Goal: Transaction & Acquisition: Purchase product/service

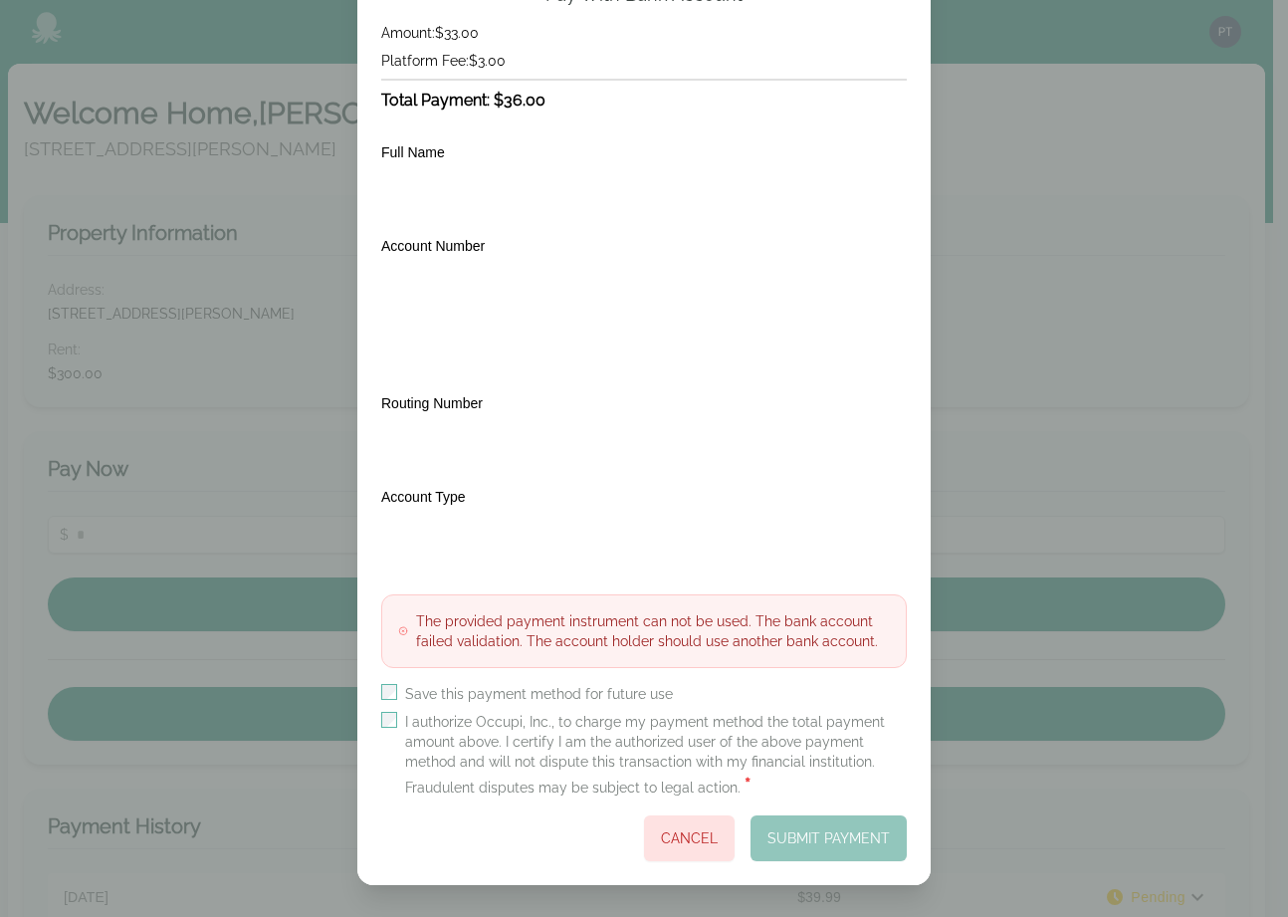
scroll to position [163, 0]
click at [407, 723] on label "I authorize Occupi, Inc., to charge my payment method the total payment amount …" at bounding box center [656, 756] width 502 height 88
click at [407, 722] on label "I authorize Occupi, Inc., to charge my payment method the total payment amount …" at bounding box center [656, 756] width 502 height 88
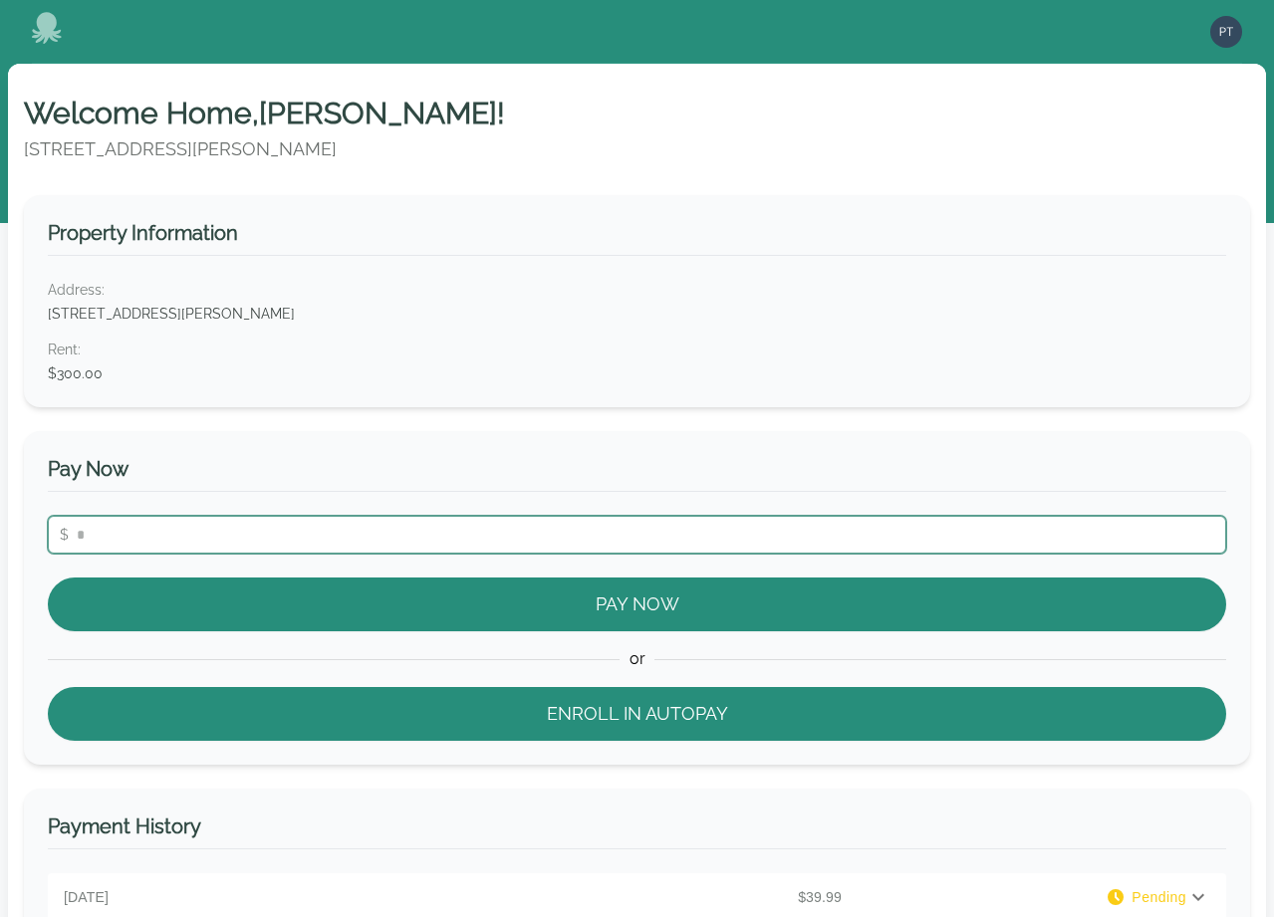
click at [435, 541] on input "number" at bounding box center [637, 535] width 1178 height 38
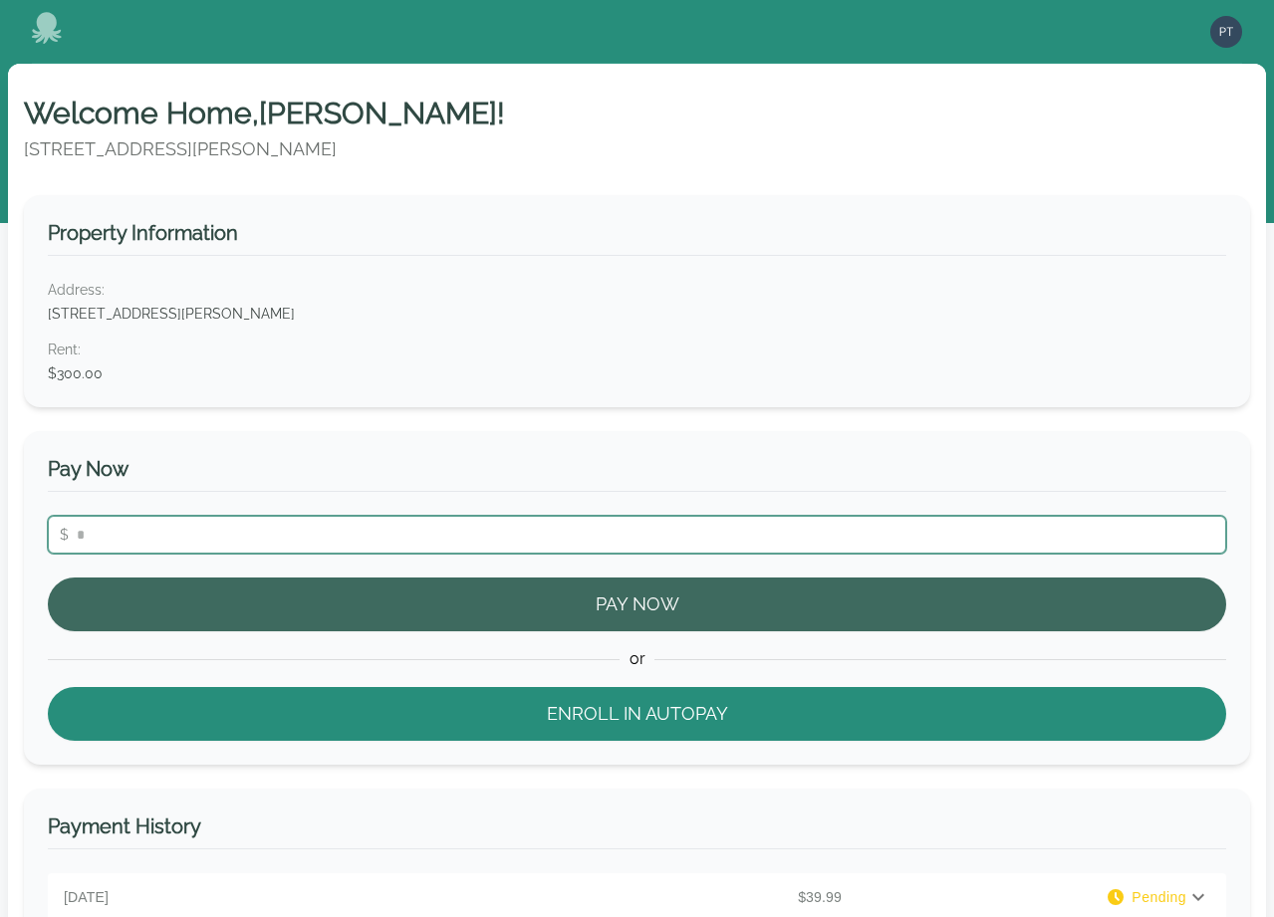
type input "**"
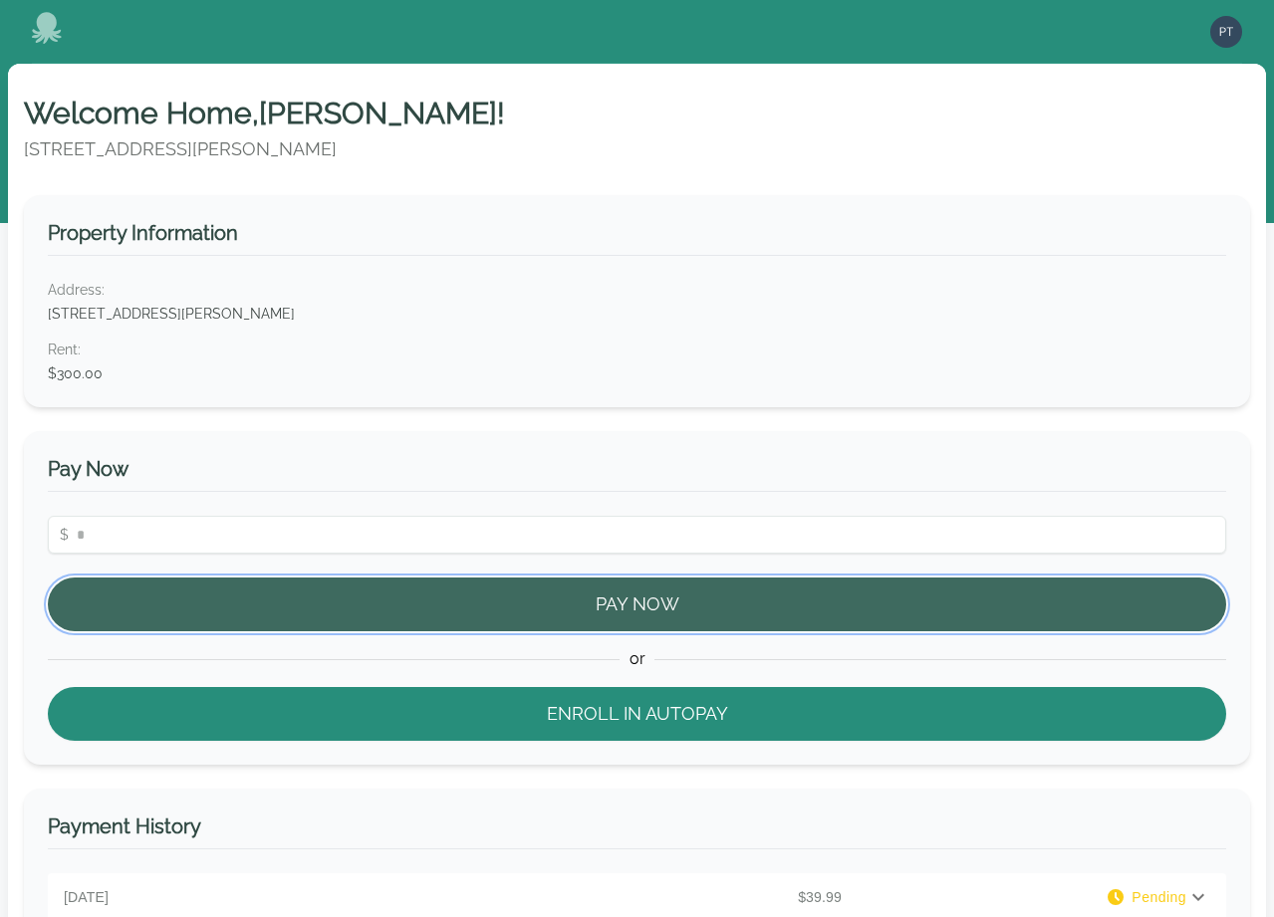
click at [510, 608] on button "Pay Now" at bounding box center [637, 605] width 1178 height 54
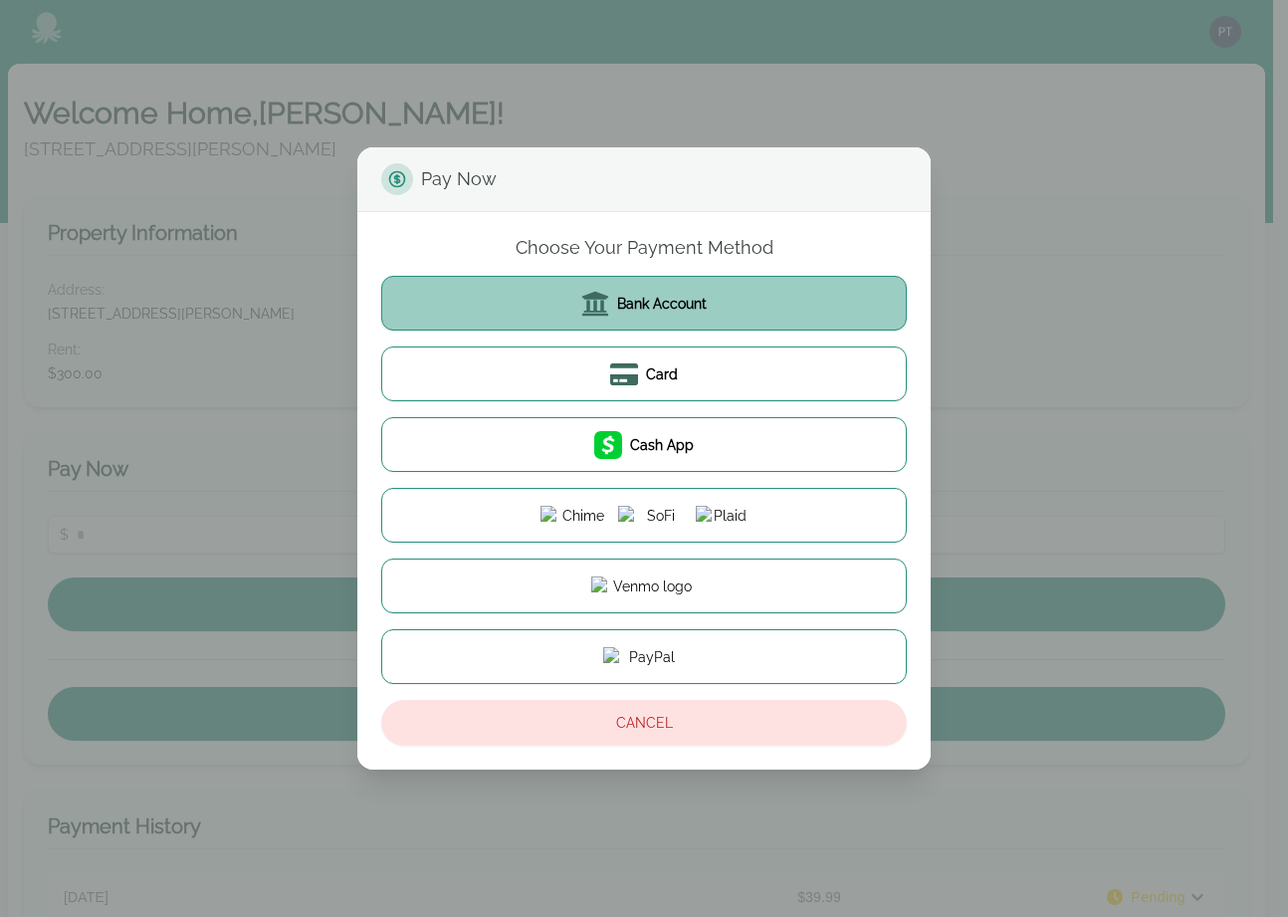
click at [659, 313] on button "Bank Account" at bounding box center [644, 303] width 526 height 55
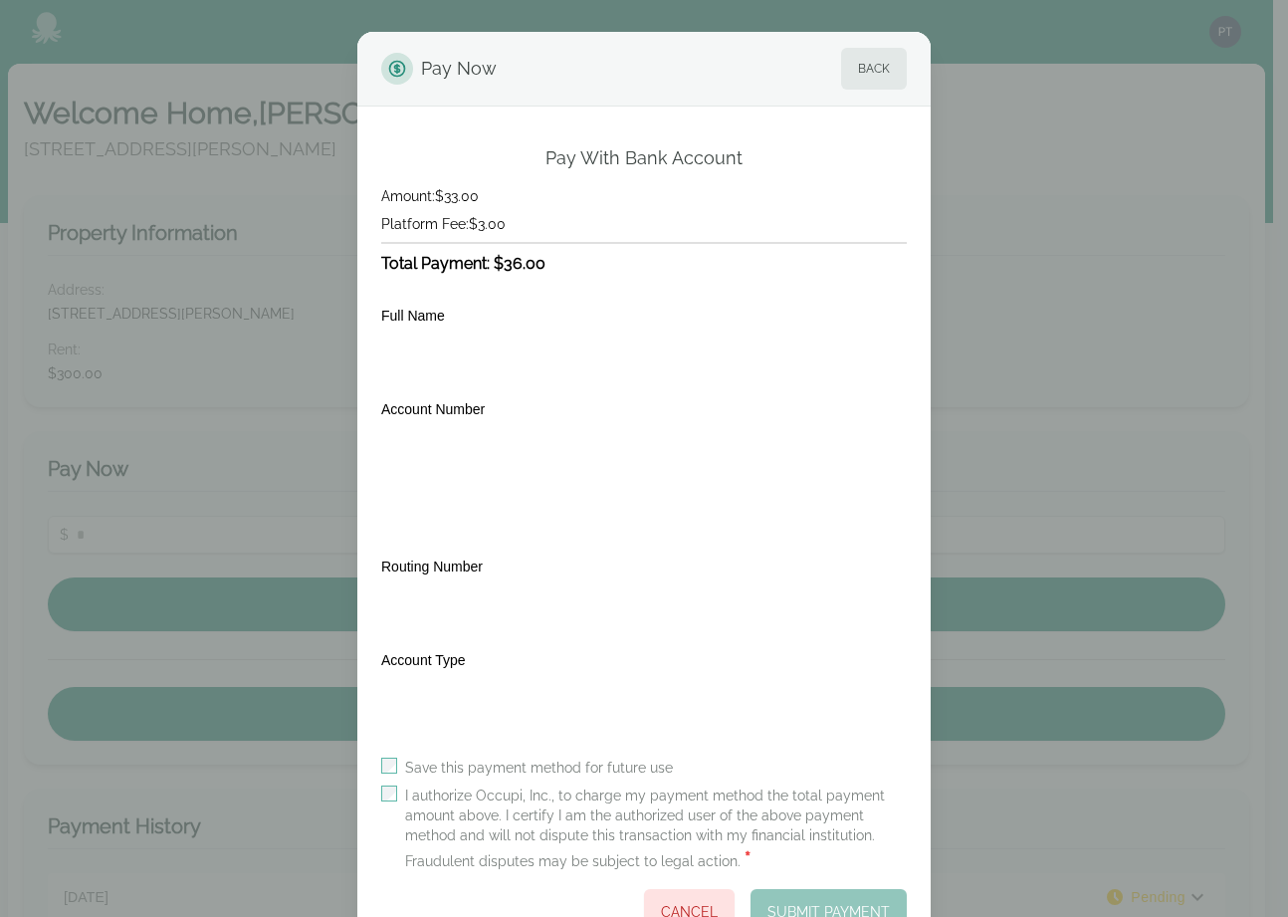
scroll to position [74, 0]
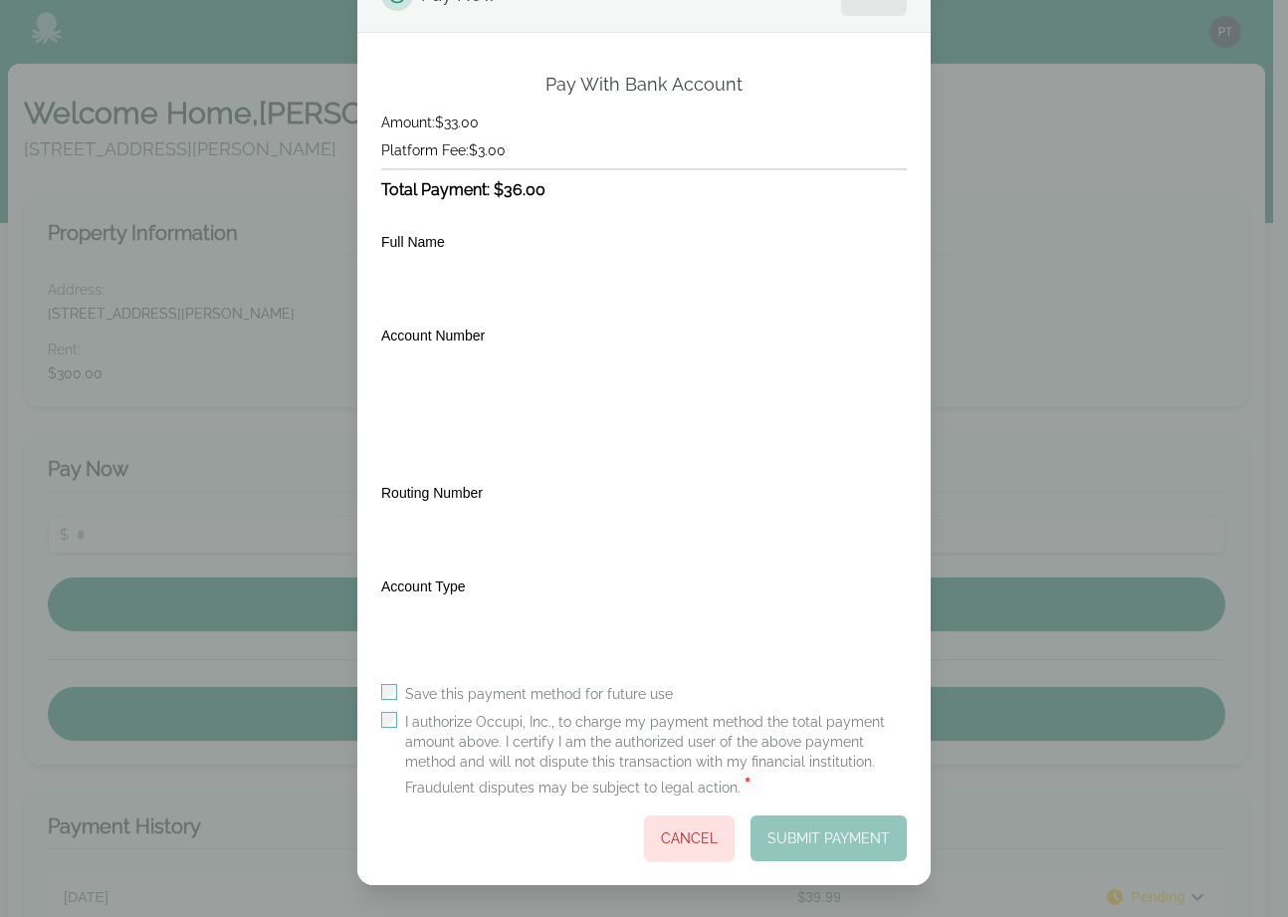
click at [434, 715] on label "I authorize Occupi, Inc., to charge my payment method the total payment amount …" at bounding box center [656, 756] width 502 height 88
click at [681, 838] on button "Cancel" at bounding box center [689, 838] width 91 height 46
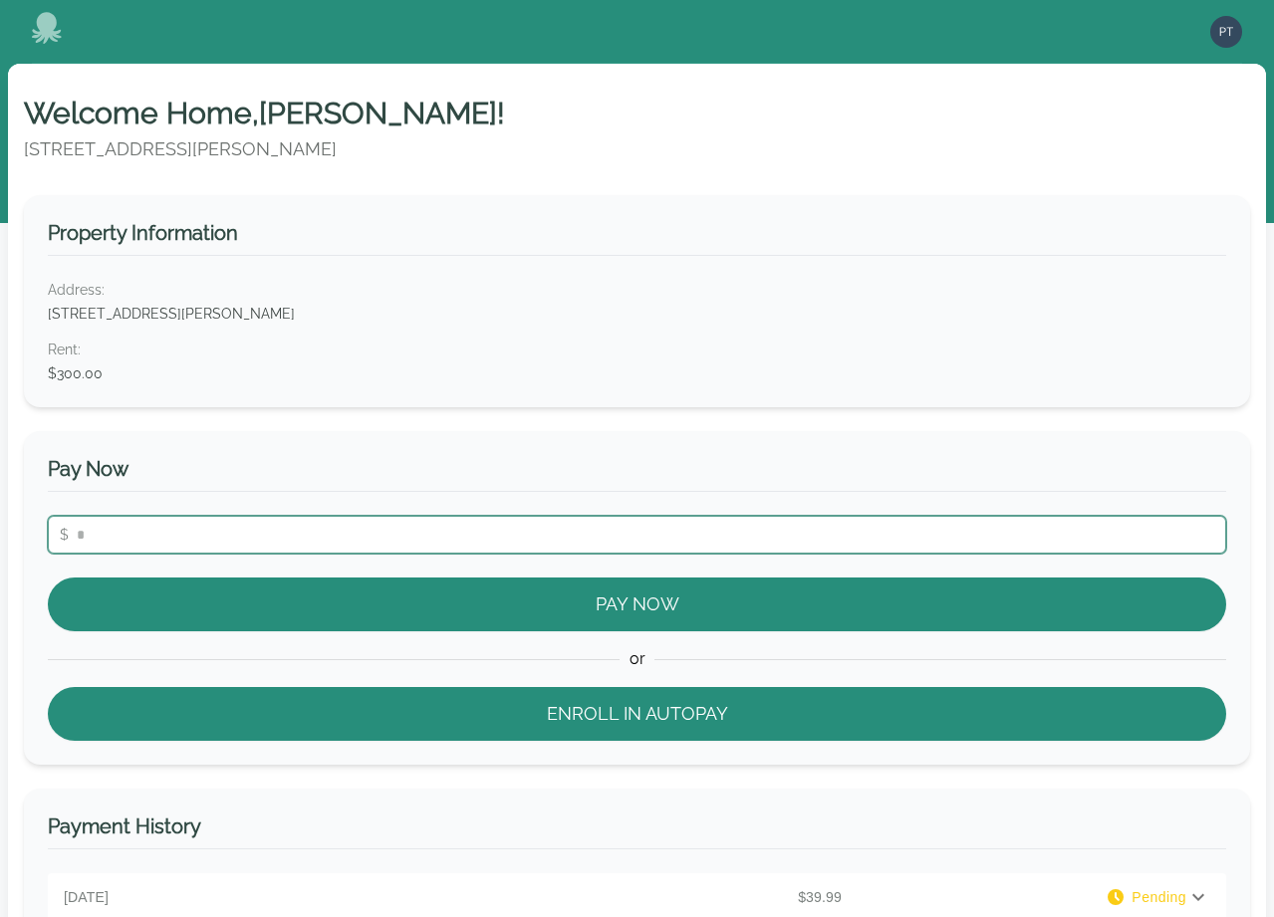
click at [277, 526] on input "number" at bounding box center [637, 535] width 1178 height 38
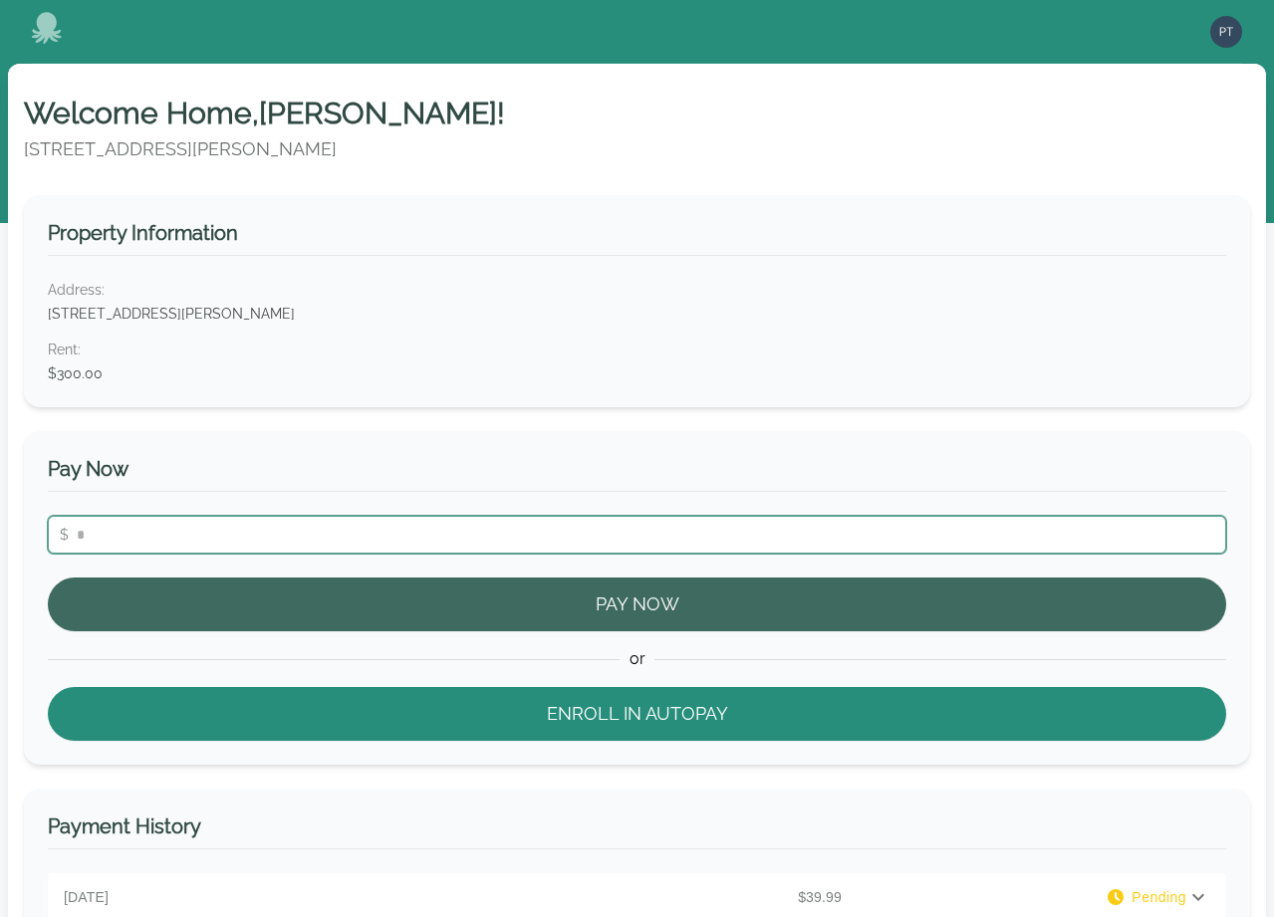
type input "***"
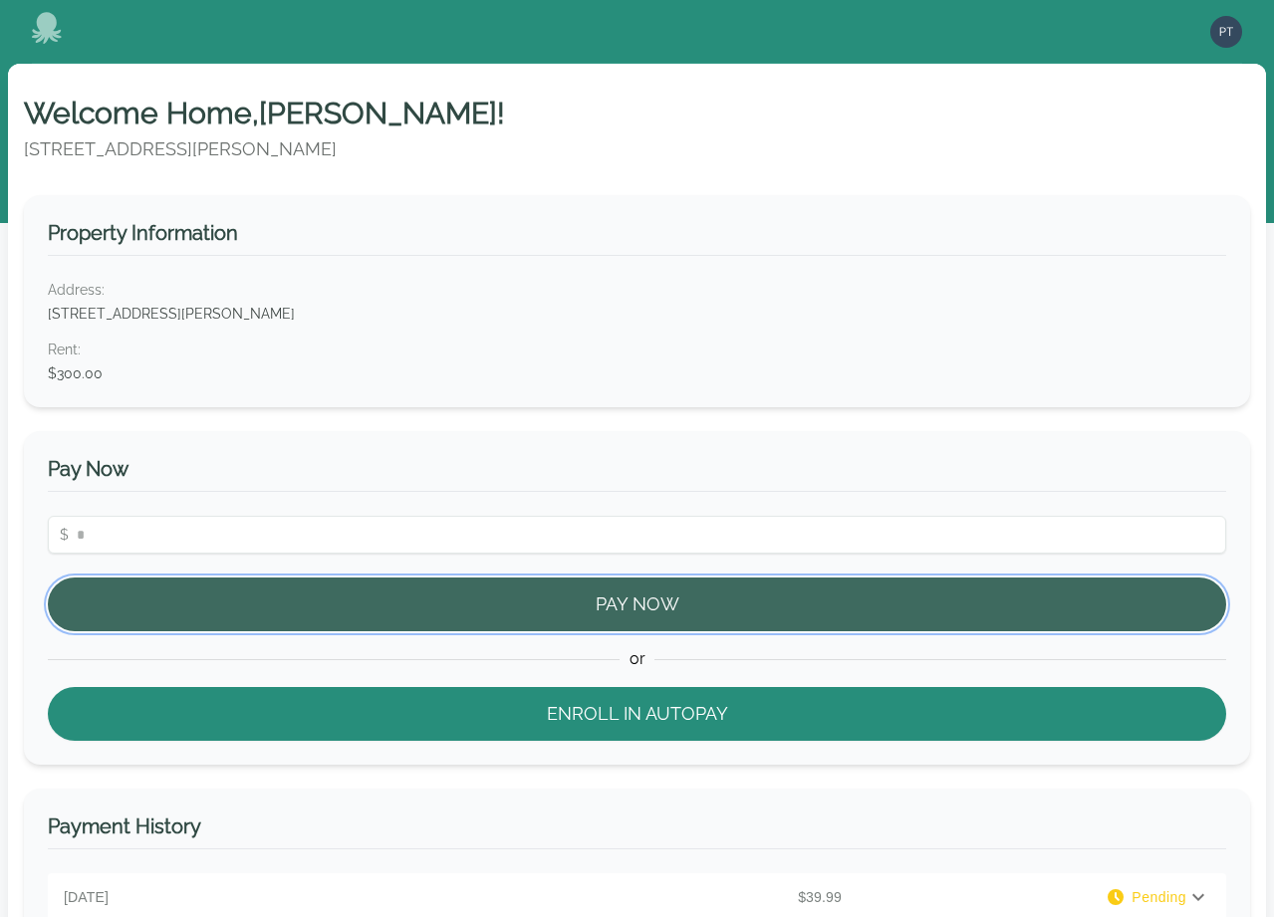
click at [326, 589] on button "Pay Now" at bounding box center [637, 605] width 1178 height 54
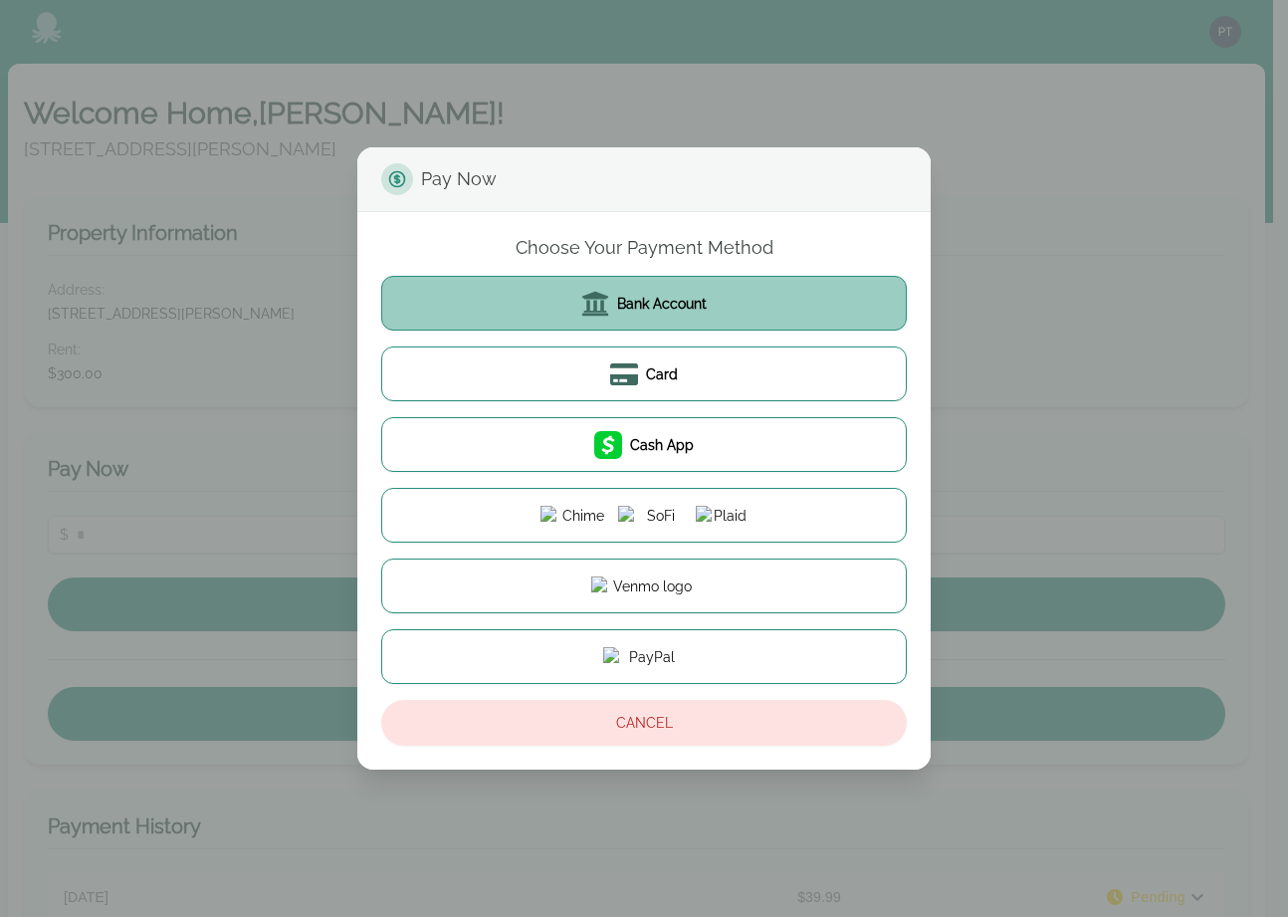
click at [610, 307] on span at bounding box center [600, 304] width 36 height 28
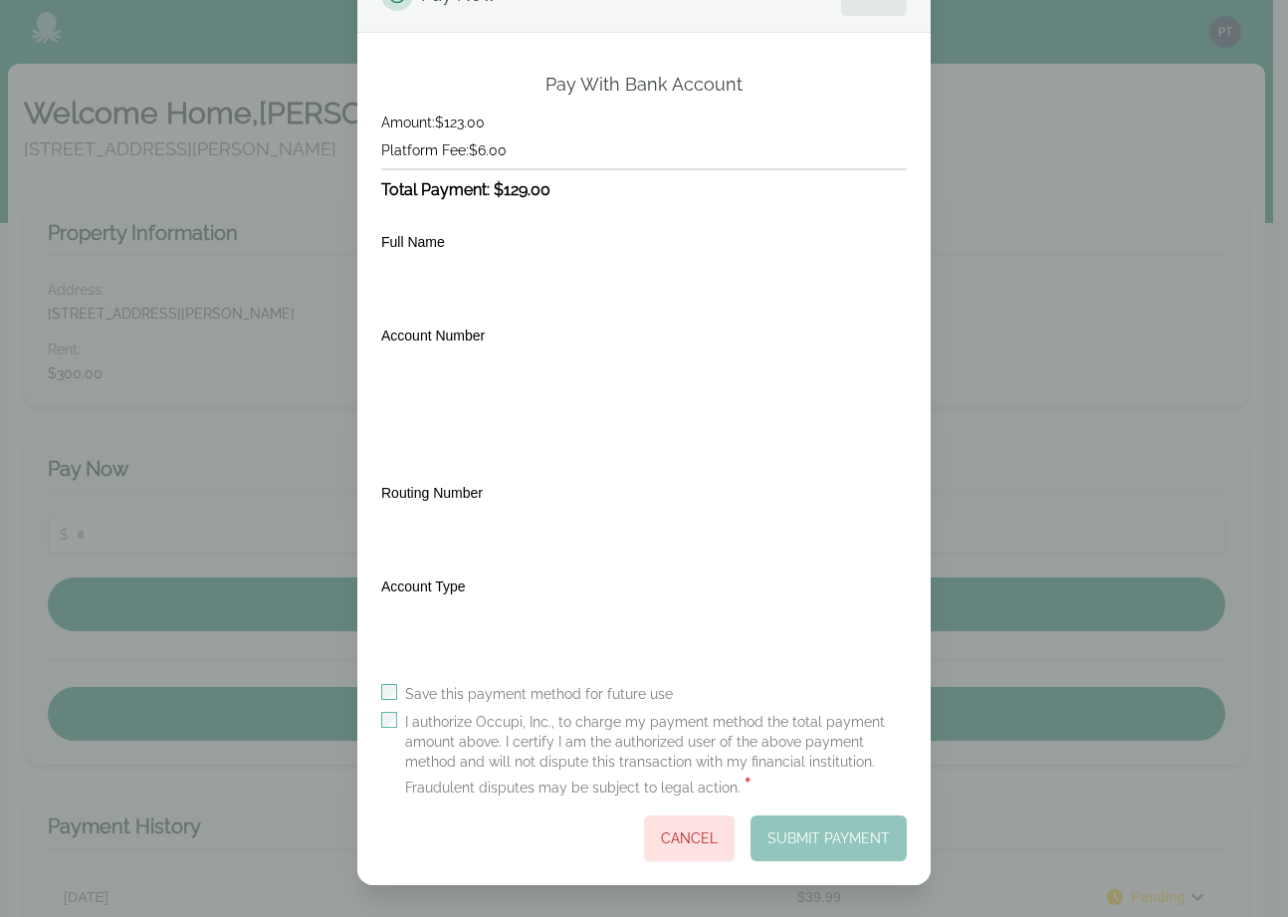
click at [730, 822] on div "Submit Payment Cancel" at bounding box center [644, 838] width 526 height 46
click at [766, 831] on div "Submit Payment Cancel" at bounding box center [644, 838] width 526 height 46
click at [688, 849] on button "Cancel" at bounding box center [689, 838] width 91 height 46
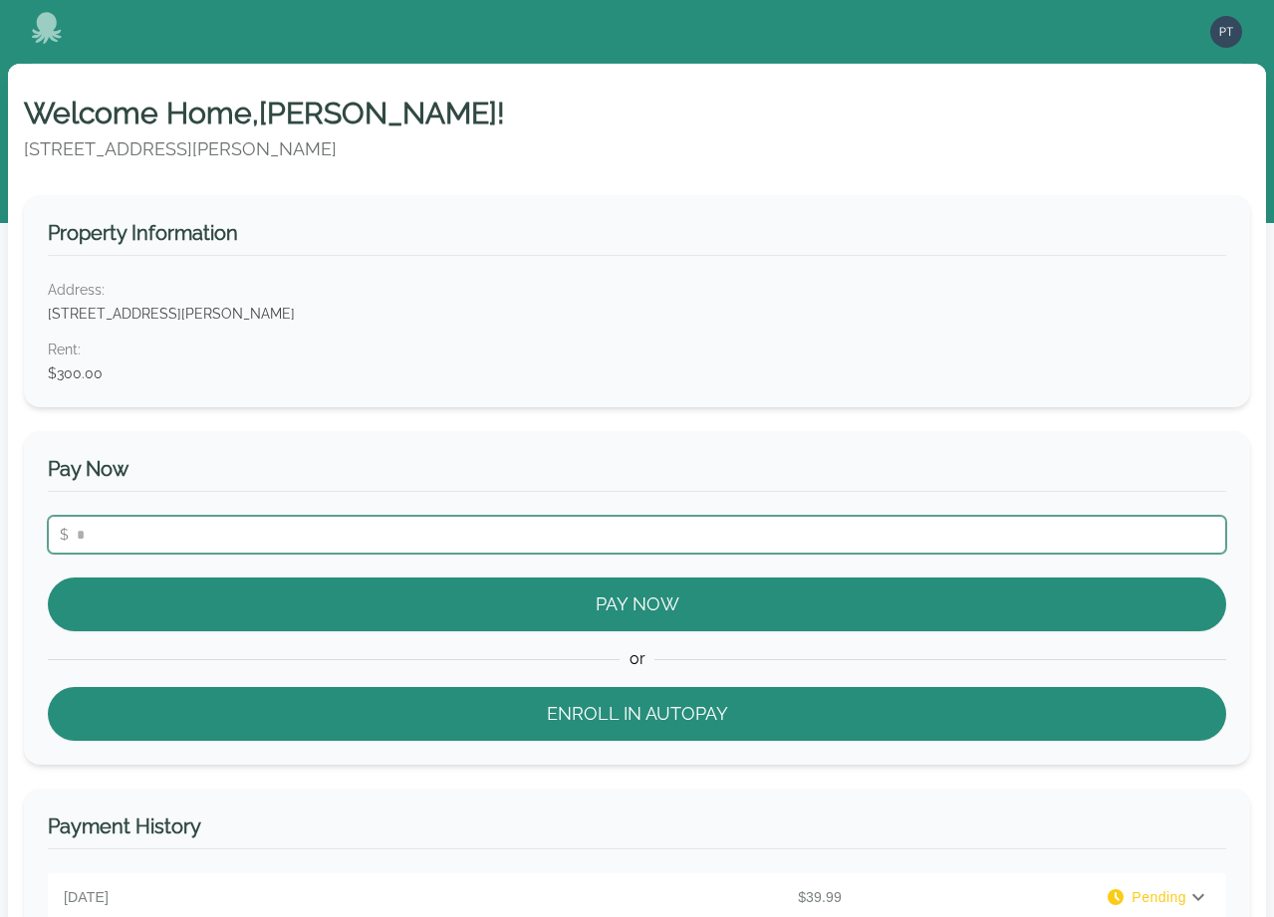
click at [642, 546] on input "number" at bounding box center [637, 535] width 1178 height 38
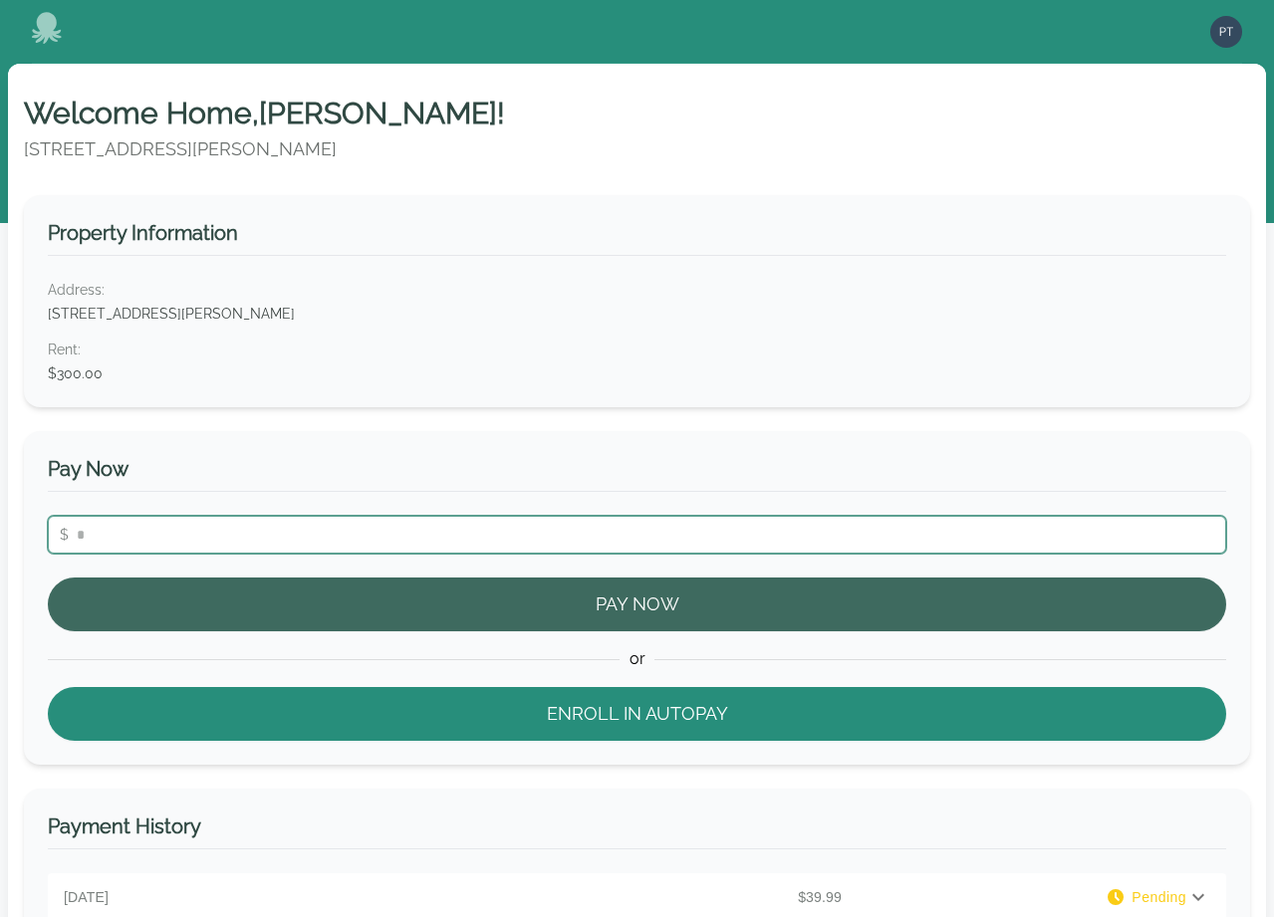
type input "**"
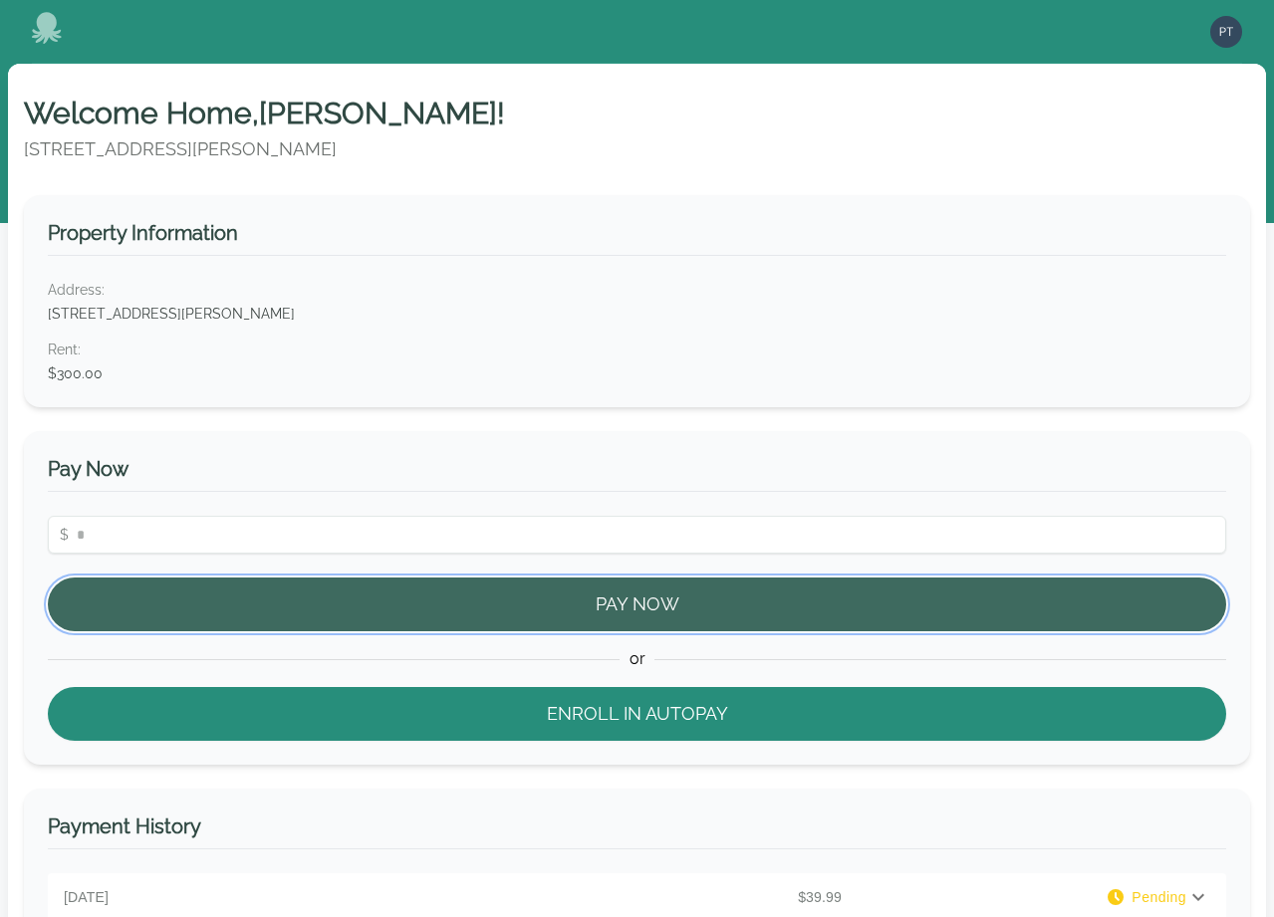
click at [630, 597] on button "Pay Now" at bounding box center [637, 605] width 1178 height 54
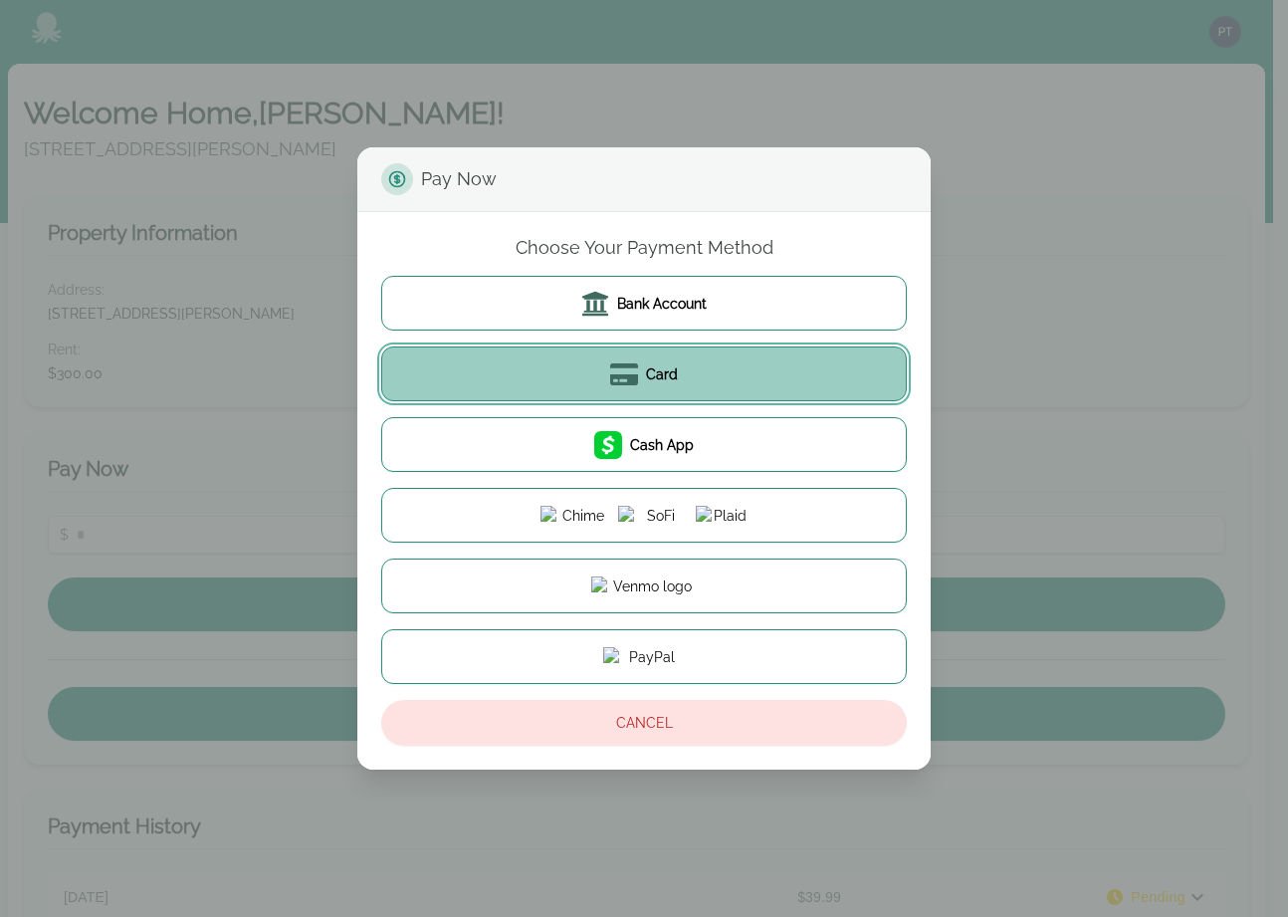
click at [712, 371] on button "Card" at bounding box center [644, 374] width 526 height 55
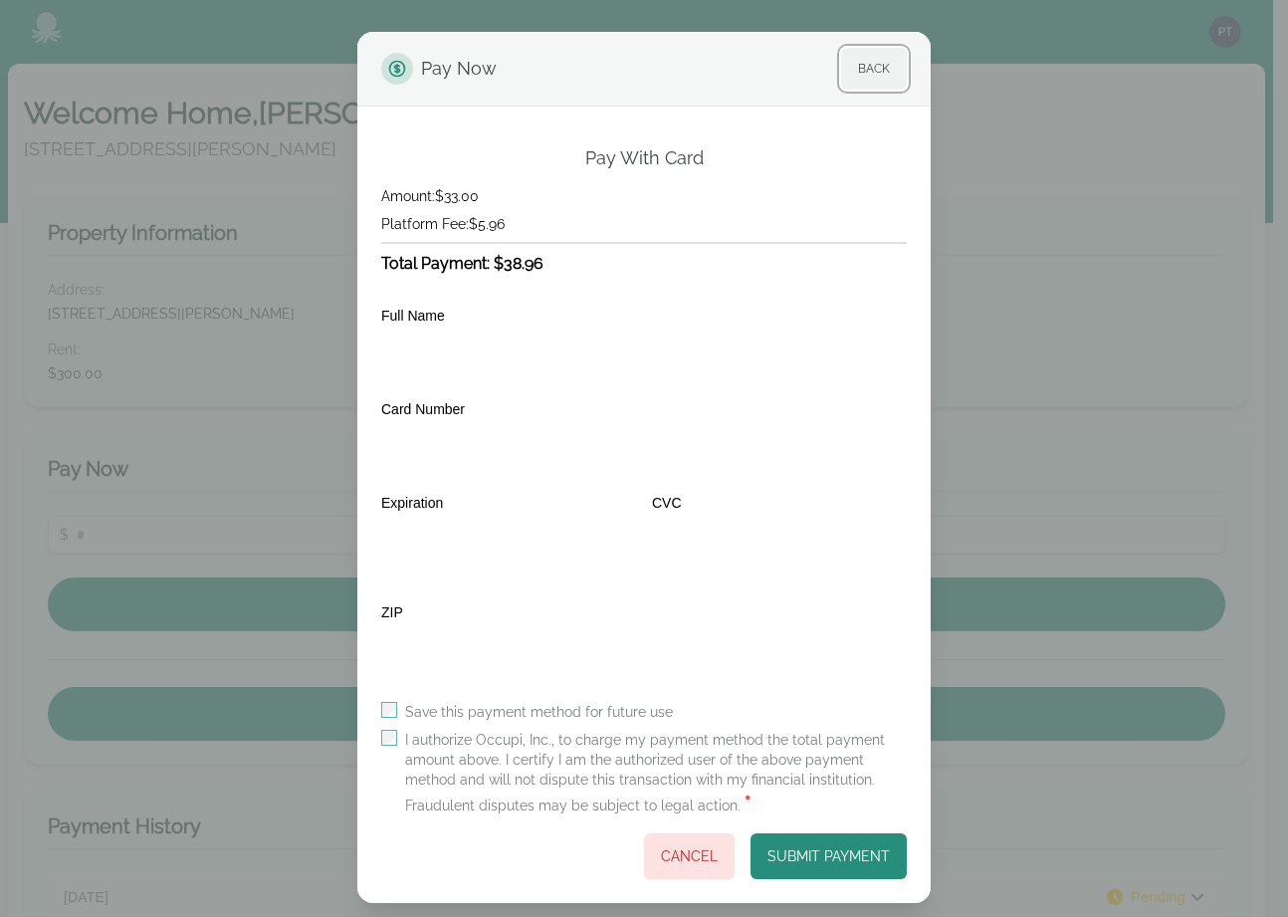
click at [865, 75] on button "Back" at bounding box center [874, 69] width 66 height 42
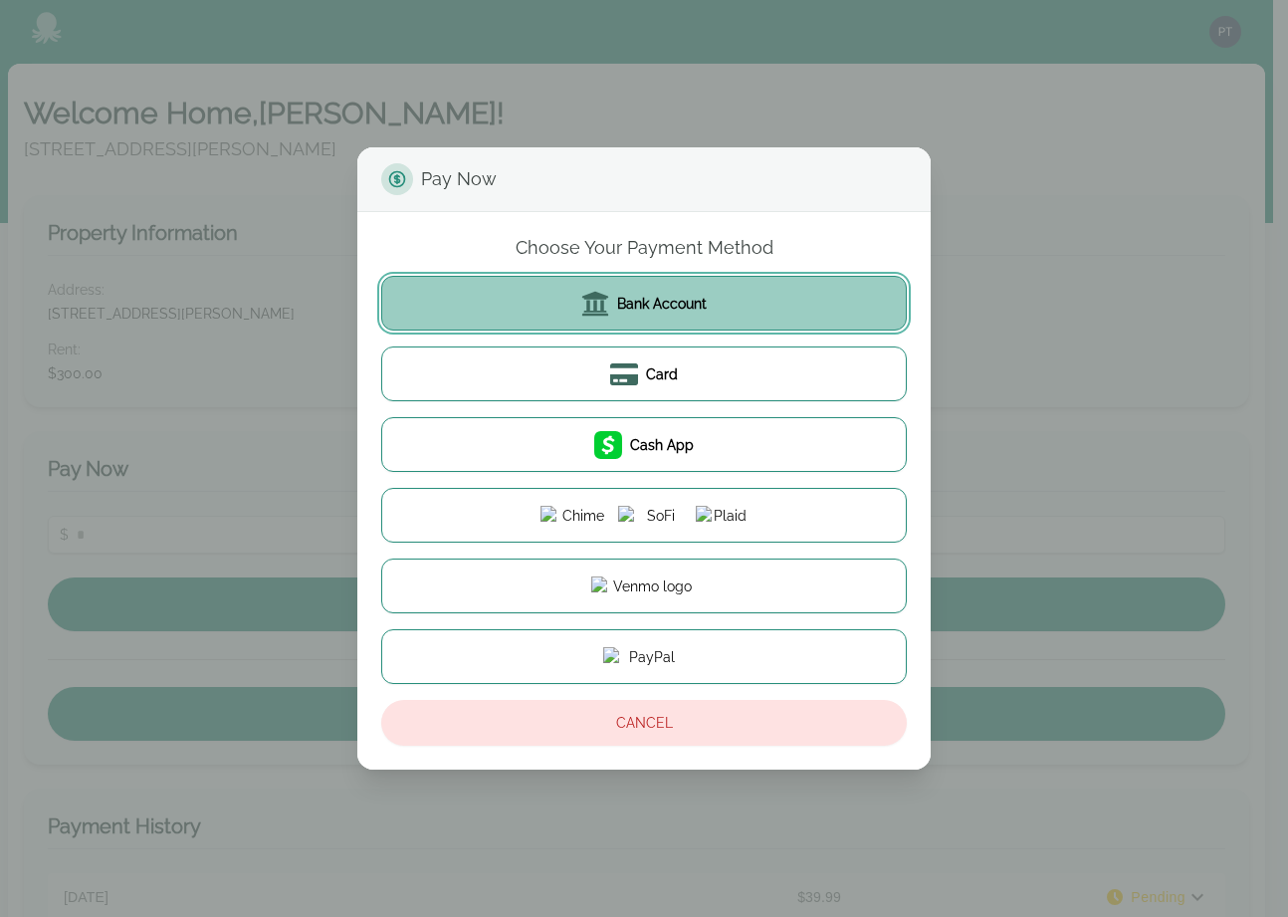
click at [737, 311] on button "Bank Account" at bounding box center [644, 303] width 526 height 55
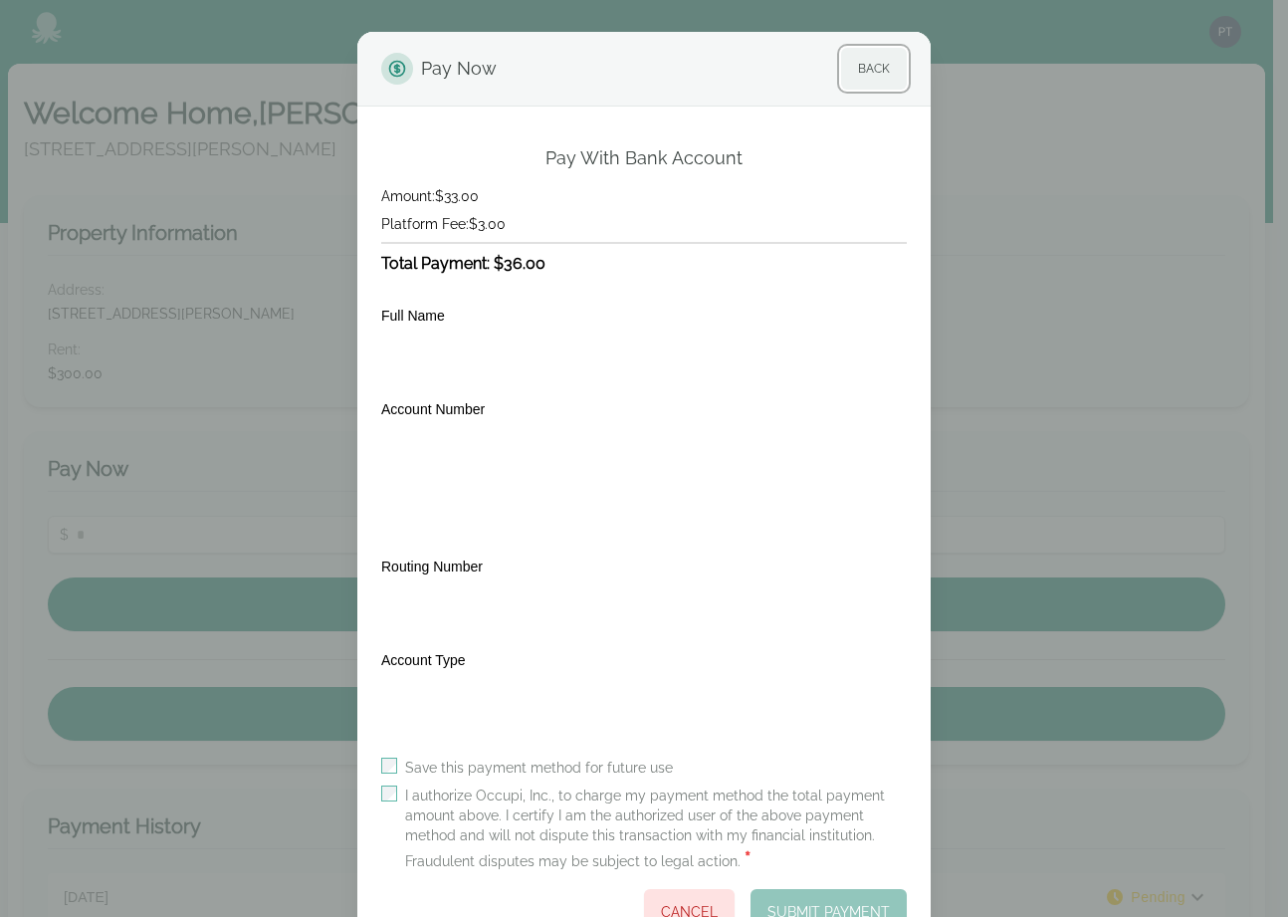
click at [892, 80] on button "Back" at bounding box center [874, 69] width 66 height 42
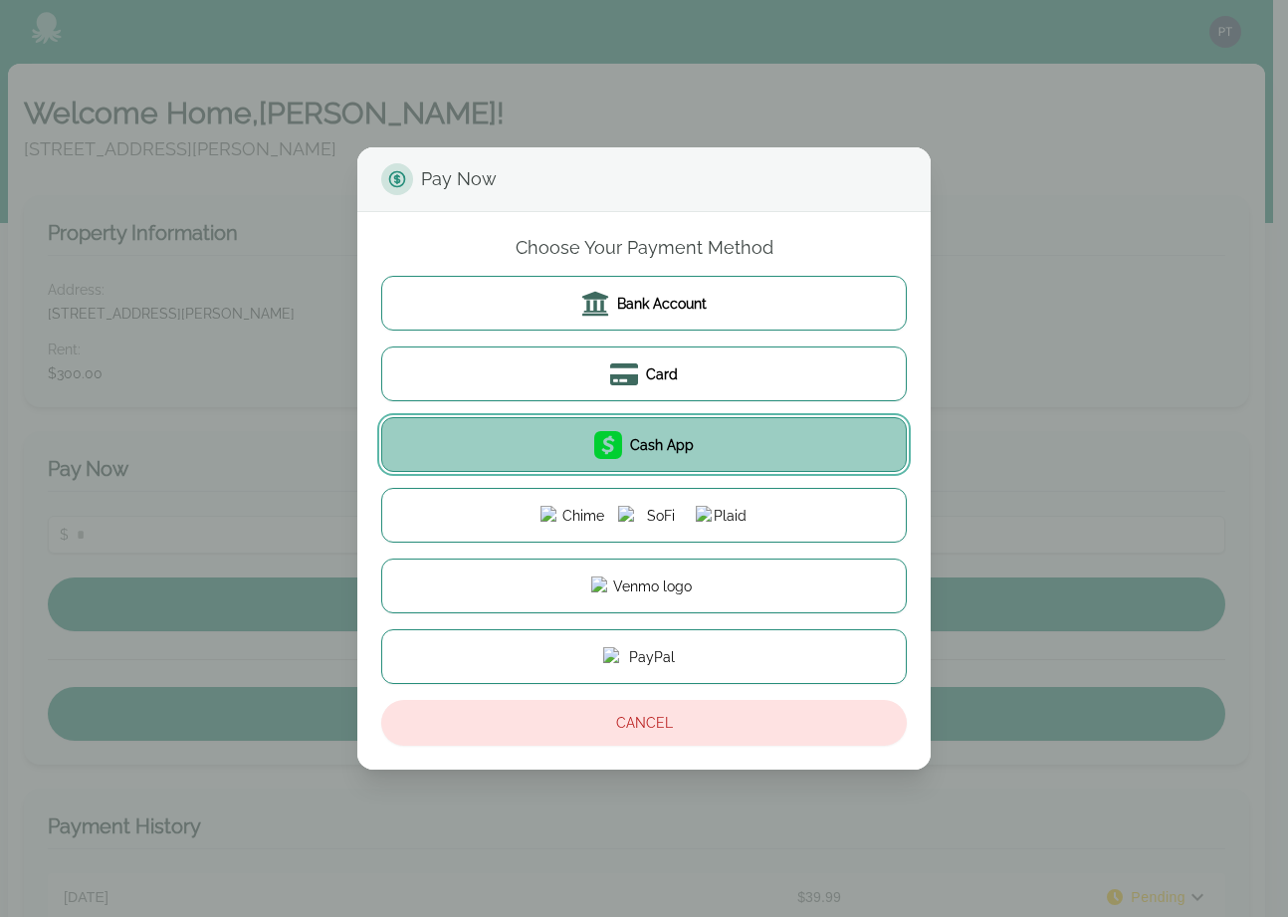
click at [717, 433] on button "Cash App" at bounding box center [644, 444] width 526 height 55
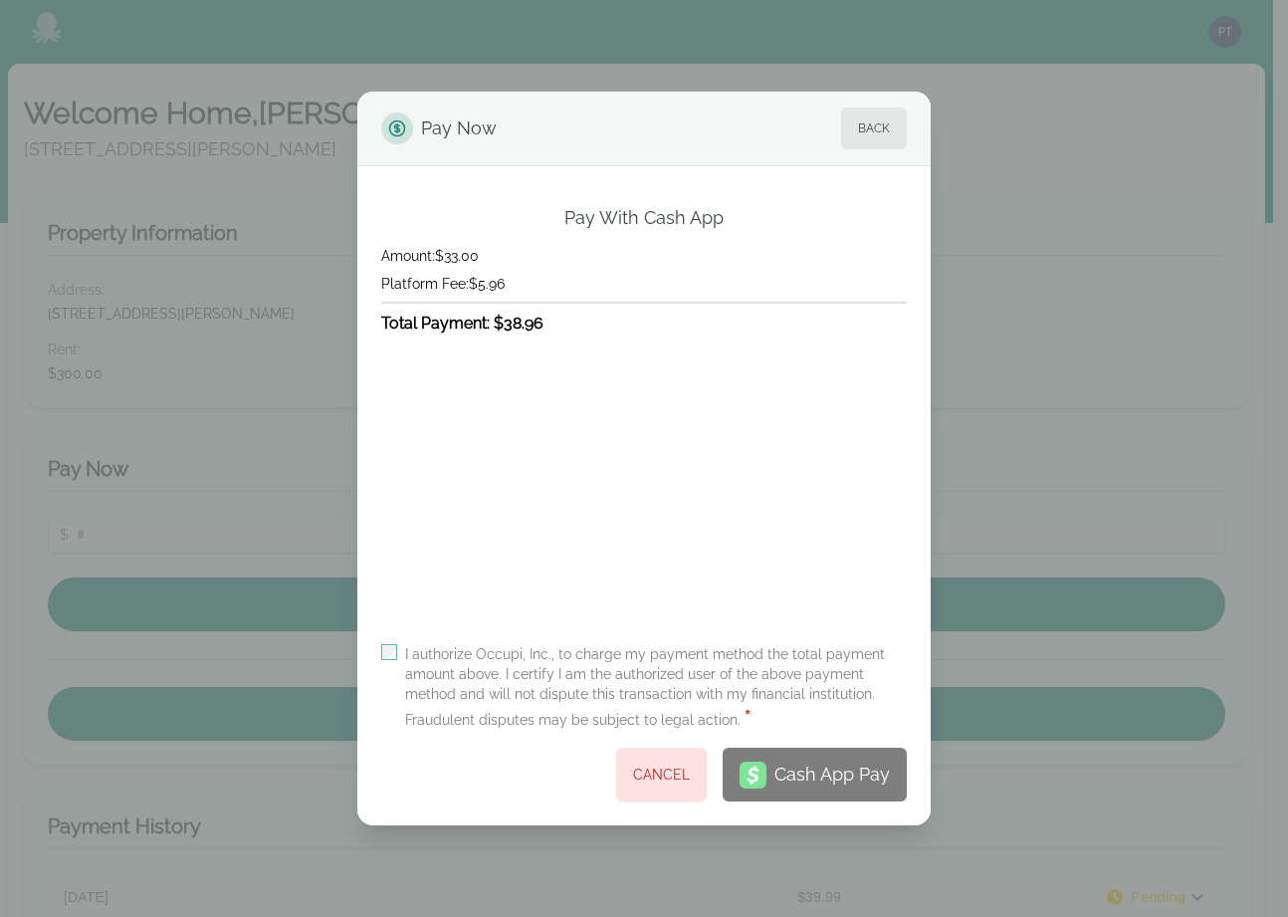
click at [420, 660] on label "I authorize Occupi, Inc., to charge my payment method the total payment amount …" at bounding box center [656, 688] width 502 height 88
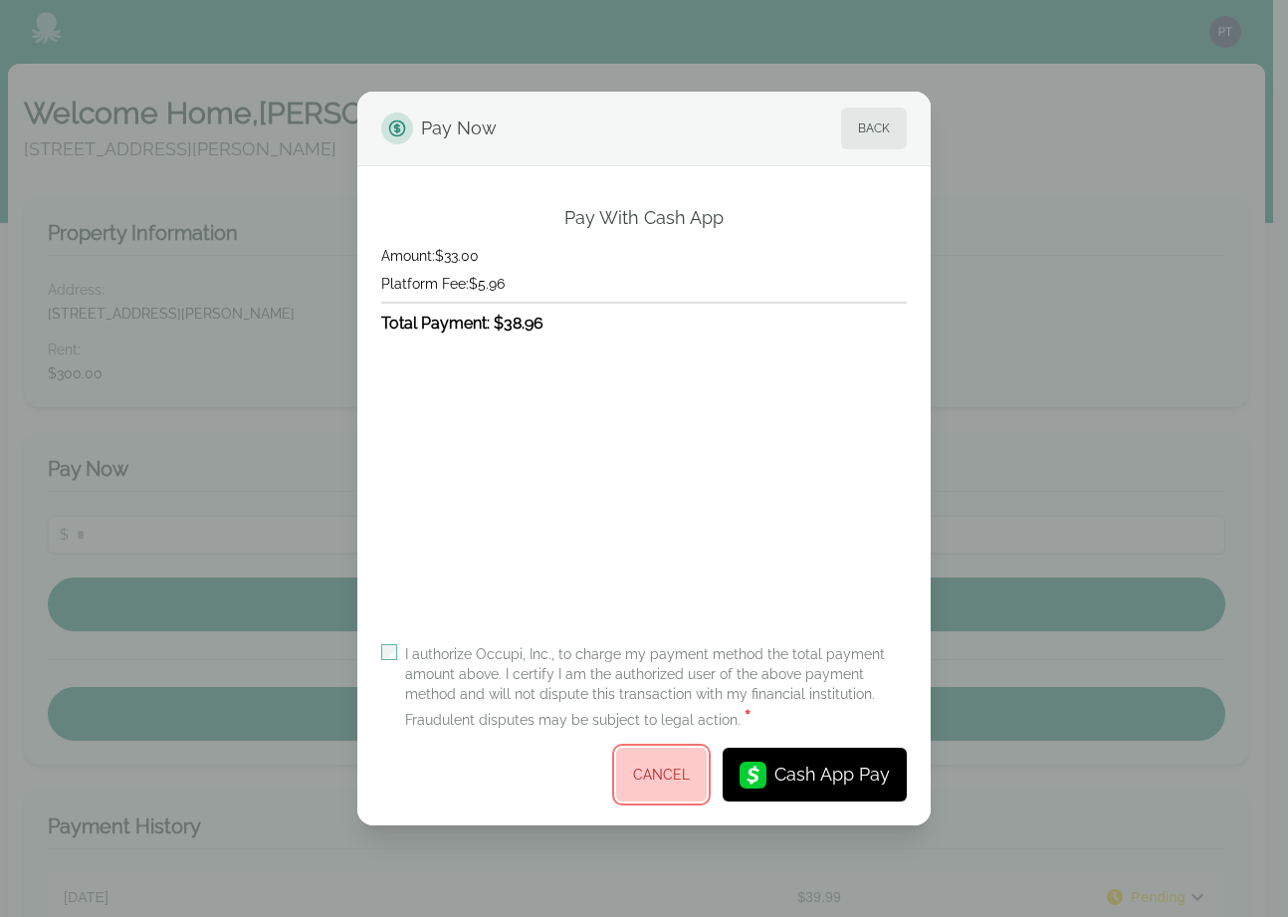
click at [668, 762] on button "Cancel" at bounding box center [661, 775] width 91 height 54
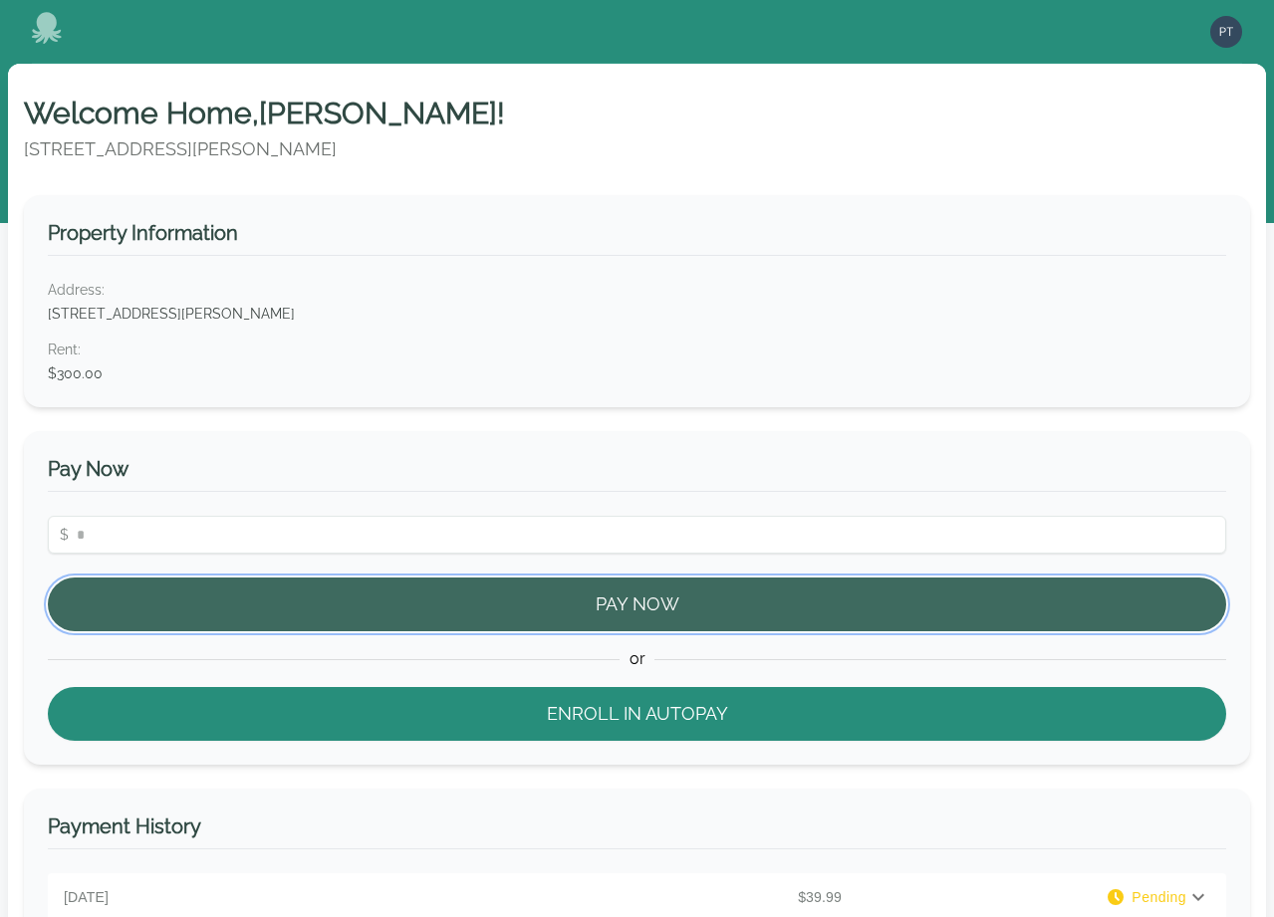
click at [653, 609] on button "Pay Now" at bounding box center [637, 605] width 1178 height 54
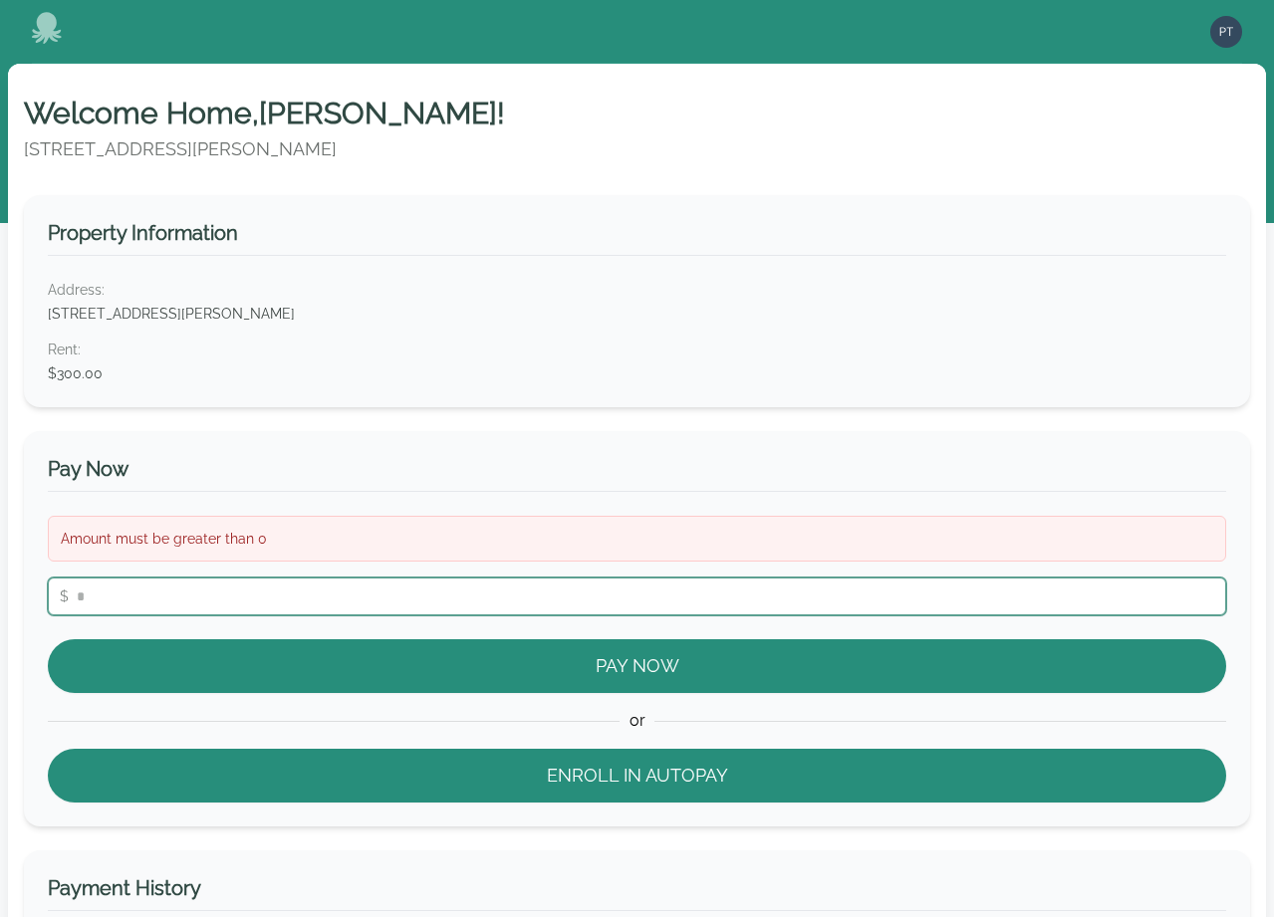
click at [651, 584] on input "number" at bounding box center [637, 597] width 1178 height 38
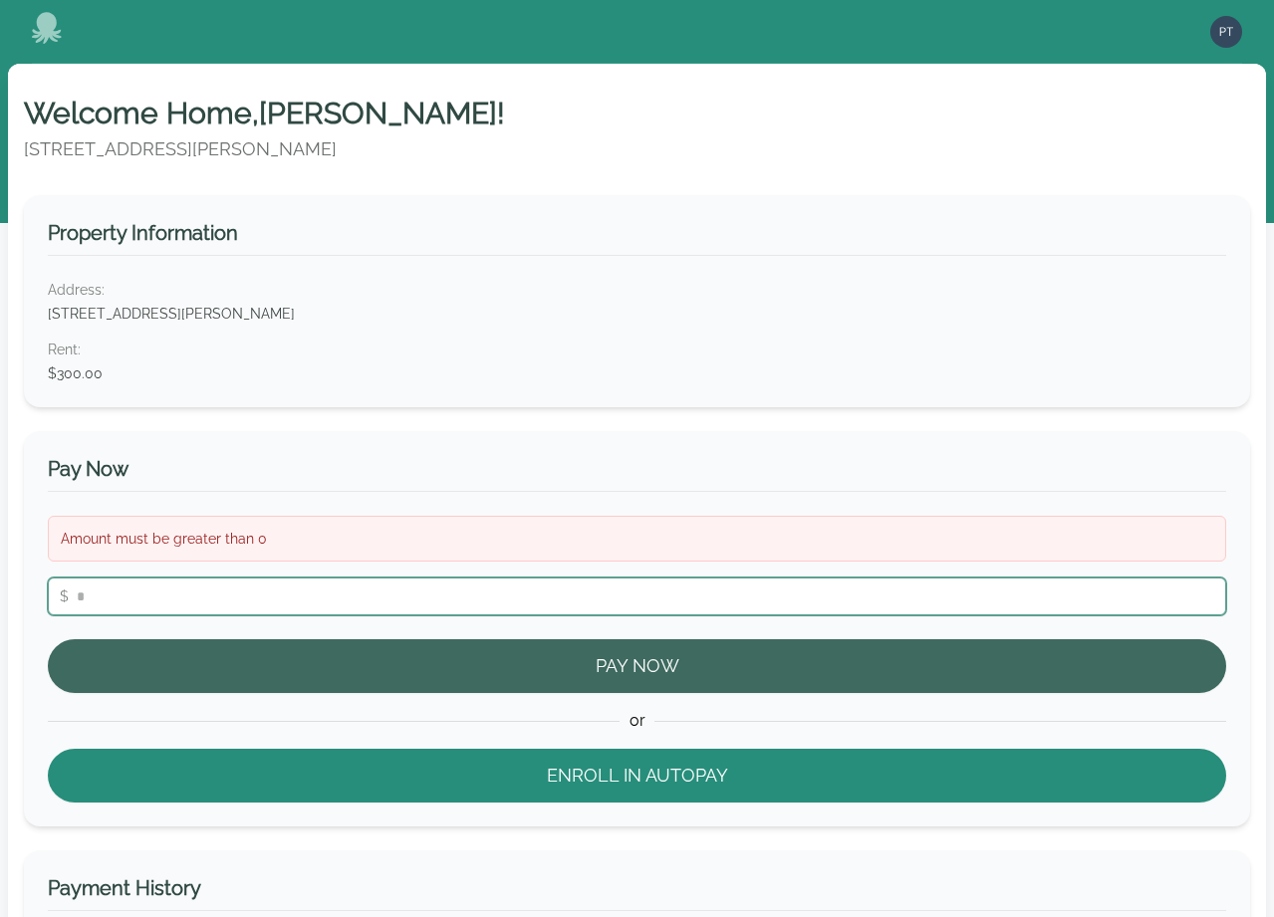
type input "**"
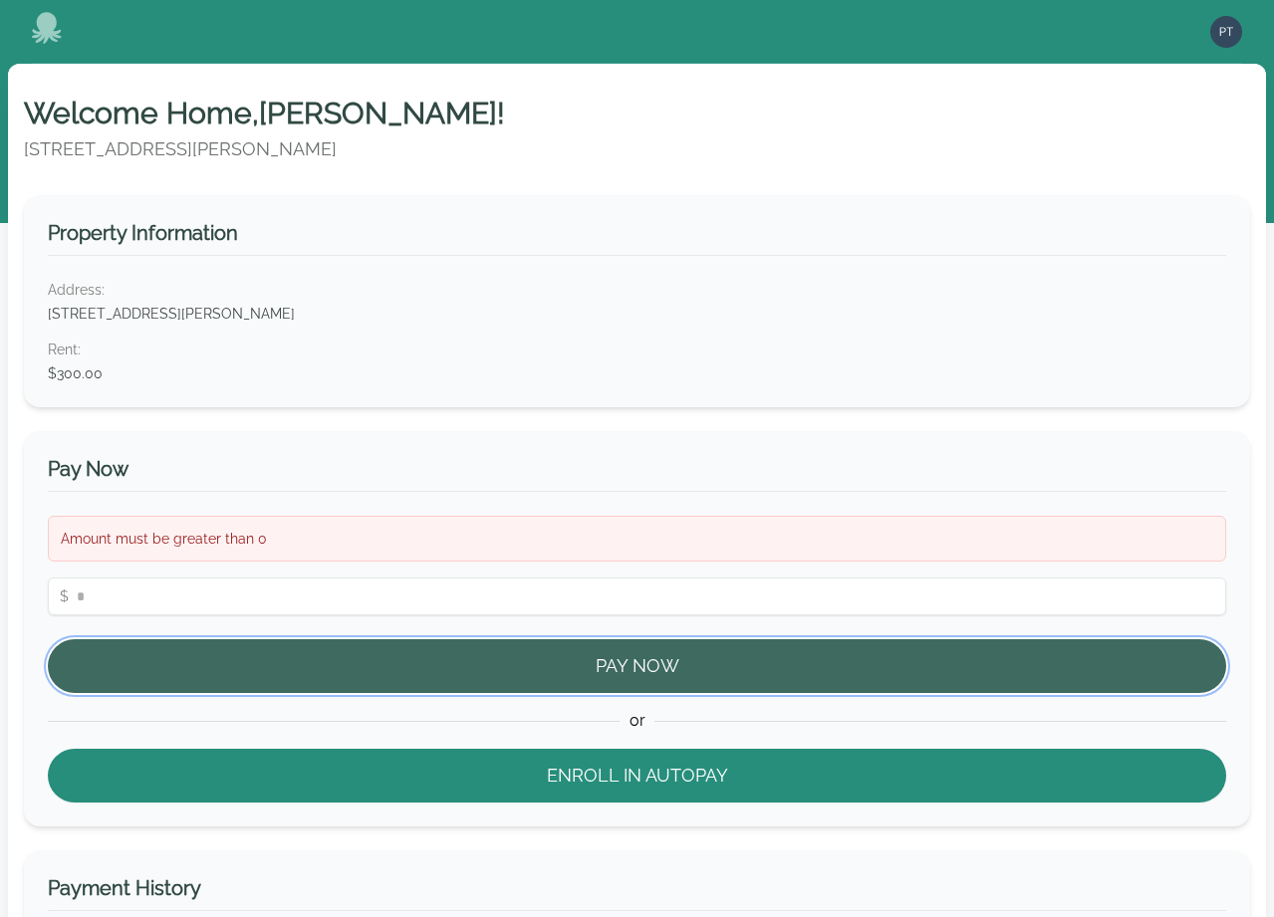
click at [627, 668] on button "Pay Now" at bounding box center [637, 666] width 1178 height 54
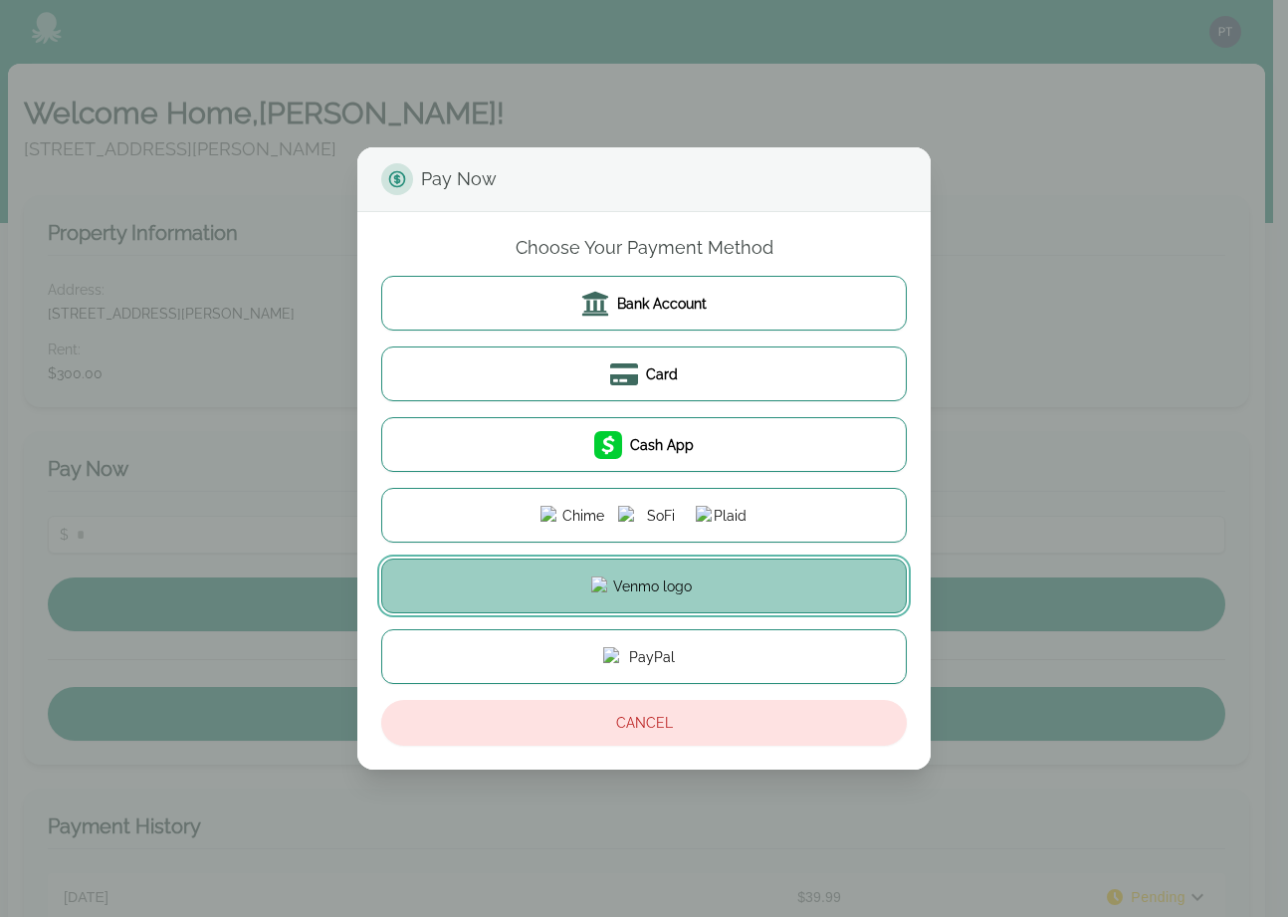
click at [713, 575] on button at bounding box center [644, 586] width 526 height 55
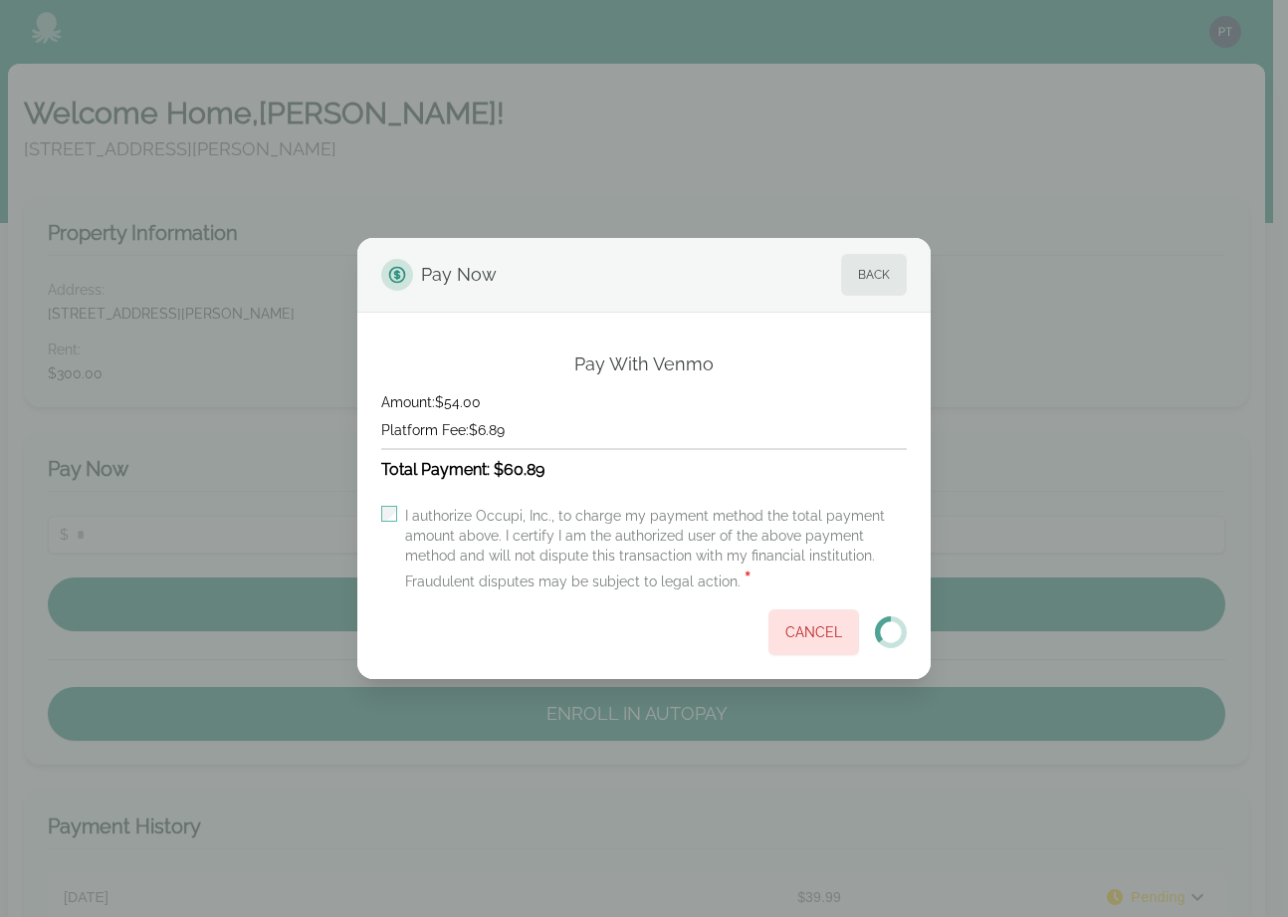
click at [681, 528] on label "I authorize Occupi, Inc., to charge my payment method the total payment amount …" at bounding box center [656, 550] width 502 height 88
click at [872, 286] on button "Back" at bounding box center [874, 275] width 66 height 42
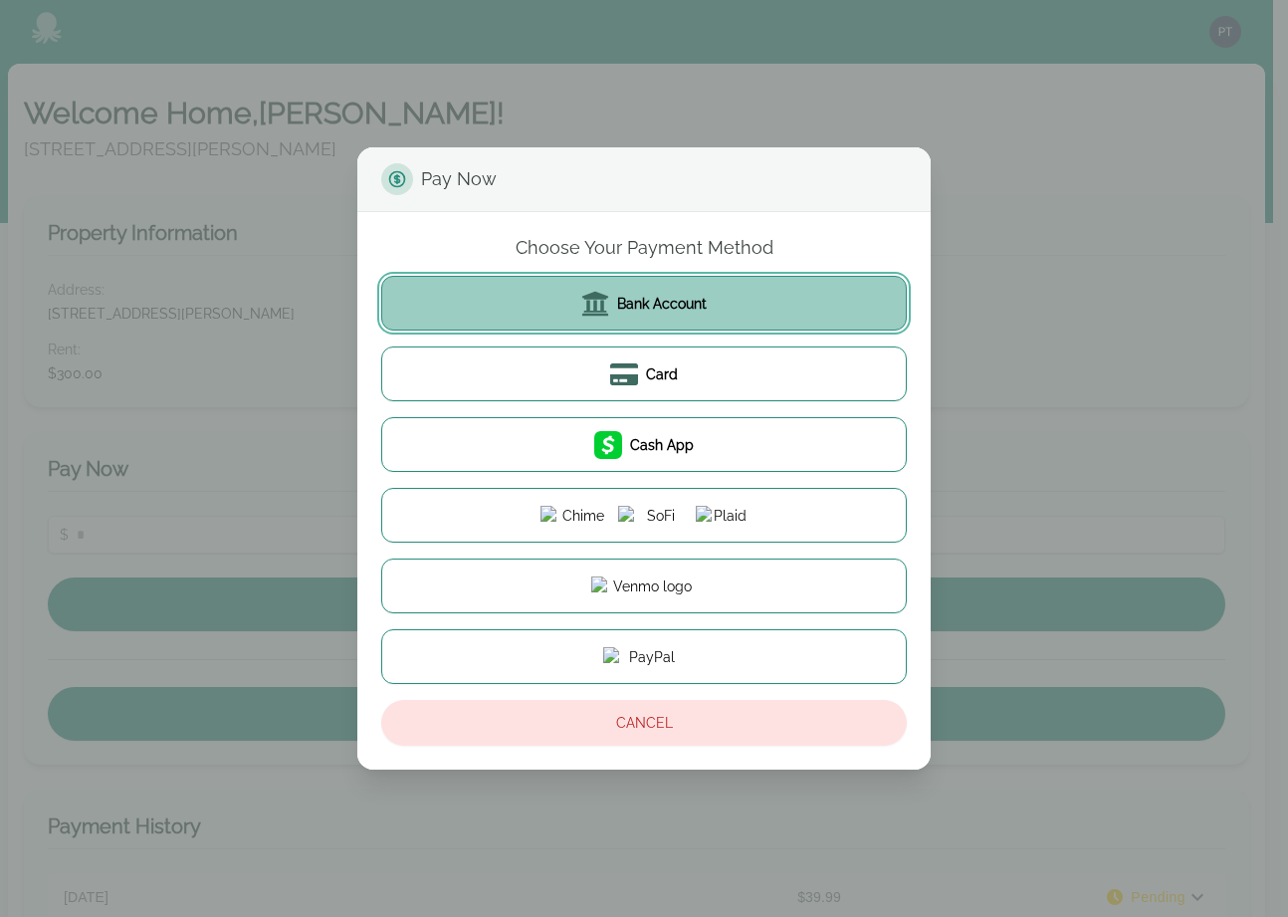
click at [729, 312] on button "Bank Account" at bounding box center [644, 303] width 526 height 55
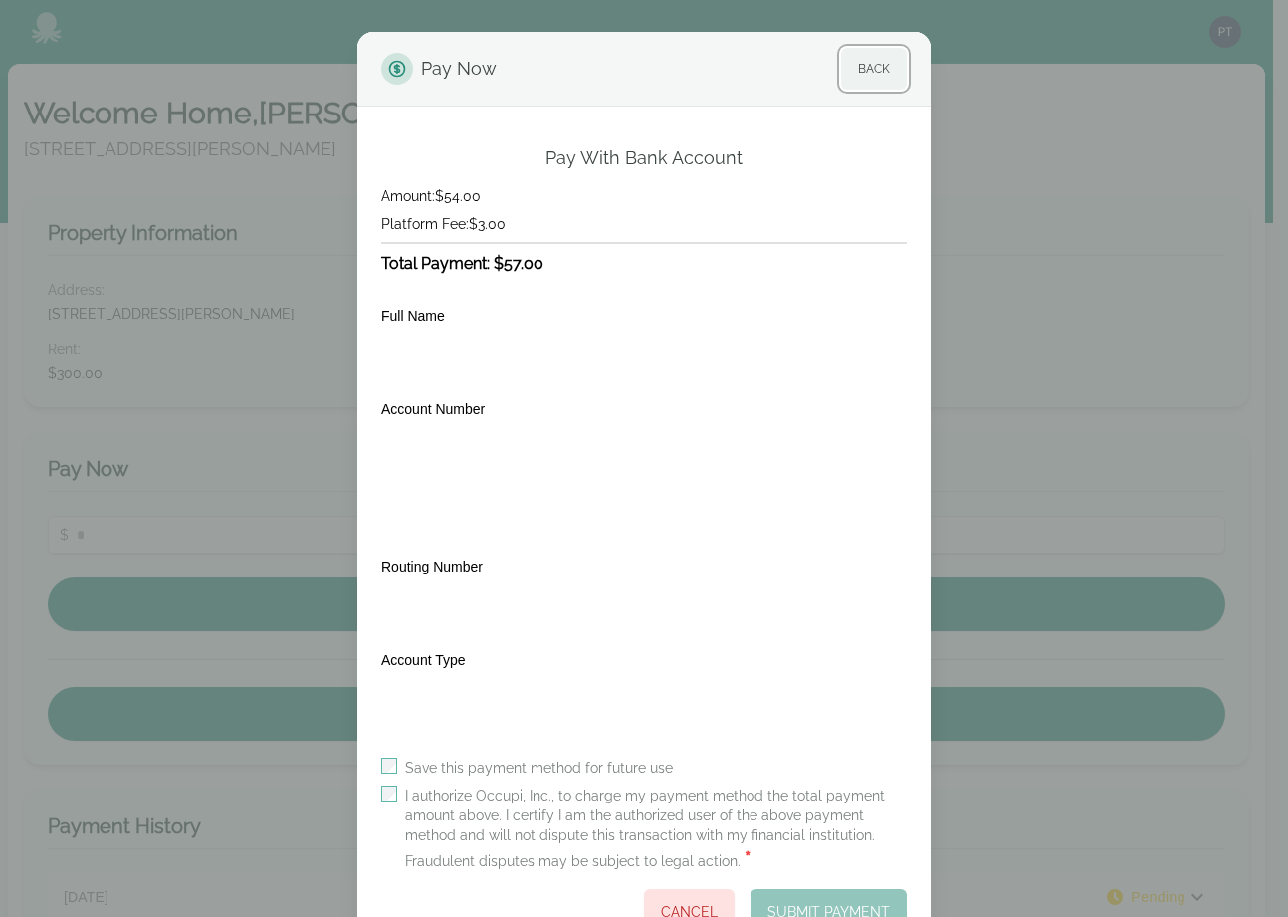
click at [873, 71] on button "Back" at bounding box center [874, 69] width 66 height 42
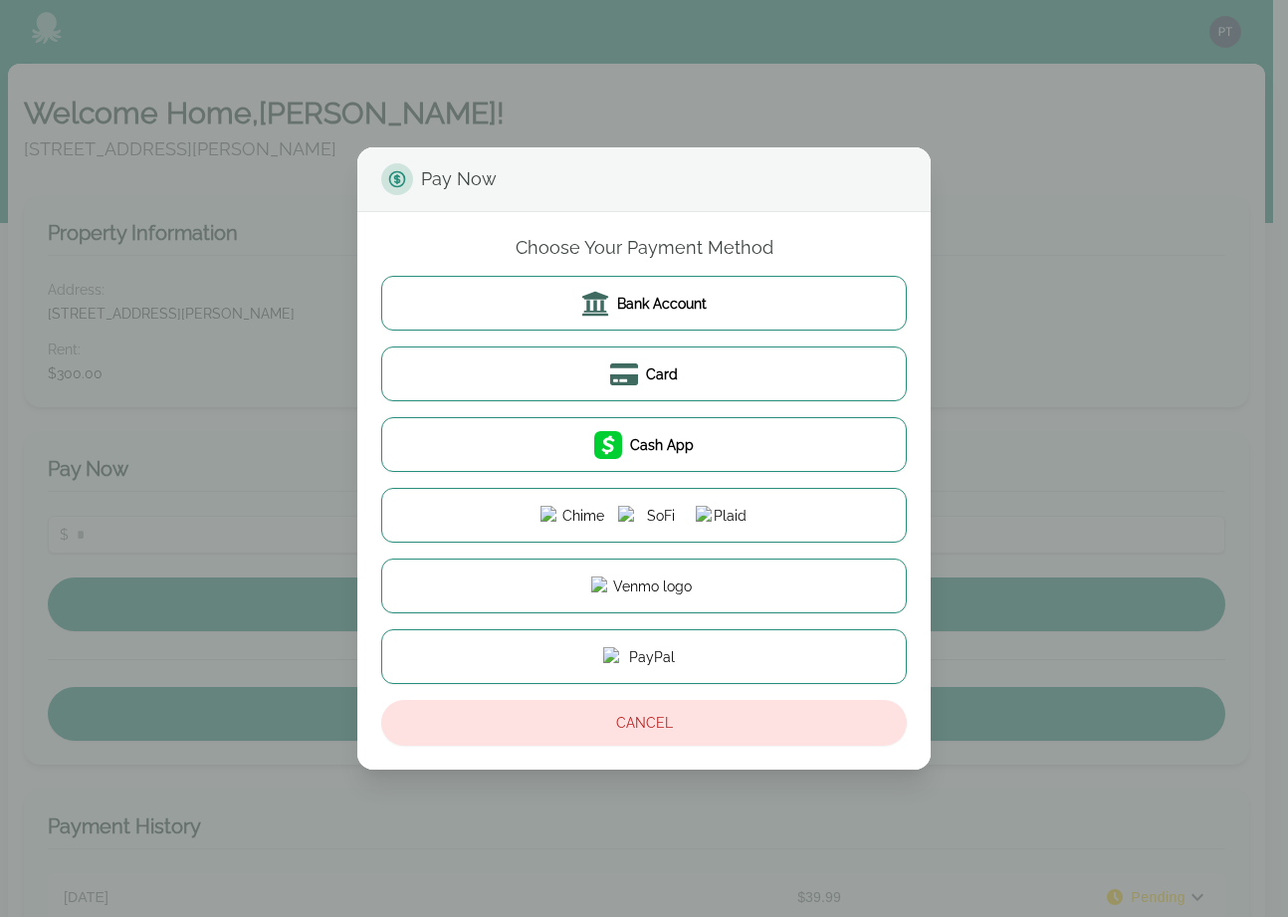
click at [1015, 308] on div "Pay Now Choose Your Payment Method Bank Account Card Cash App Cancel" at bounding box center [644, 458] width 1288 height 917
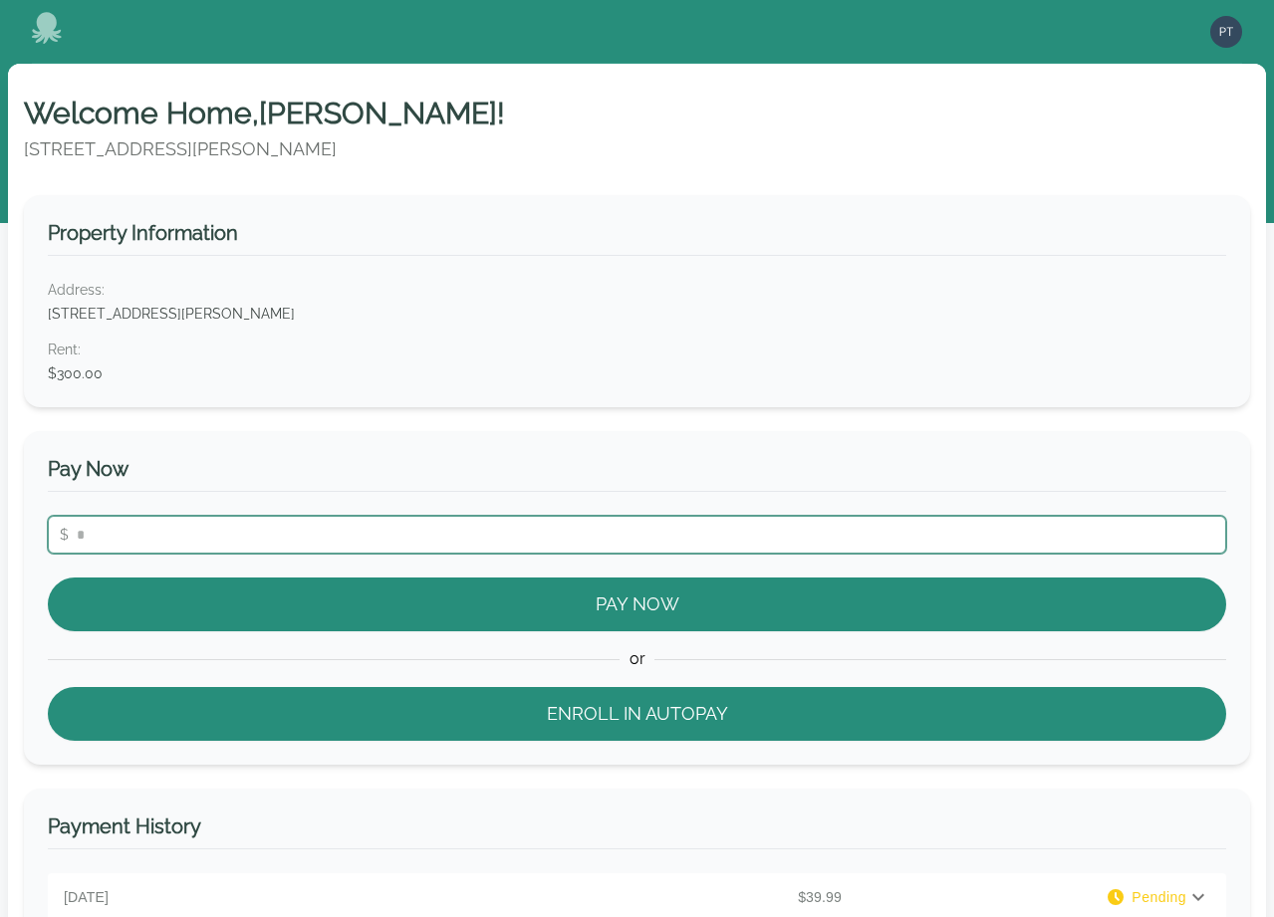
click at [423, 519] on input "number" at bounding box center [637, 535] width 1178 height 38
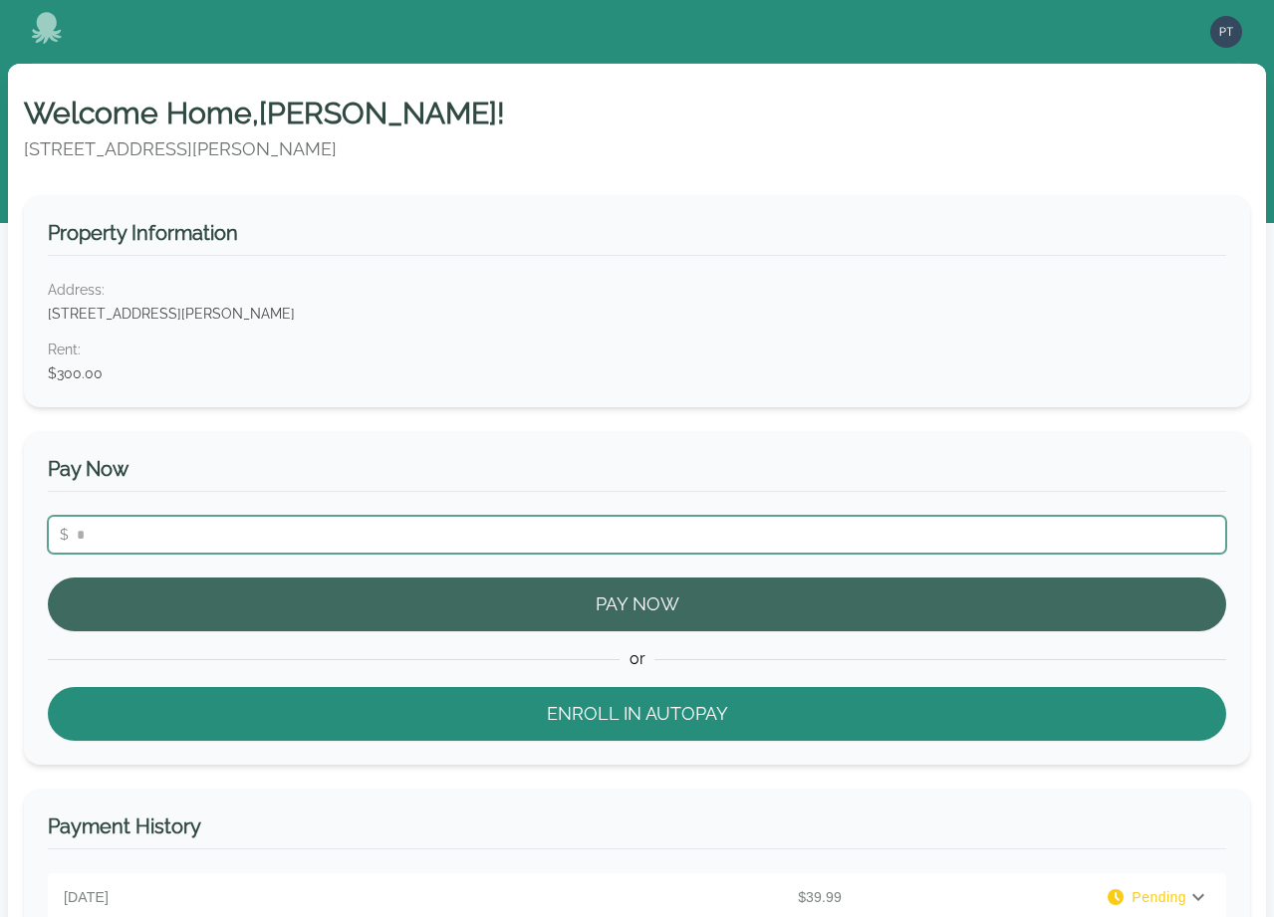
type input "**"
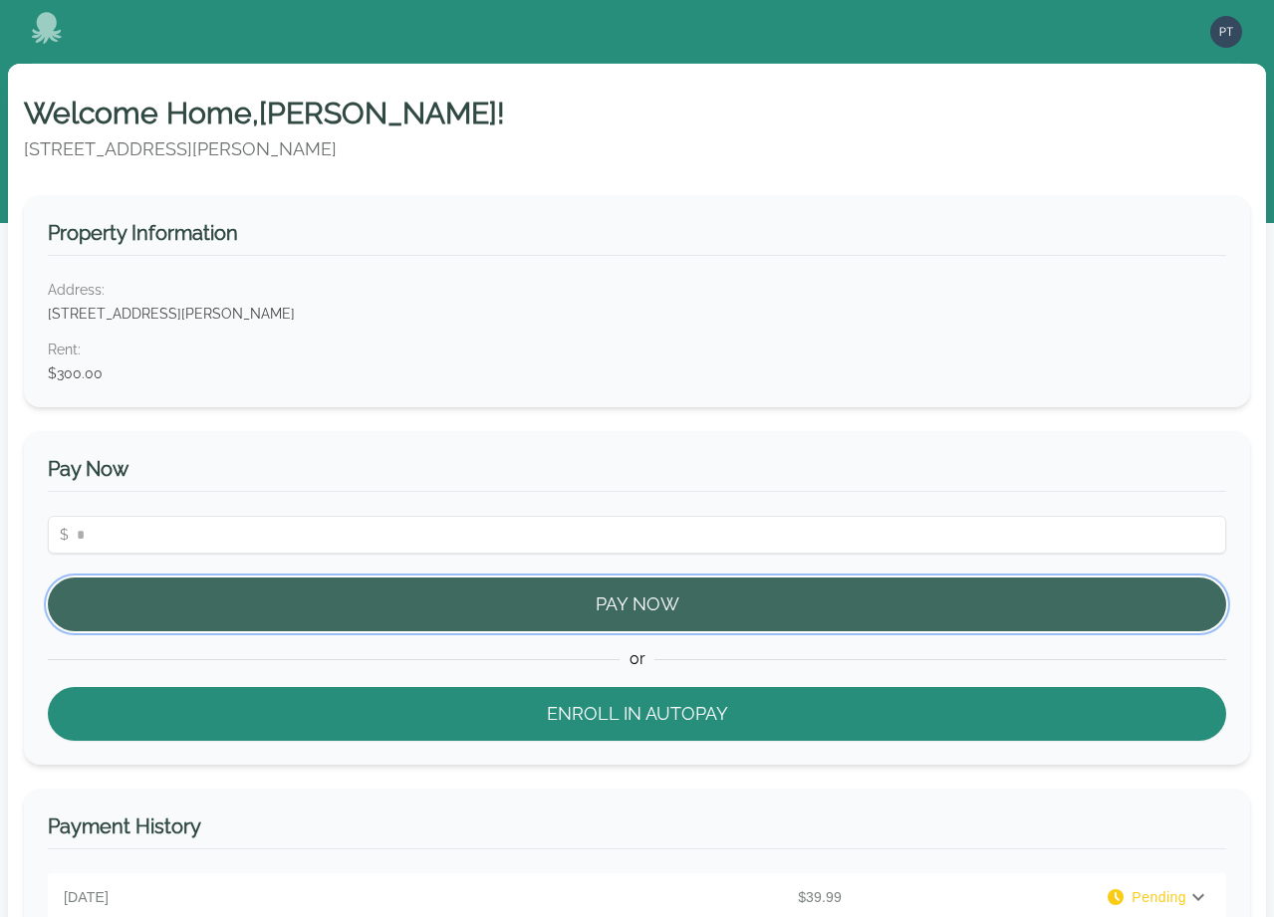
click at [434, 582] on button "Pay Now" at bounding box center [637, 605] width 1178 height 54
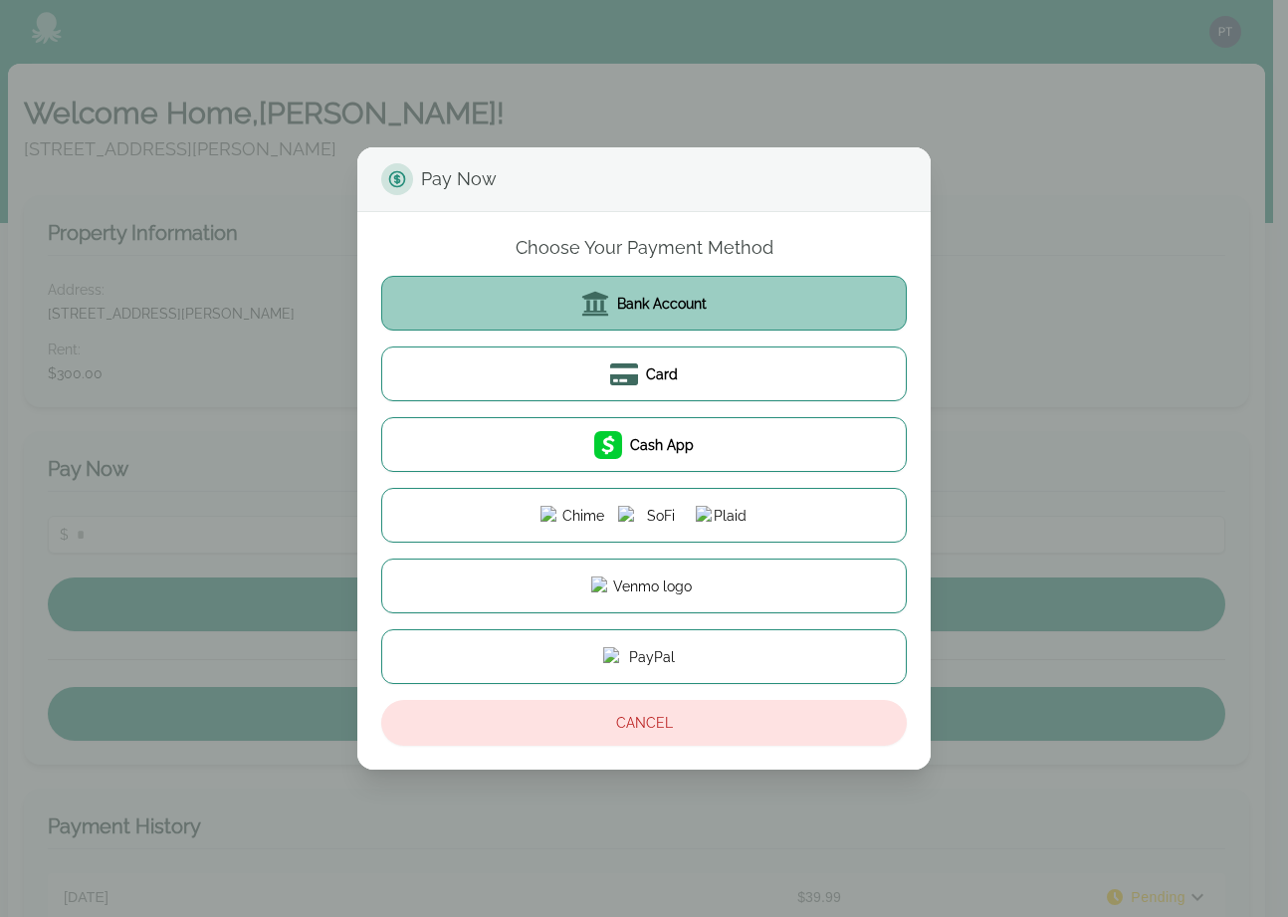
click at [641, 311] on span "Bank Account" at bounding box center [662, 304] width 90 height 20
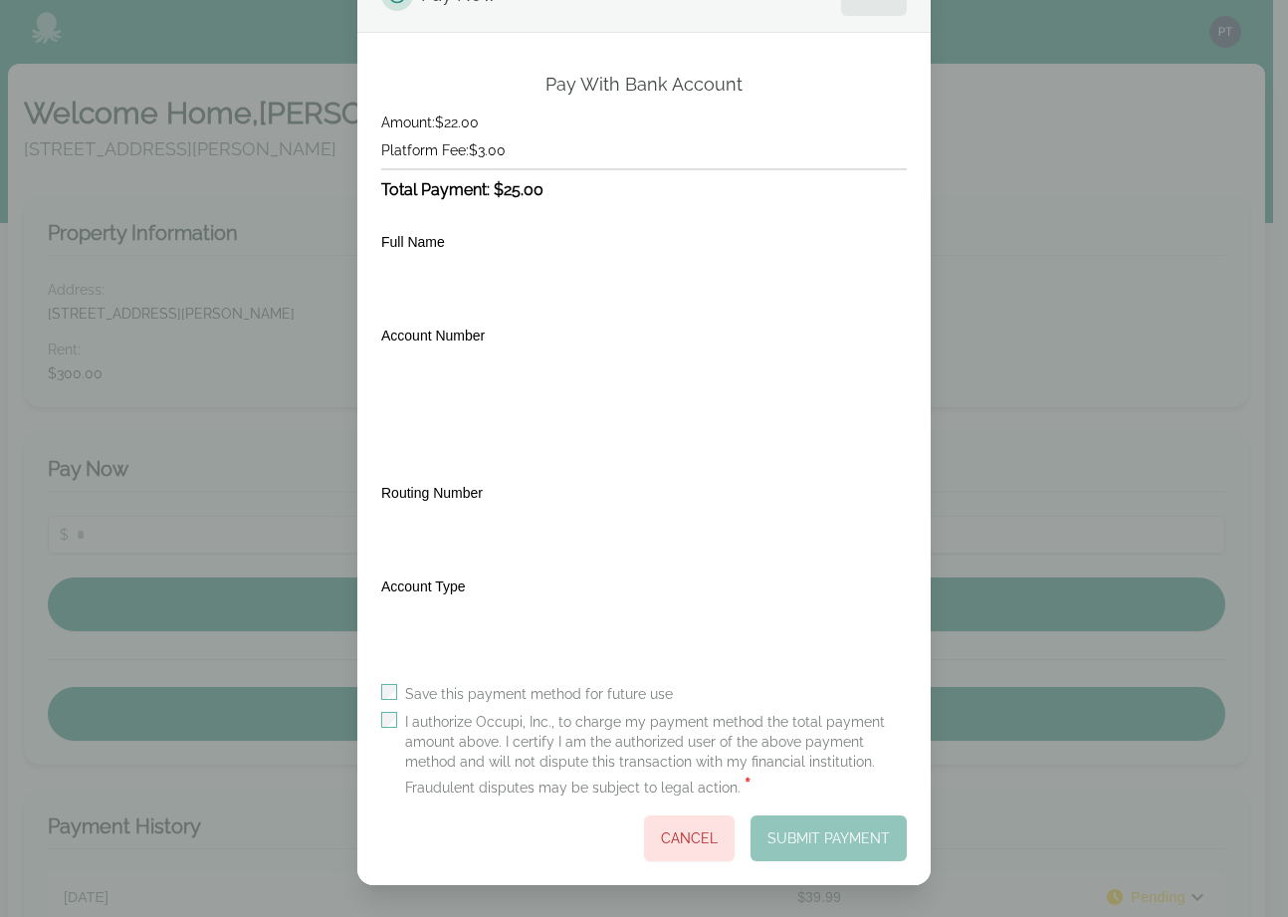
click at [389, 720] on div "I authorize Occupi, Inc., to charge my payment method the total payment amount …" at bounding box center [644, 756] width 526 height 88
click at [679, 832] on div "Save this payment method for future use I authorize Occupi, Inc., to charge my …" at bounding box center [644, 772] width 526 height 177
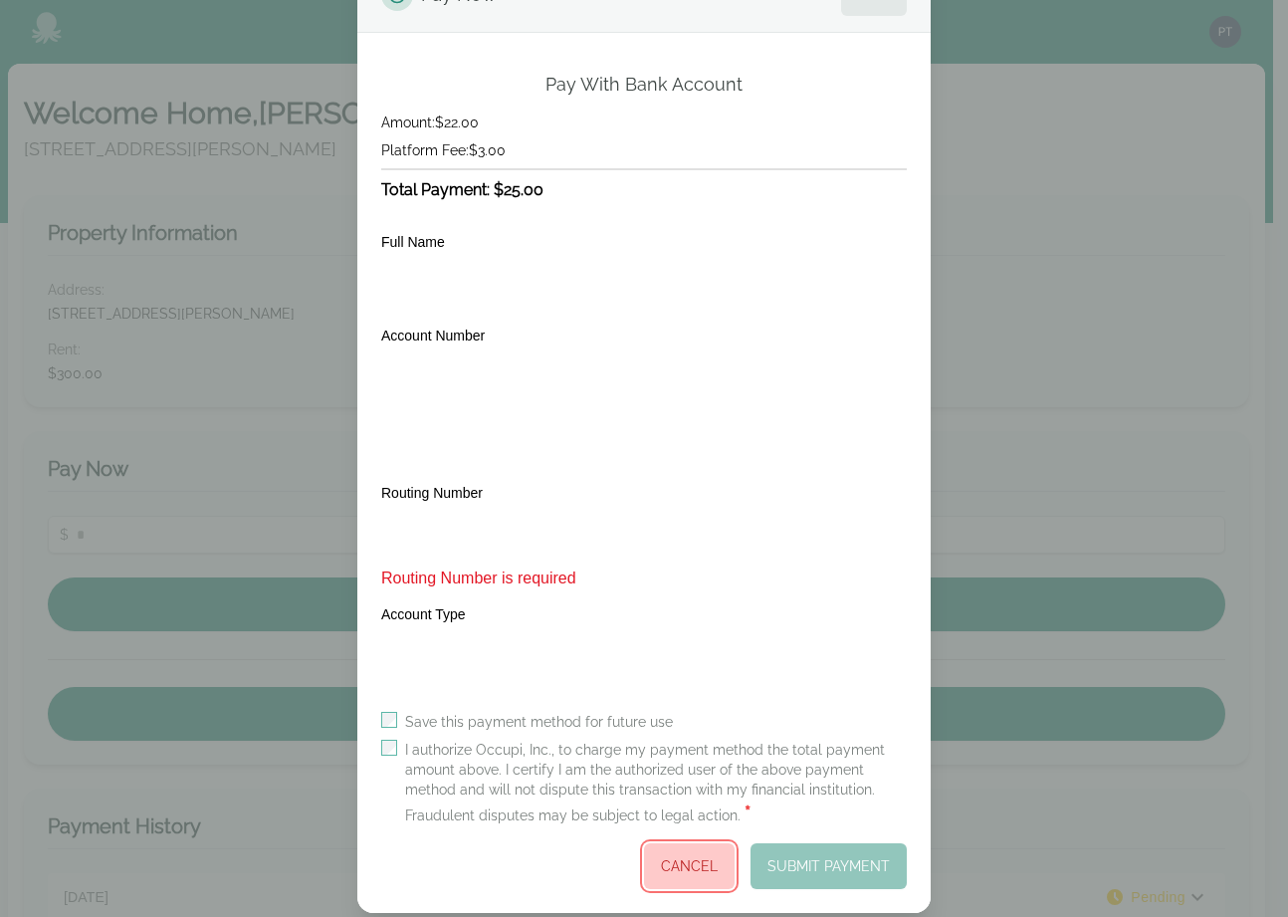
click at [669, 867] on button "Cancel" at bounding box center [689, 866] width 91 height 46
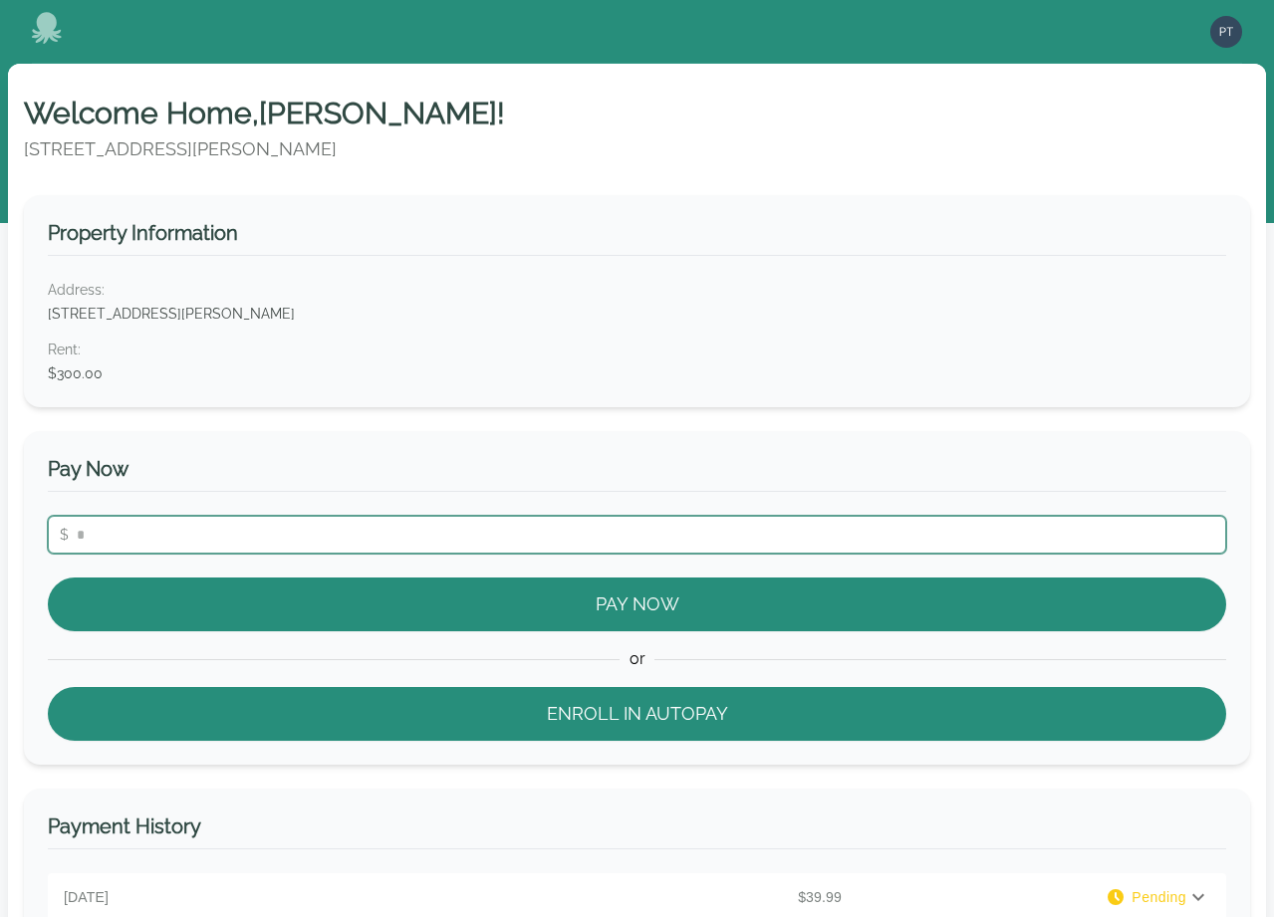
click at [494, 543] on input "number" at bounding box center [637, 535] width 1178 height 38
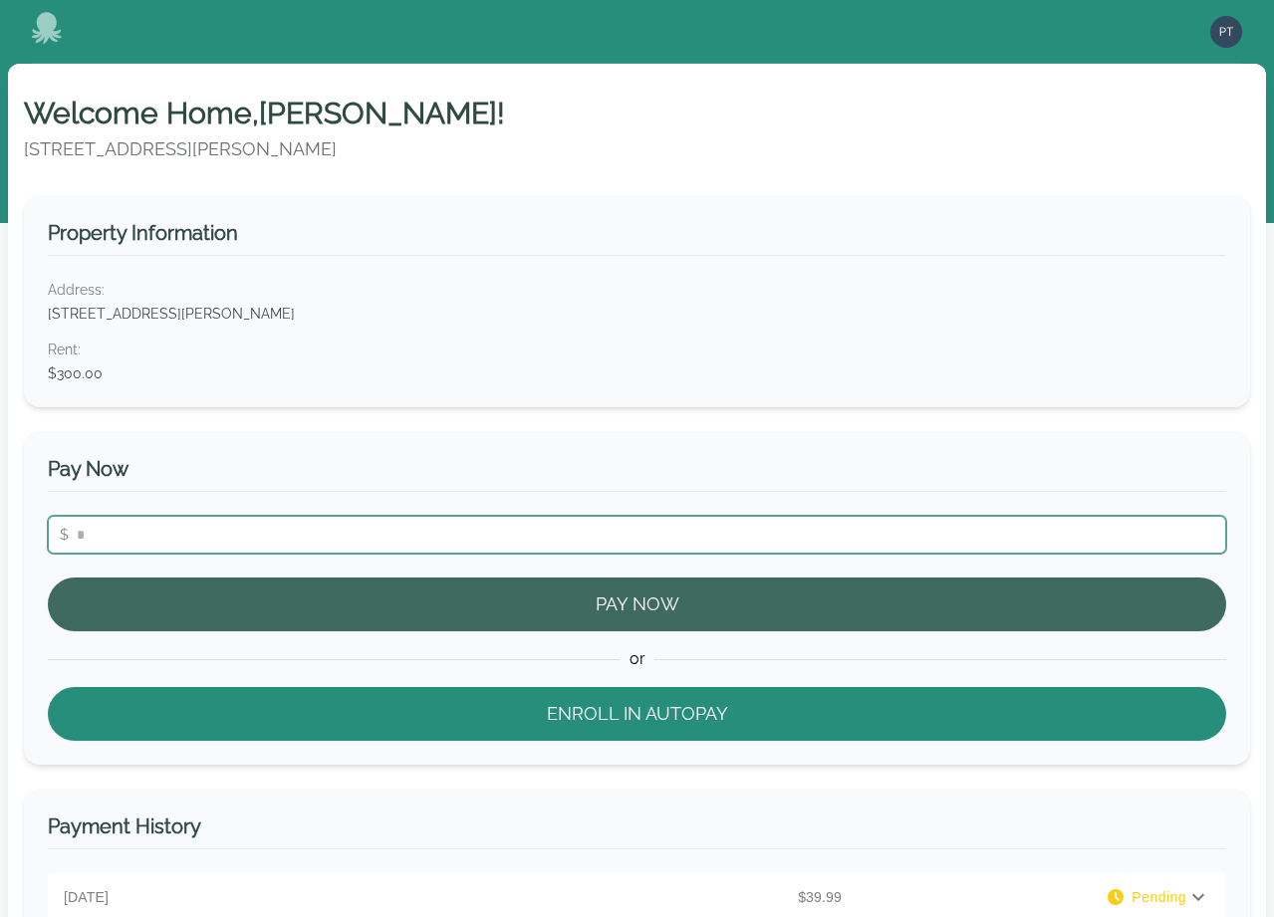
type input "**"
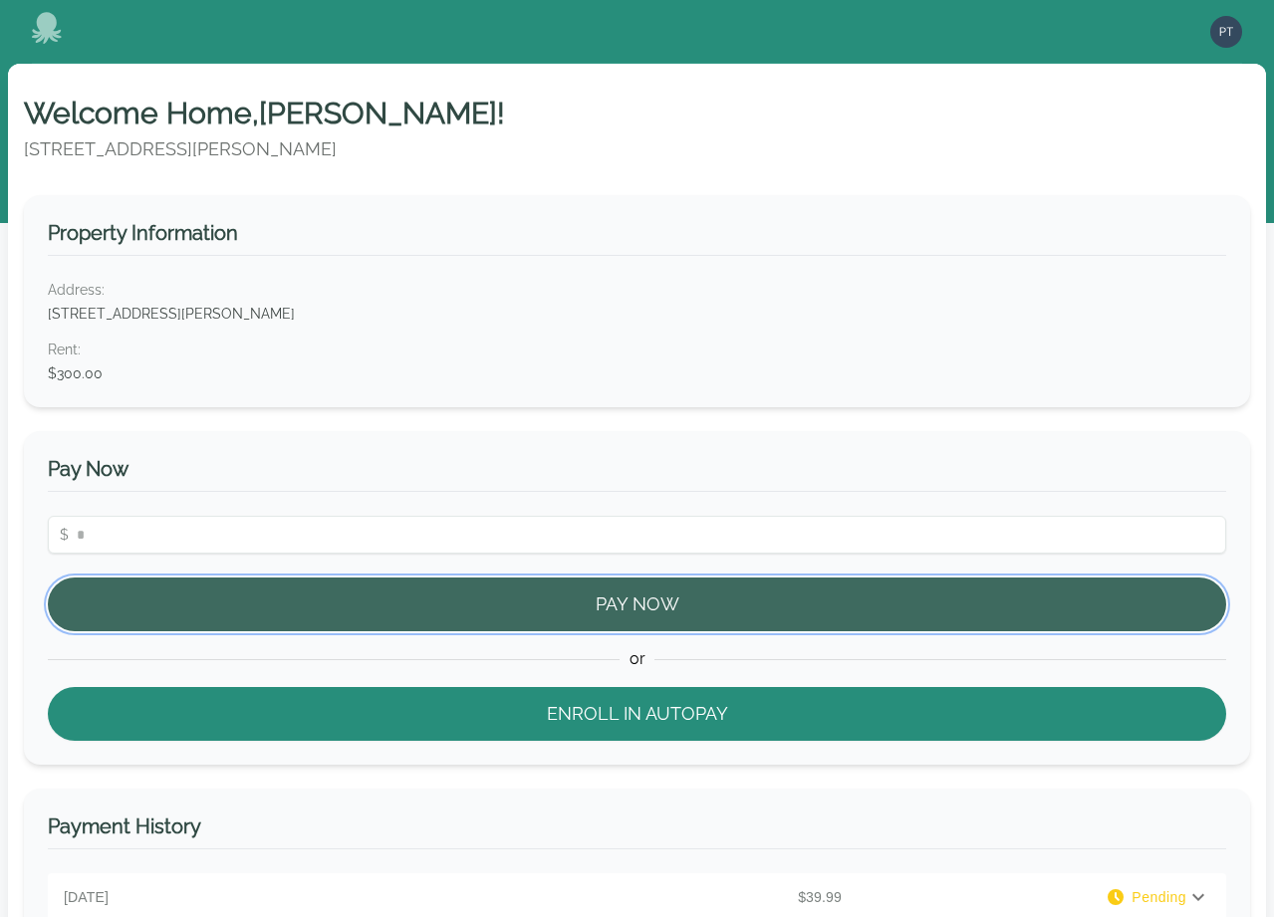
click at [496, 590] on button "Pay Now" at bounding box center [637, 605] width 1178 height 54
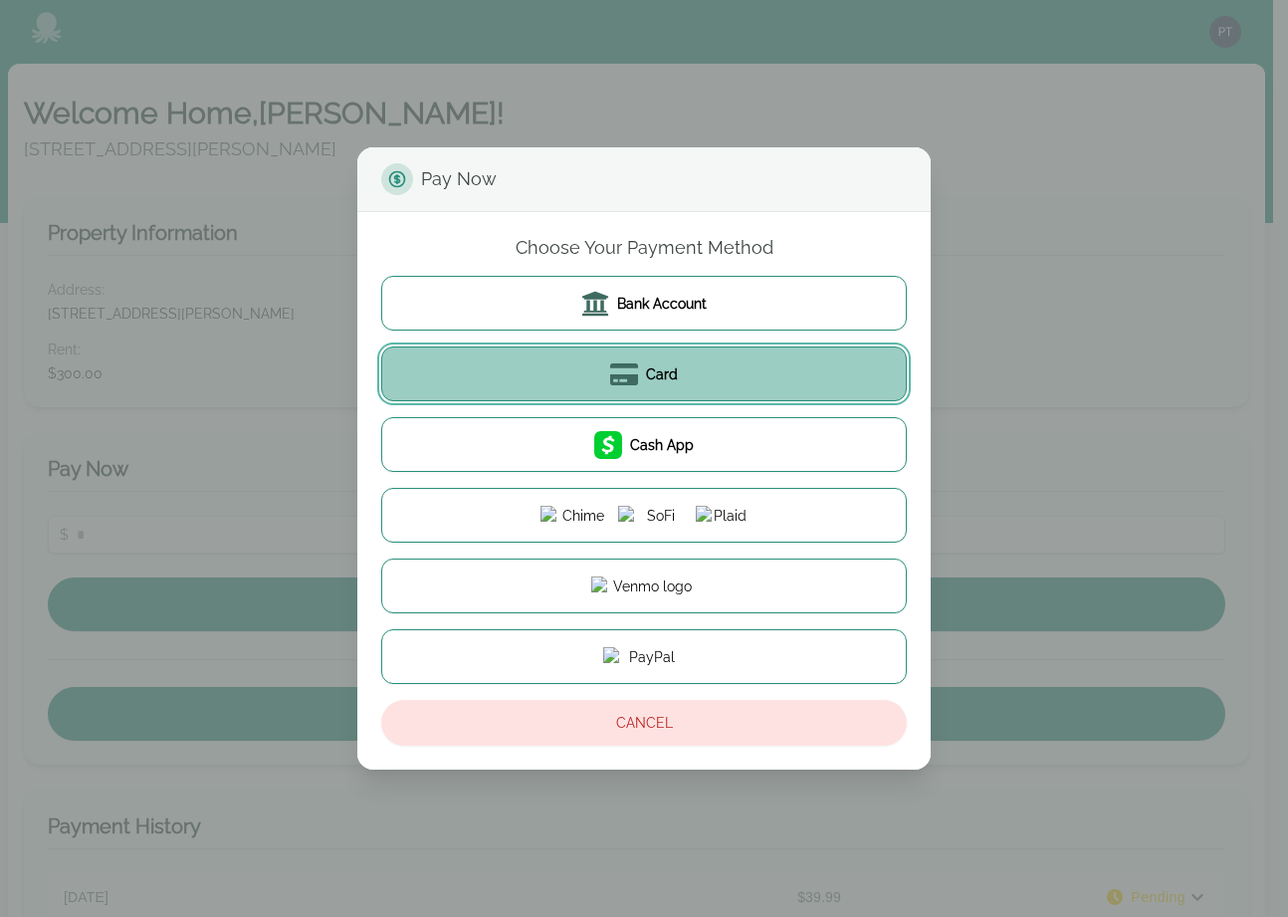
click at [650, 376] on span "Card" at bounding box center [662, 374] width 32 height 20
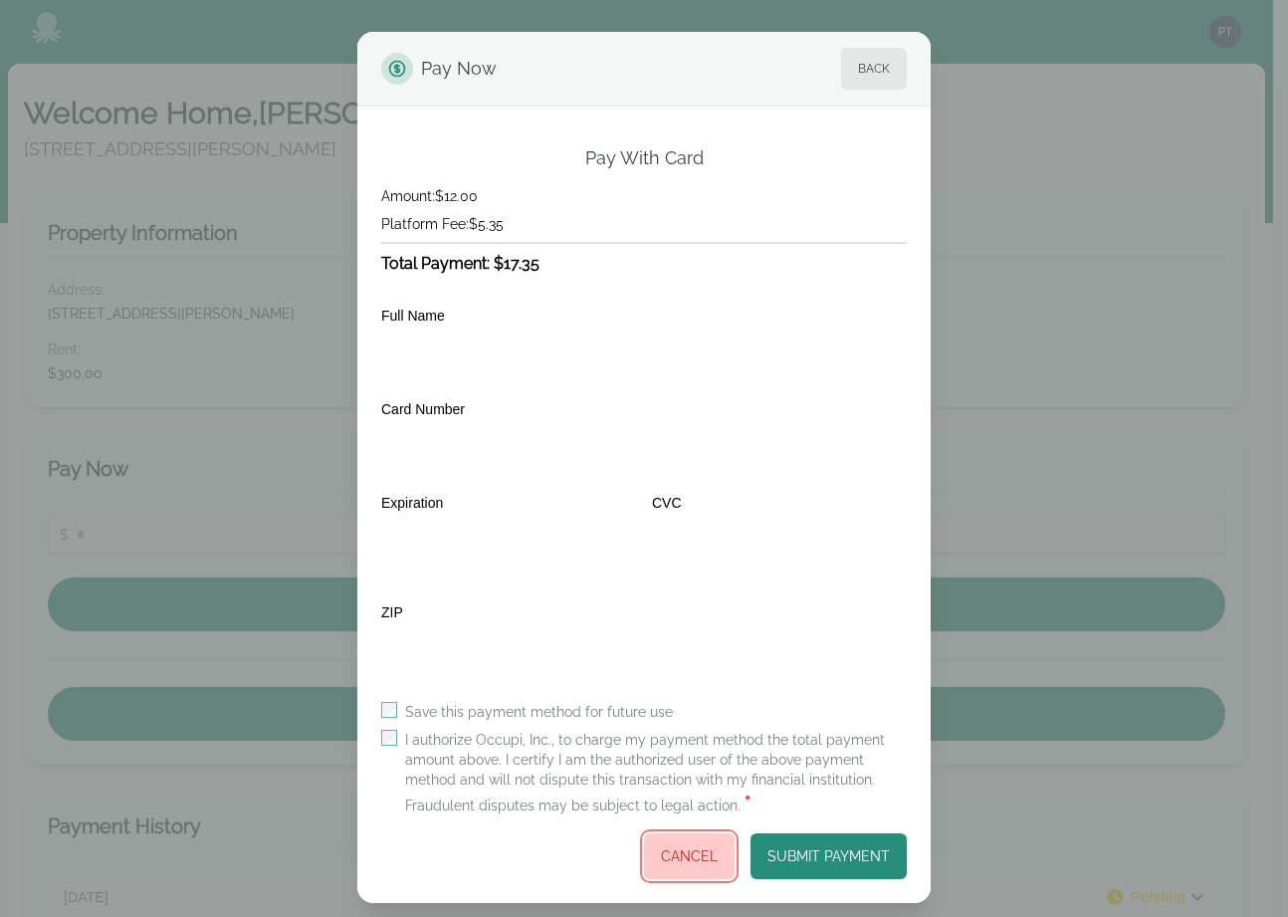
click at [682, 860] on button "Cancel" at bounding box center [689, 856] width 91 height 46
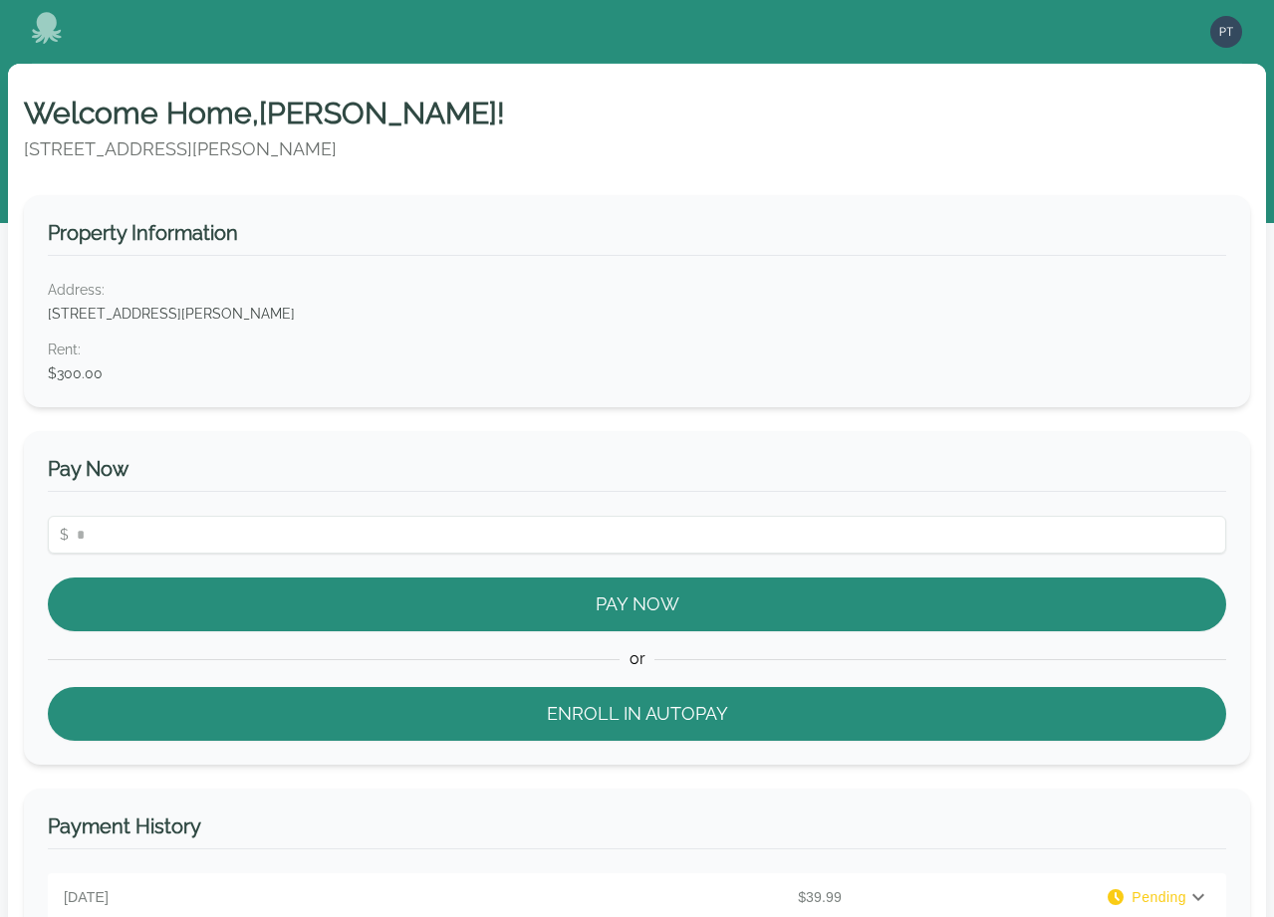
click at [481, 508] on div "Pay Now $ Pay Now or Enroll in Autopay" at bounding box center [637, 598] width 1226 height 334
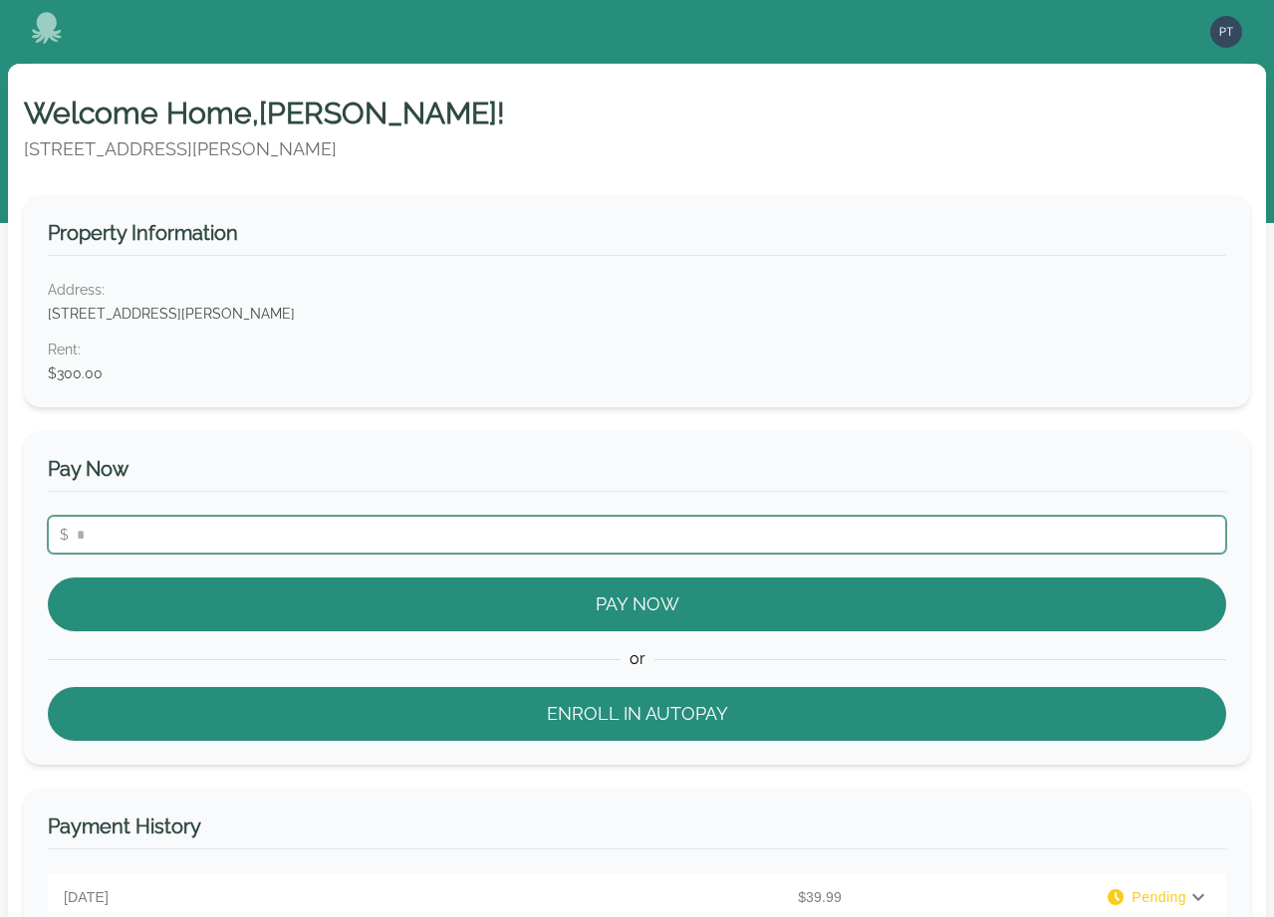
click at [472, 522] on input "number" at bounding box center [637, 535] width 1178 height 38
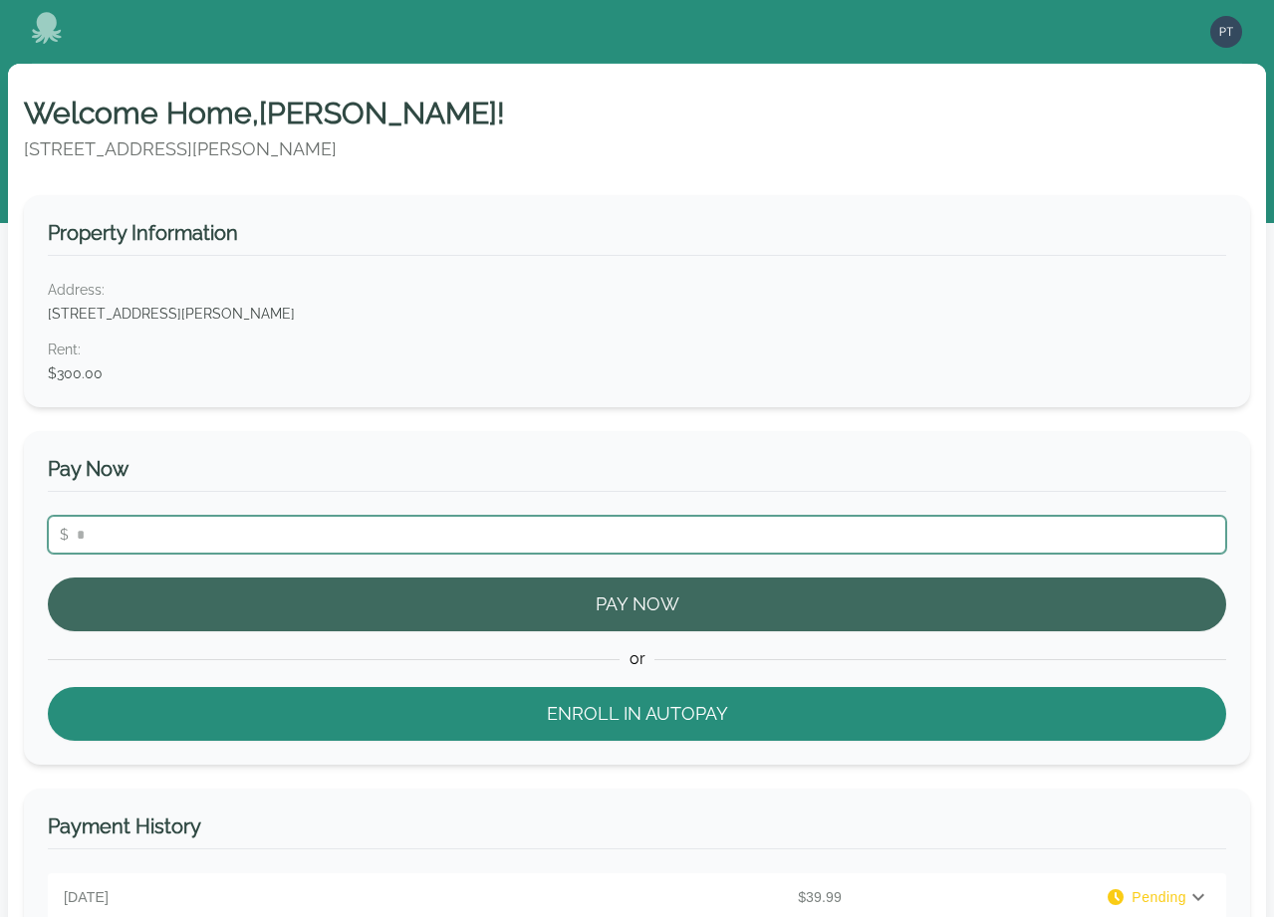
type input "**"
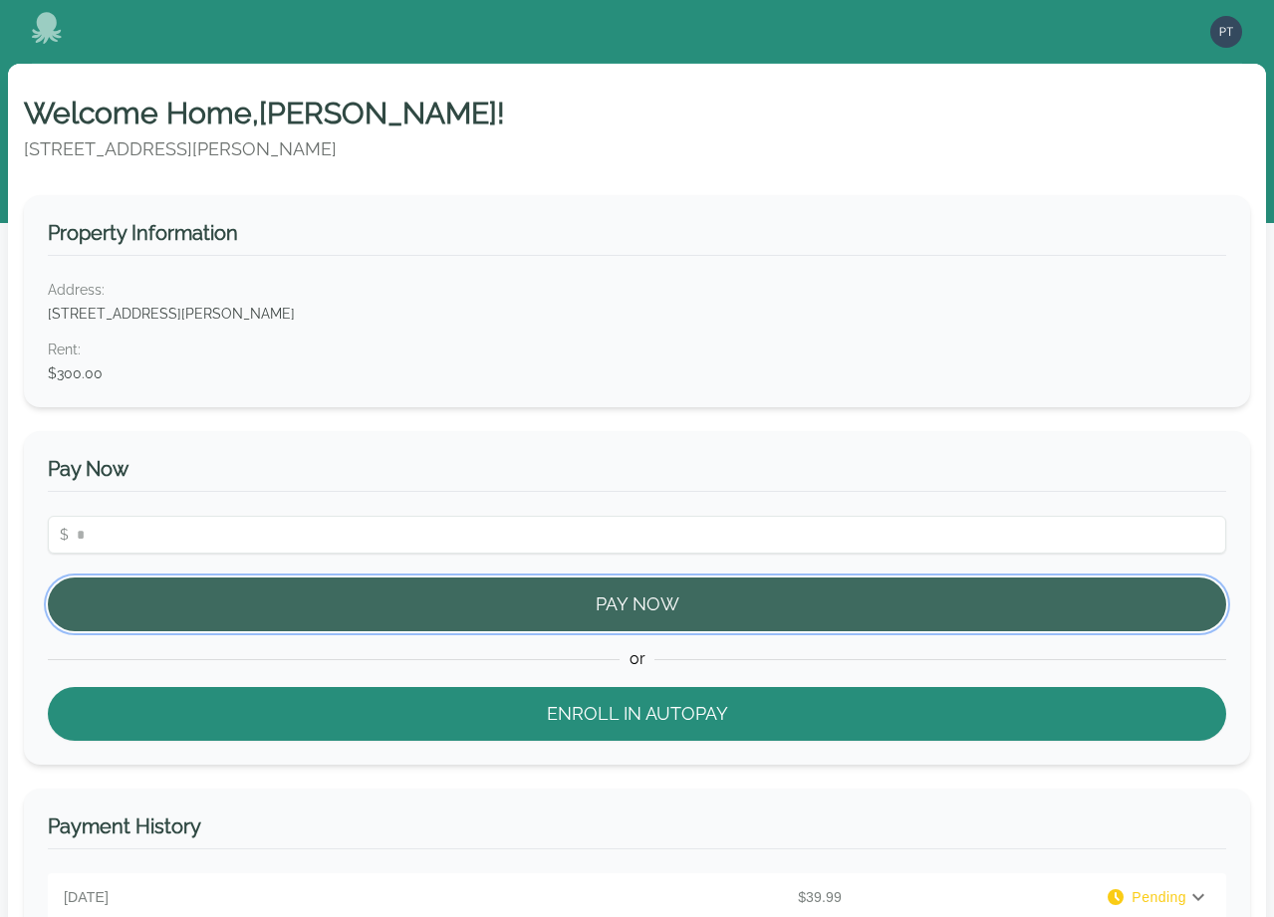
click at [436, 585] on button "Pay Now" at bounding box center [637, 605] width 1178 height 54
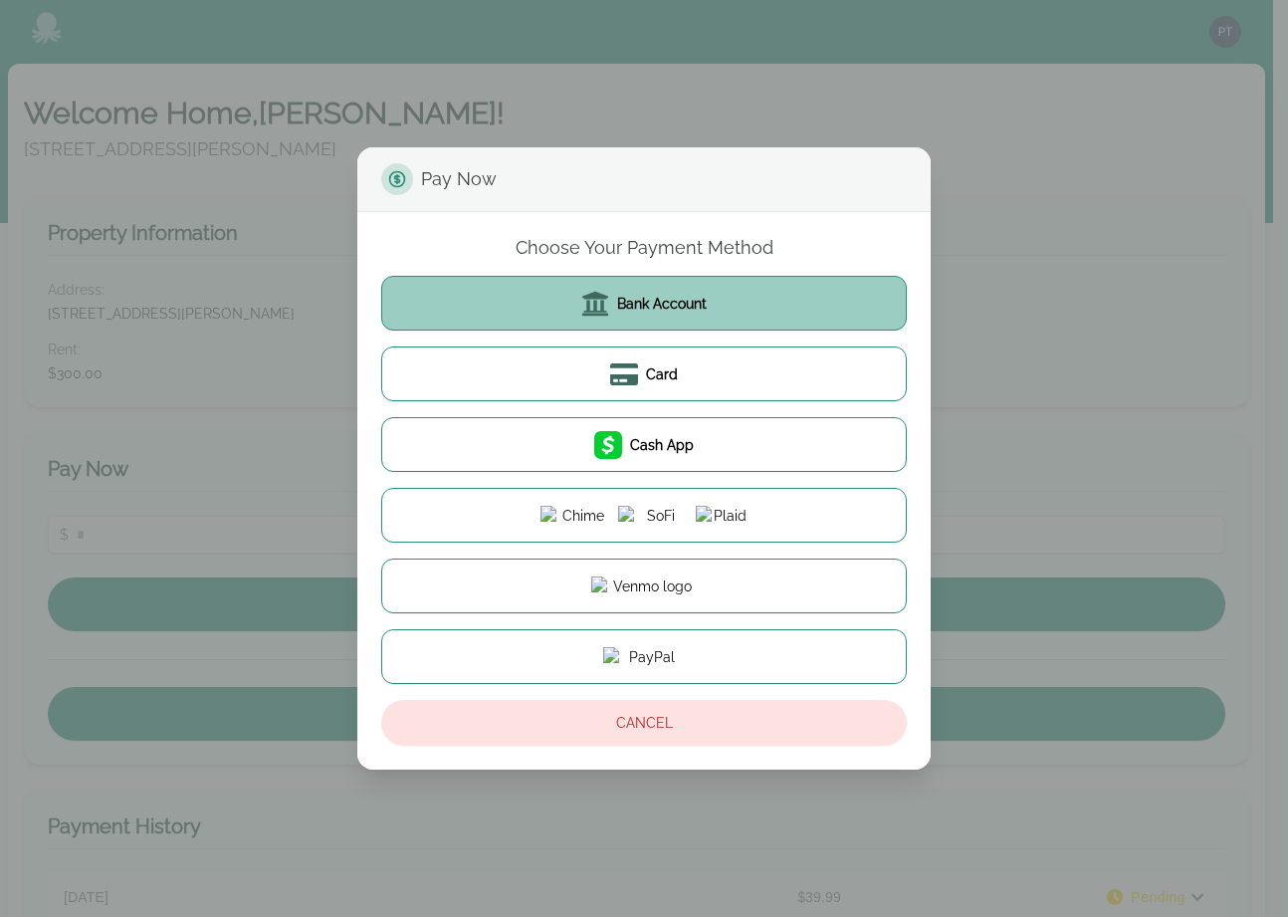
click at [621, 317] on button "Bank Account" at bounding box center [644, 303] width 526 height 55
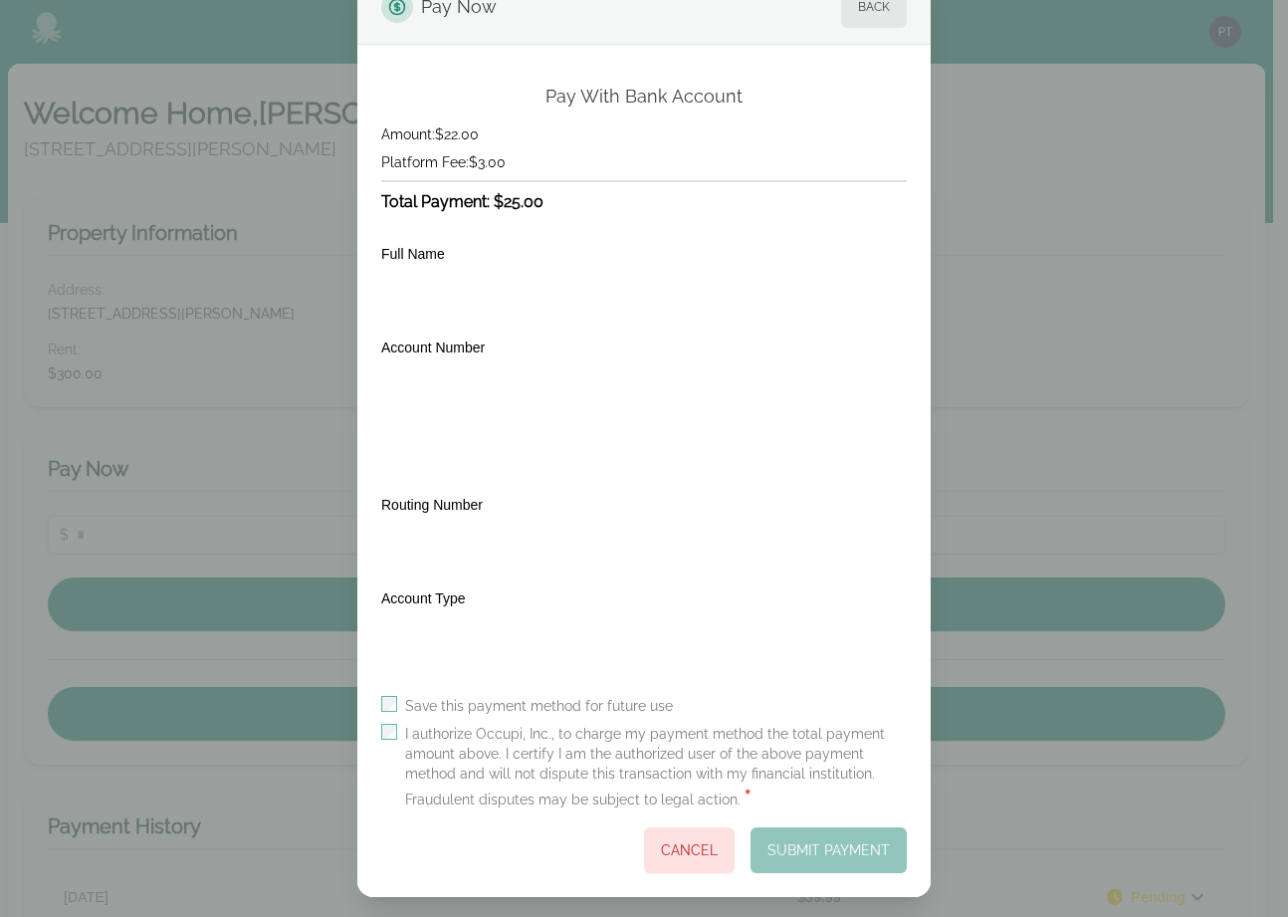
scroll to position [74, 0]
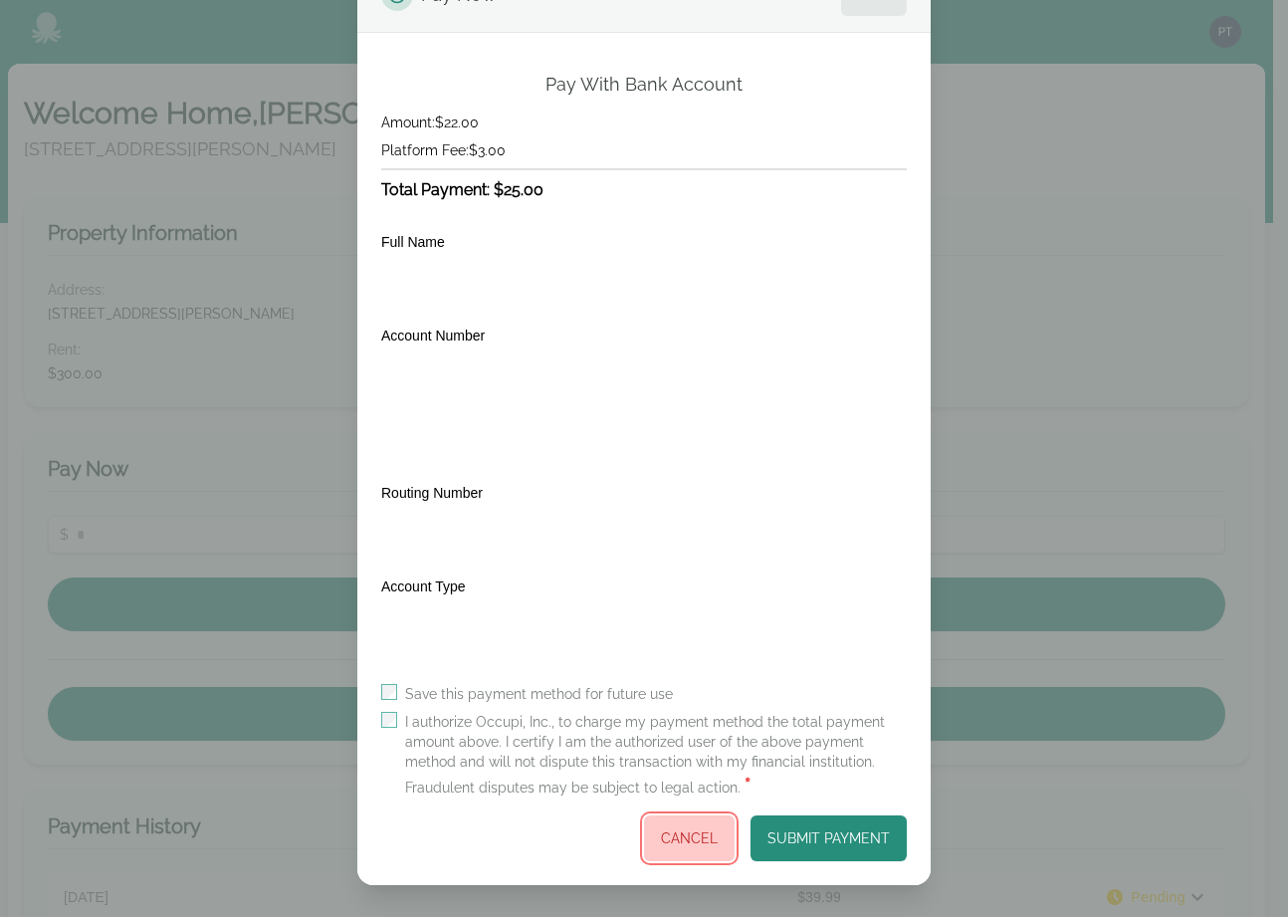
click at [680, 831] on button "Cancel" at bounding box center [689, 838] width 91 height 46
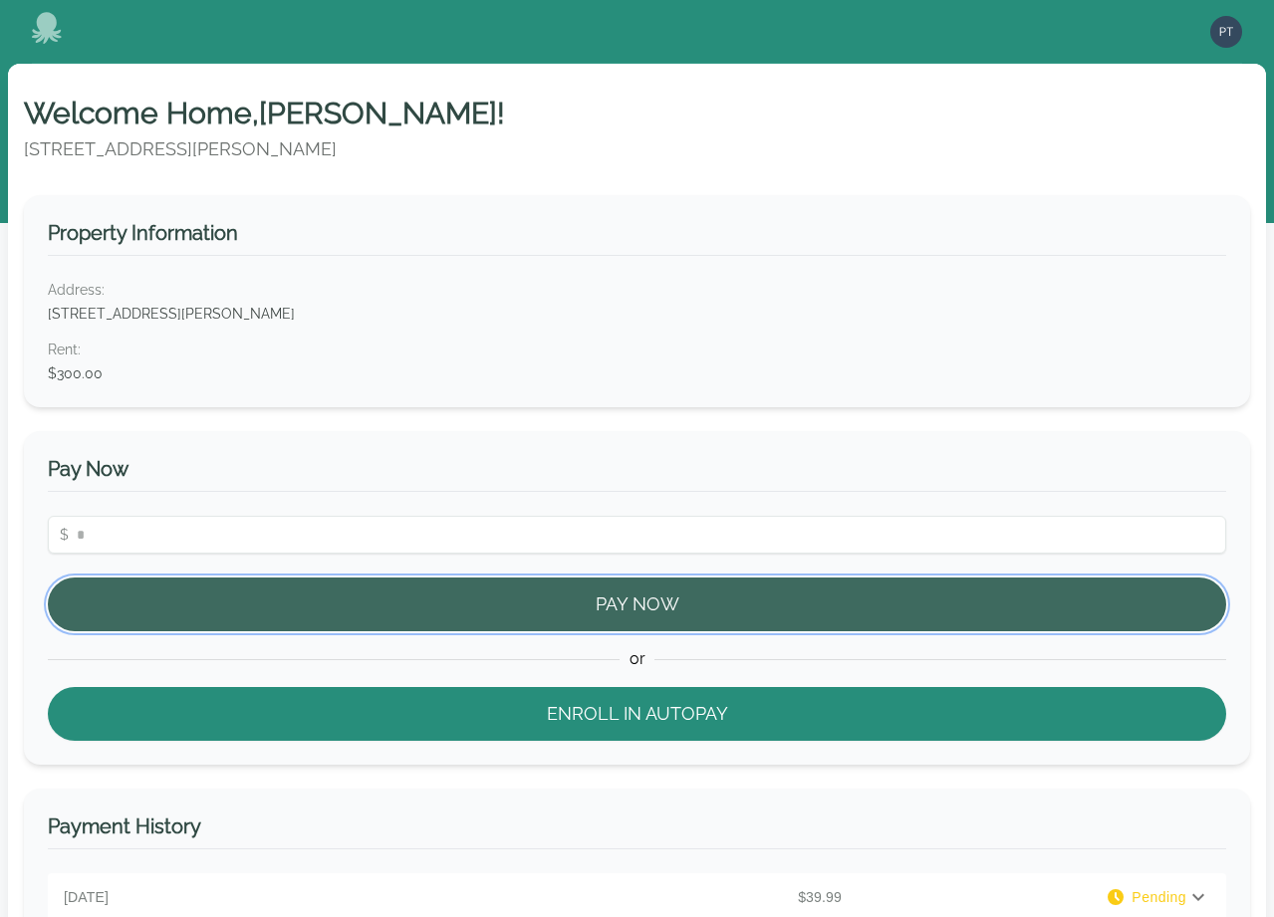
click at [403, 604] on button "Pay Now" at bounding box center [637, 605] width 1178 height 54
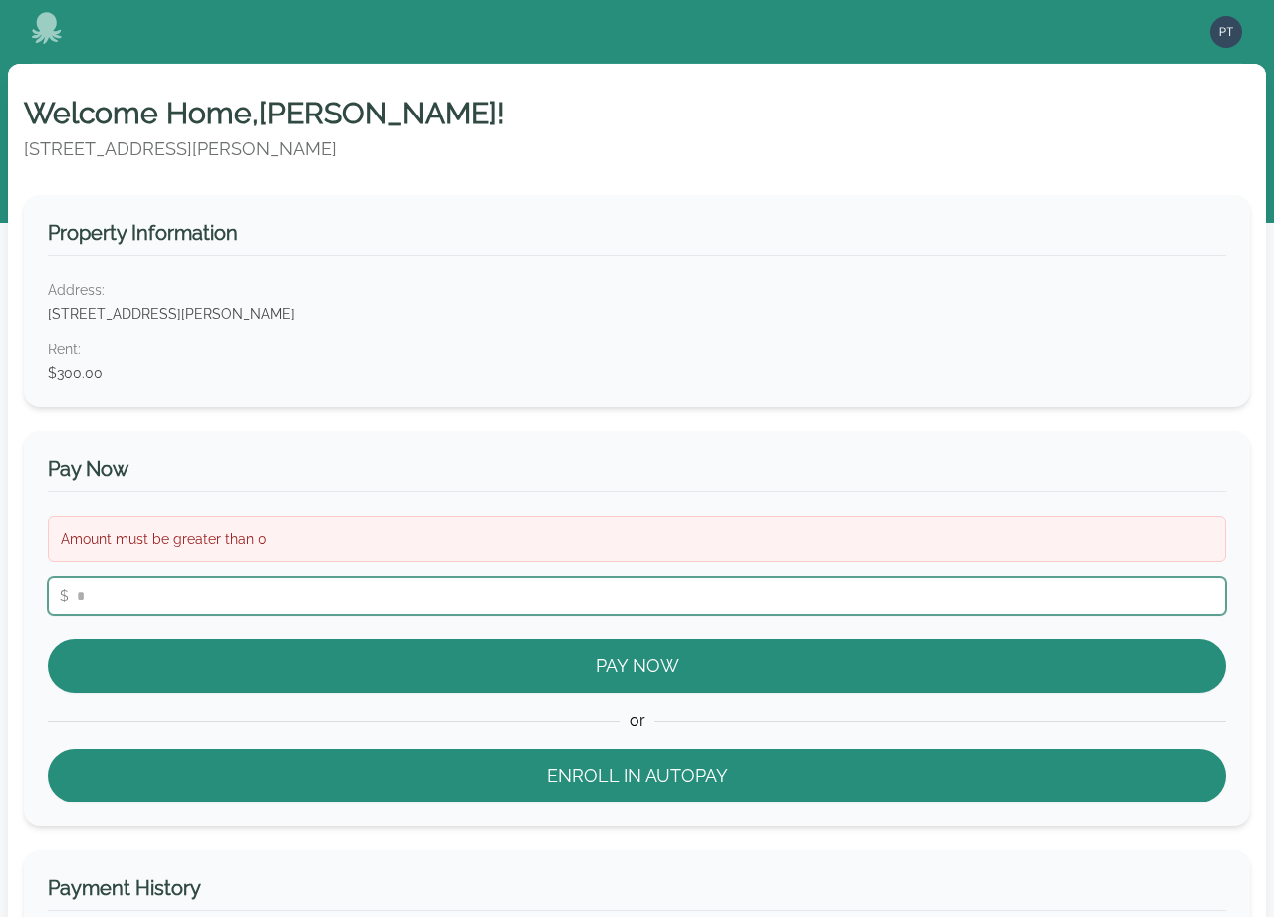
click at [344, 581] on input "number" at bounding box center [637, 597] width 1178 height 38
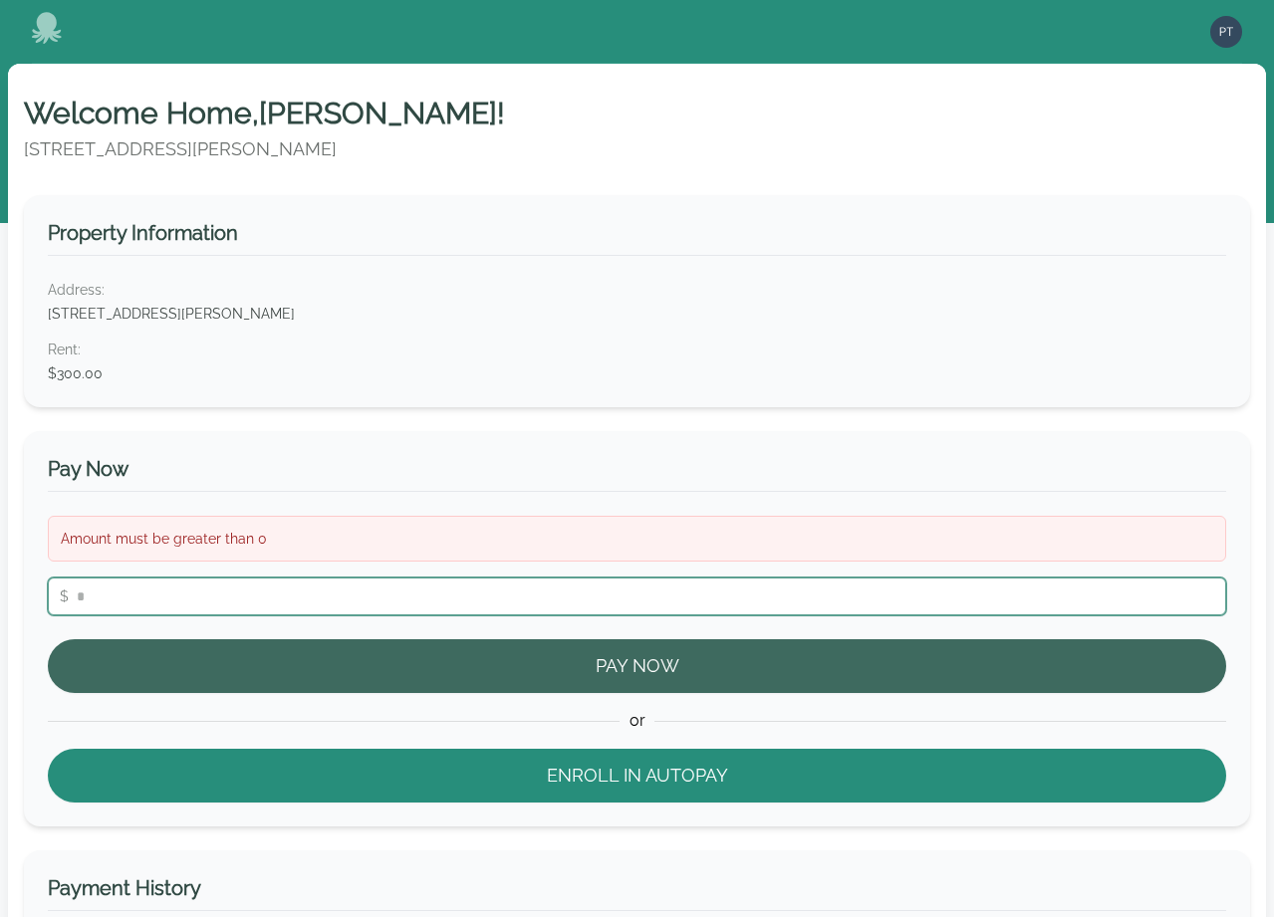
type input "**"
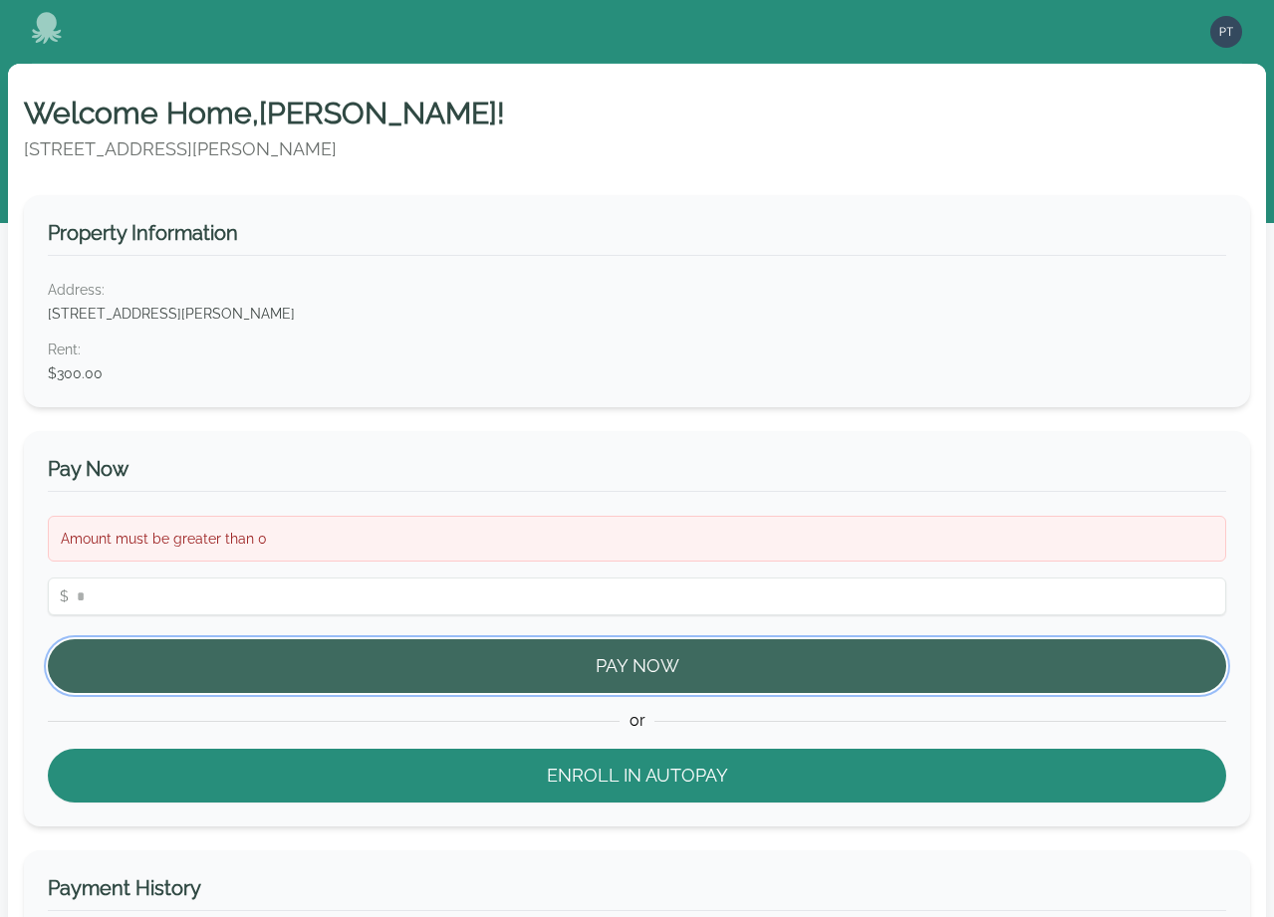
click at [350, 664] on button "Pay Now" at bounding box center [637, 666] width 1178 height 54
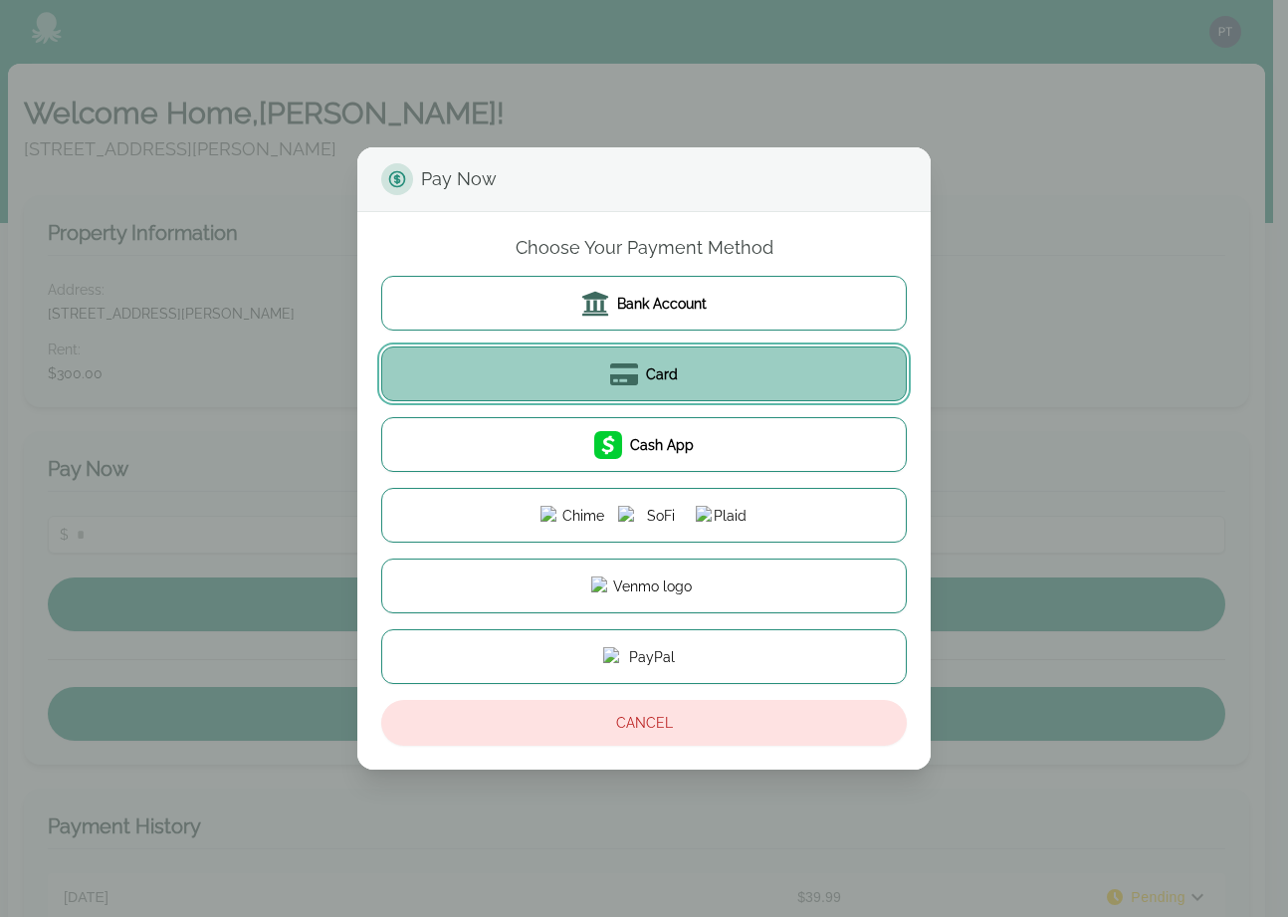
click at [520, 371] on button "Card" at bounding box center [644, 374] width 526 height 55
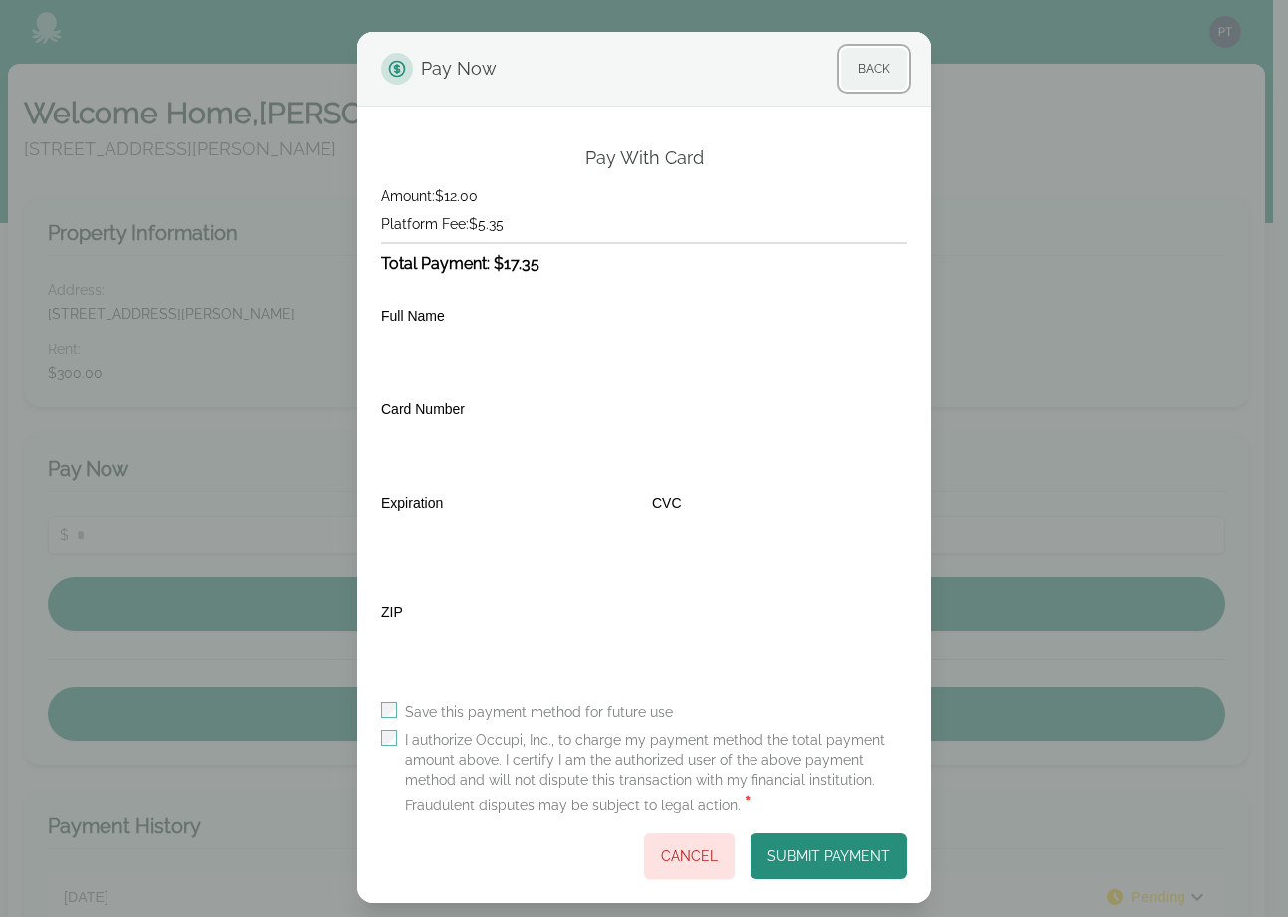
click at [868, 83] on button "Back" at bounding box center [874, 69] width 66 height 42
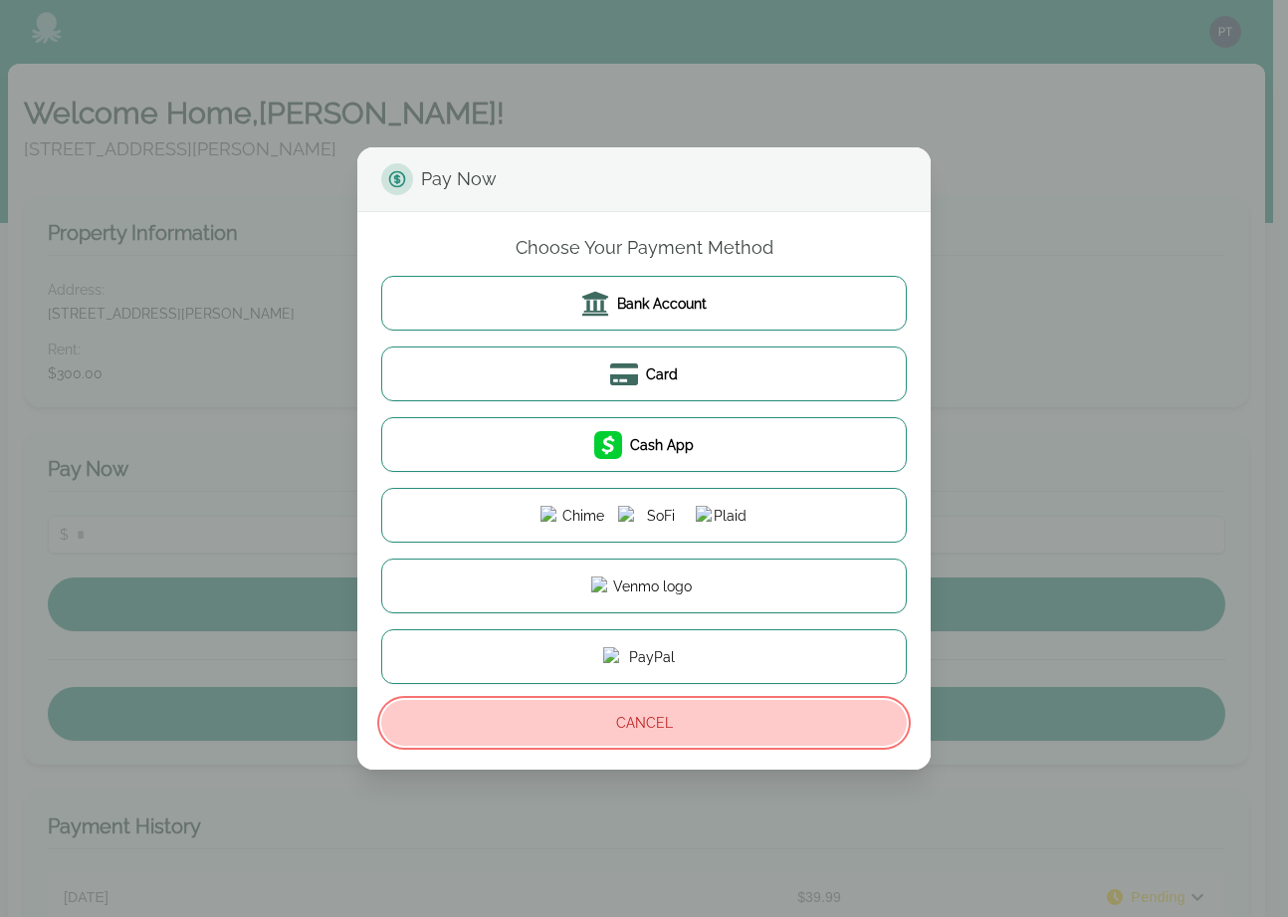
click at [581, 716] on button "Cancel" at bounding box center [644, 723] width 526 height 46
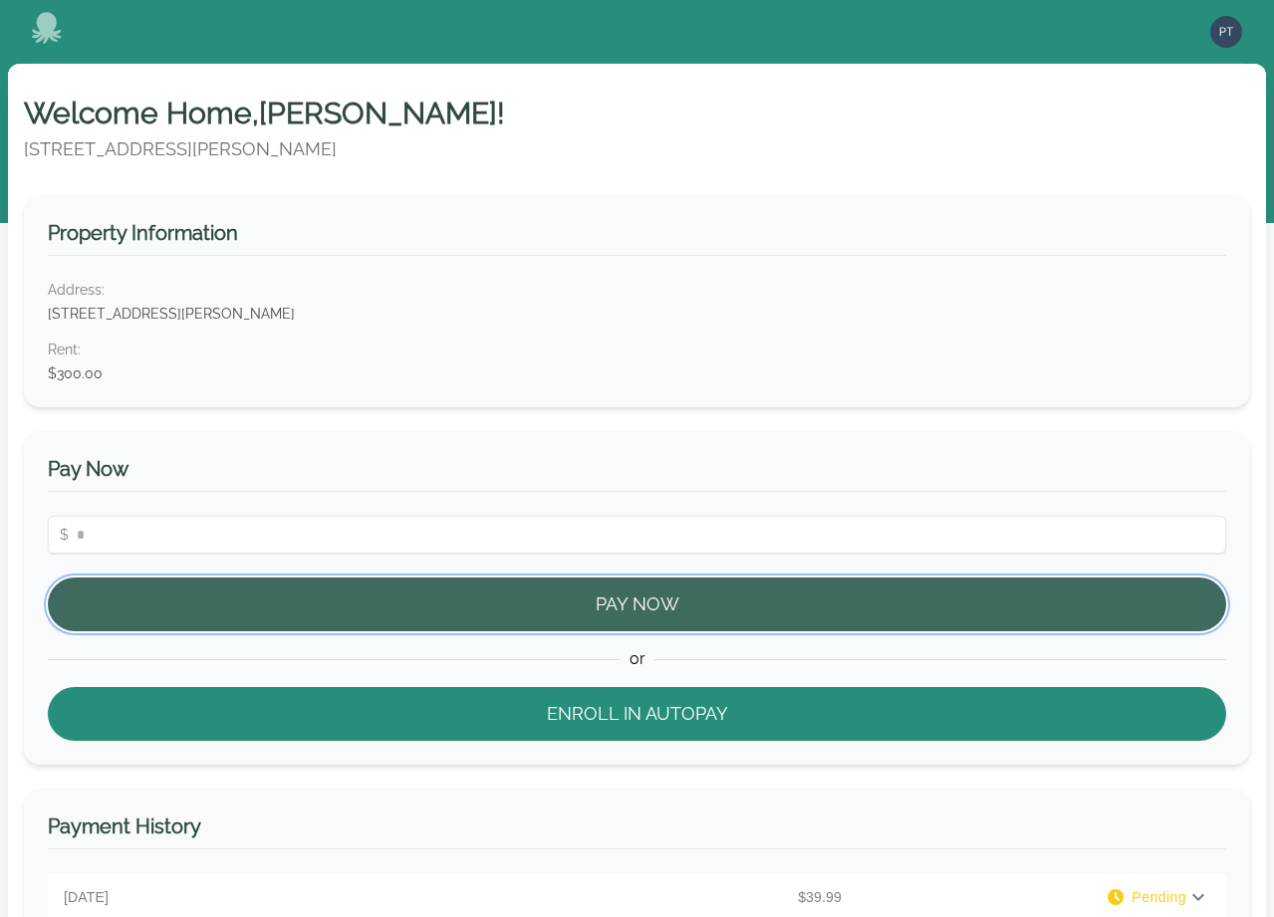
click at [522, 618] on button "Pay Now" at bounding box center [637, 605] width 1178 height 54
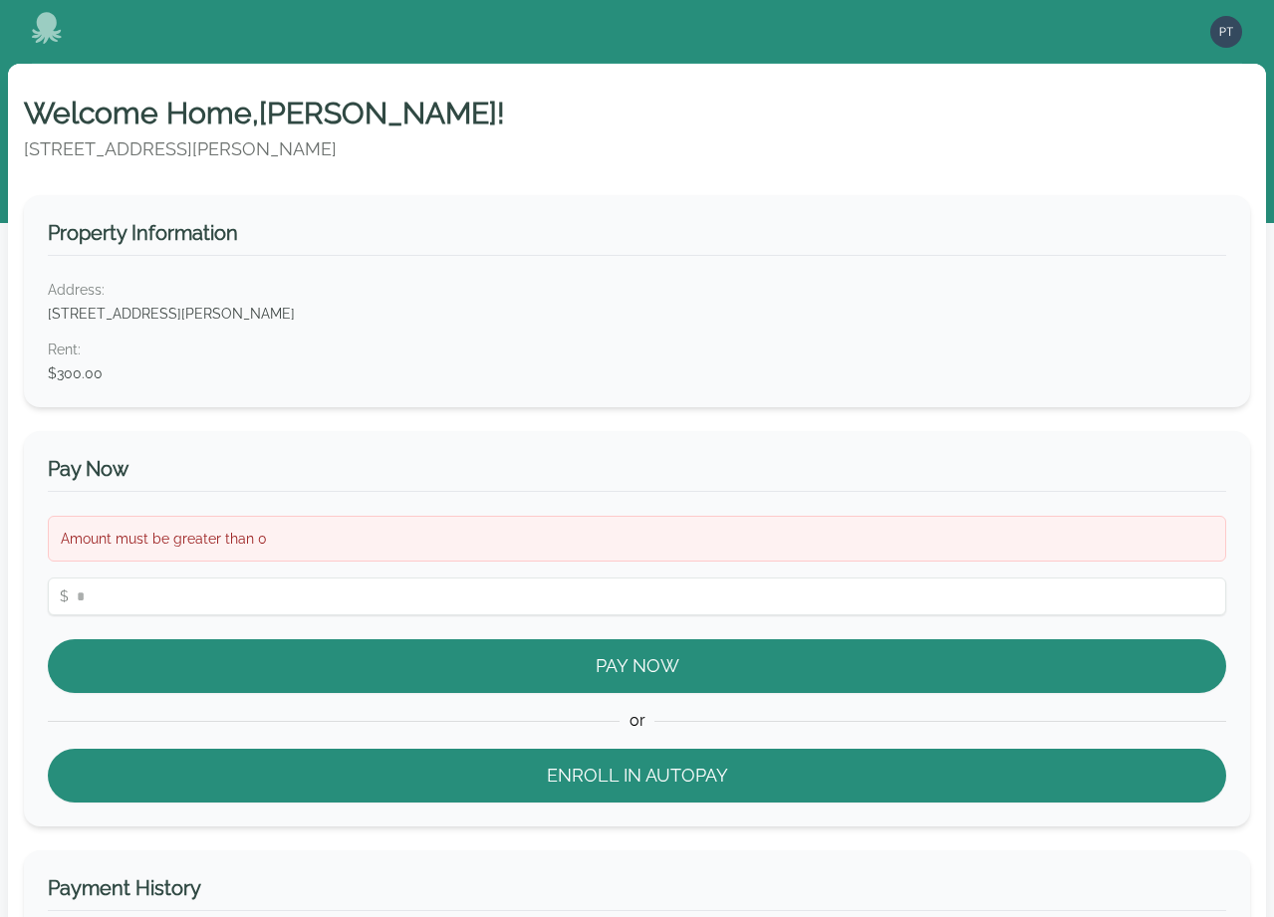
click at [529, 567] on div "Amount must be greater than 0 $ Pay Now or Enroll in Autopay" at bounding box center [637, 659] width 1178 height 287
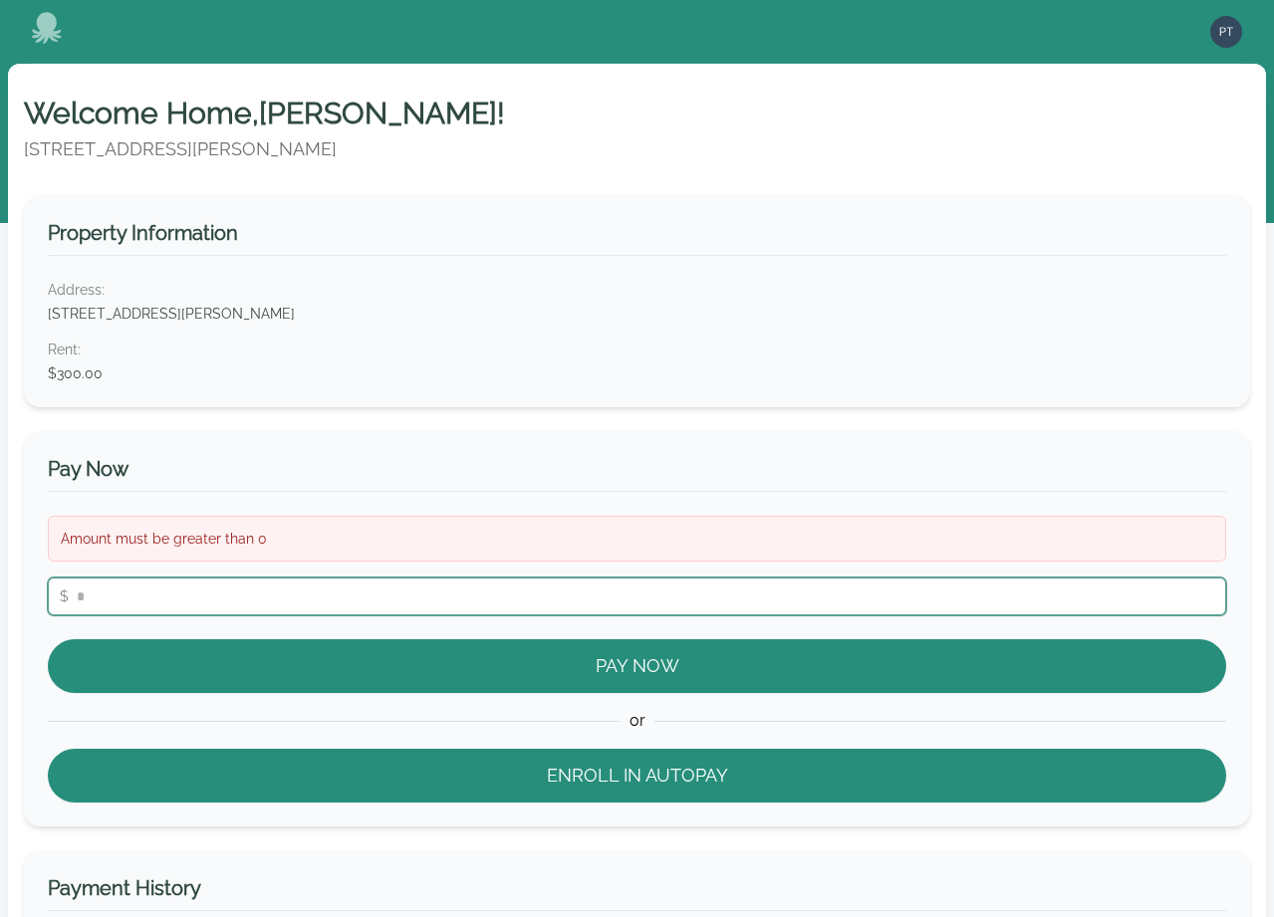
click at [524, 582] on input "number" at bounding box center [637, 597] width 1178 height 38
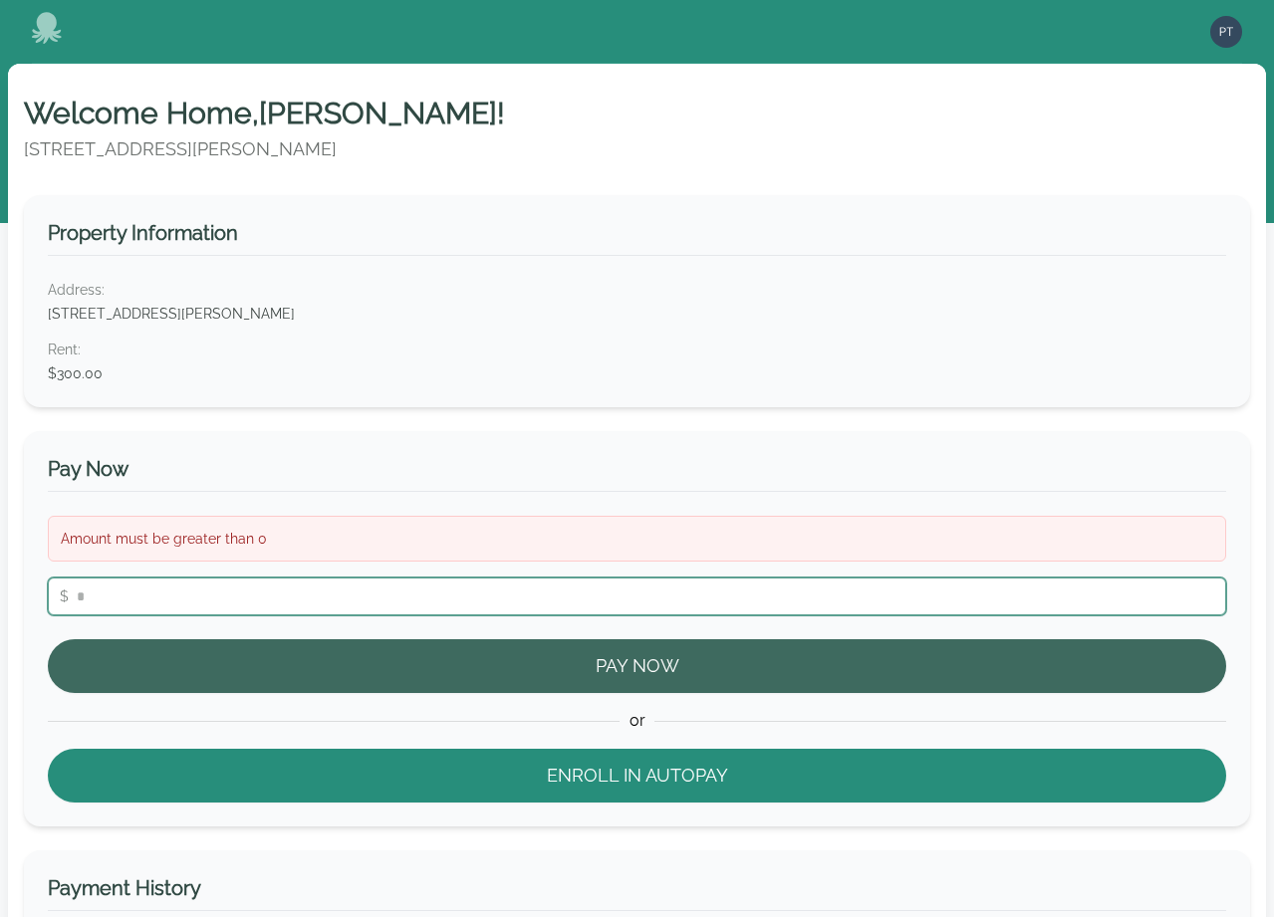
type input "***"
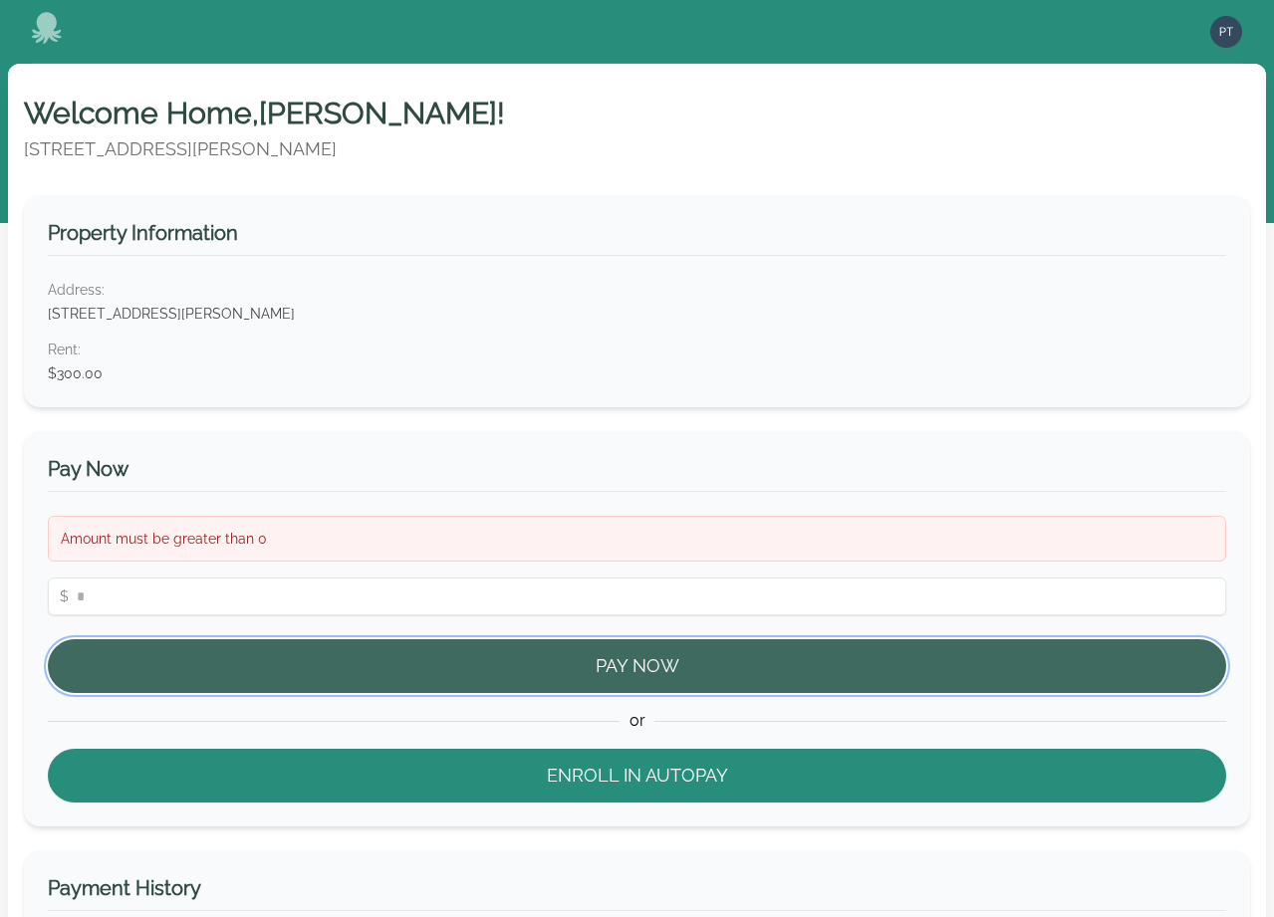
click at [526, 639] on button "Pay Now" at bounding box center [637, 666] width 1178 height 54
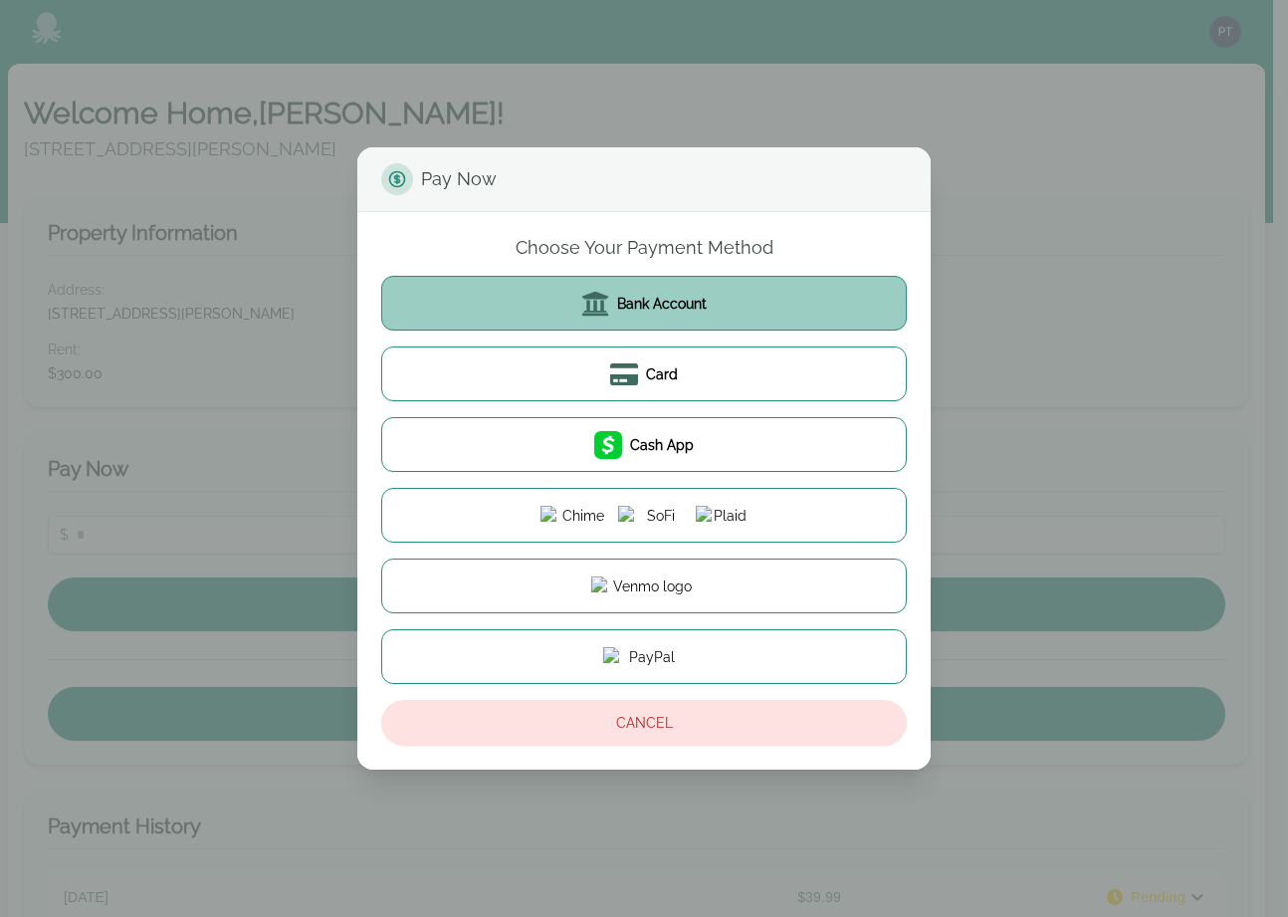
click at [692, 305] on span "Bank Account" at bounding box center [662, 304] width 90 height 20
